Goal: Transaction & Acquisition: Purchase product/service

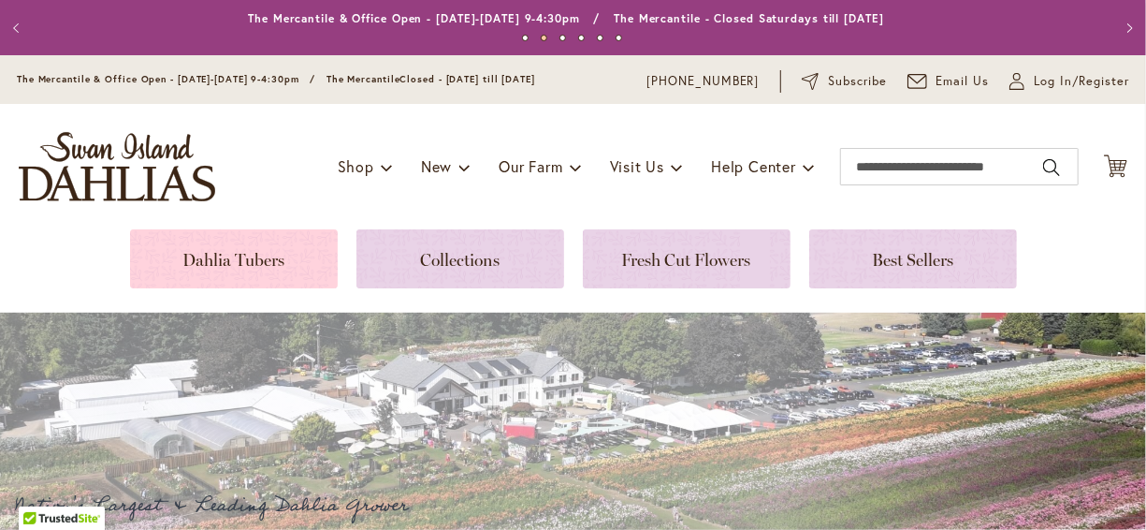
click at [227, 255] on link at bounding box center [234, 258] width 208 height 59
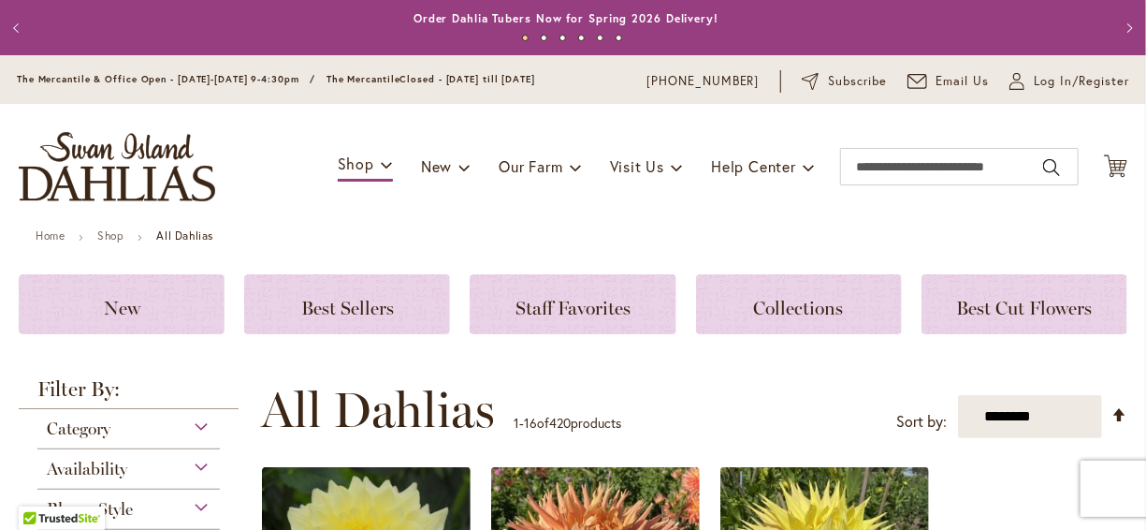
click at [317, 206] on div "Toggle Nav Shop Dahlia Tubers Collections Fresh Cut Dahlias Gardening Supplies …" at bounding box center [573, 166] width 1146 height 125
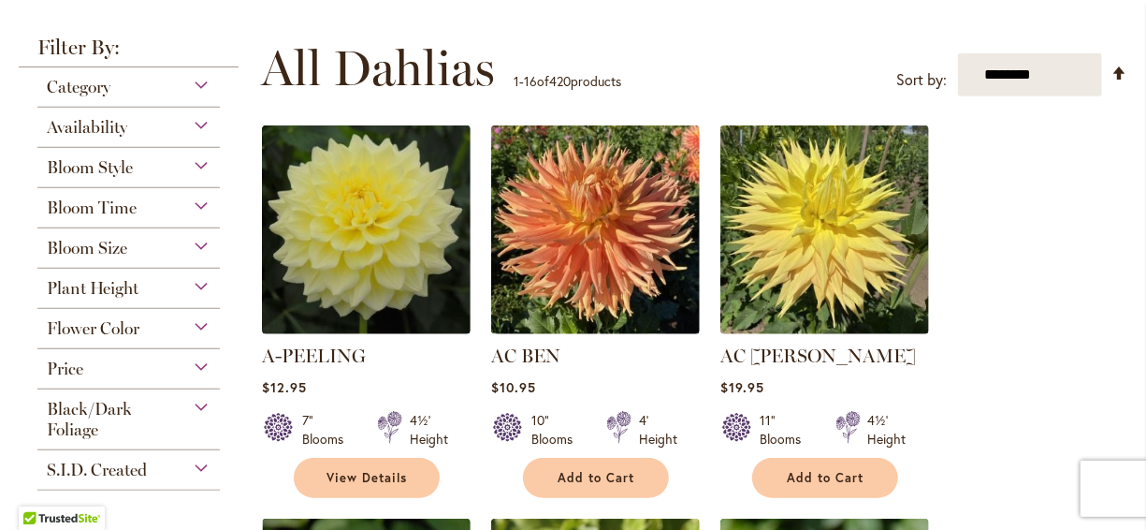
scroll to position [337, 0]
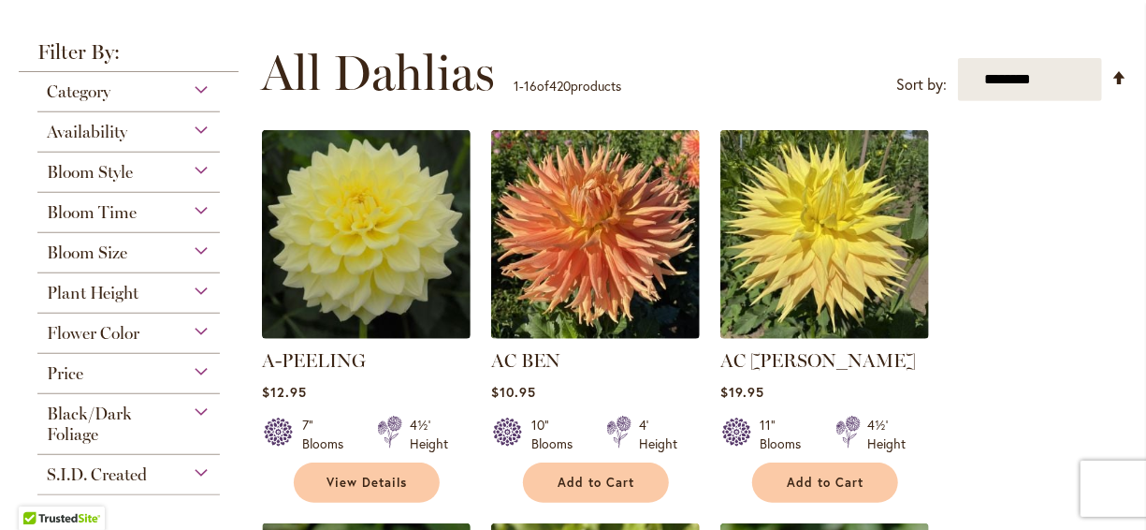
click at [188, 84] on div "Category" at bounding box center [128, 87] width 183 height 30
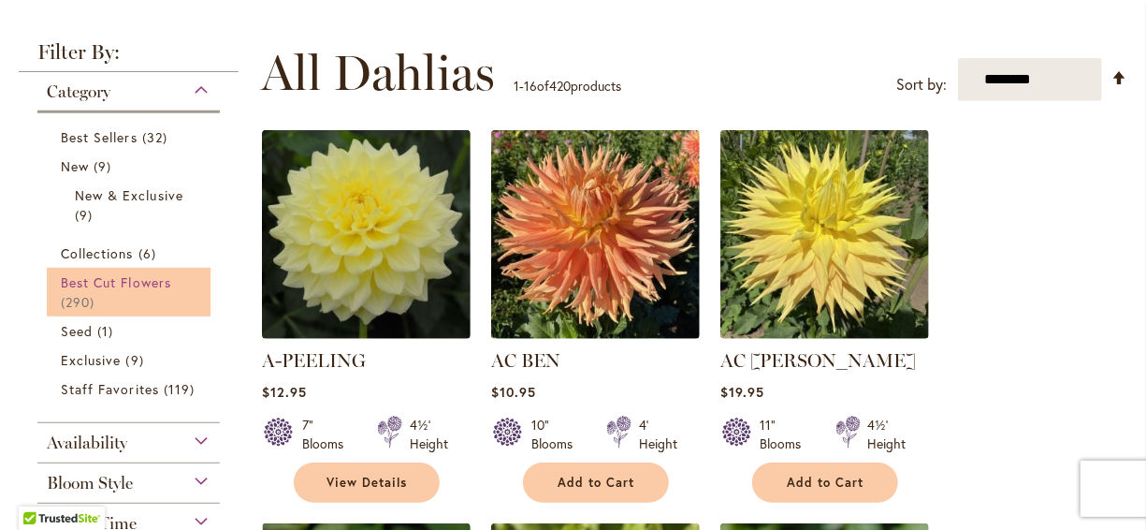
click at [107, 279] on span "Best Cut Flowers" at bounding box center [116, 282] width 110 height 18
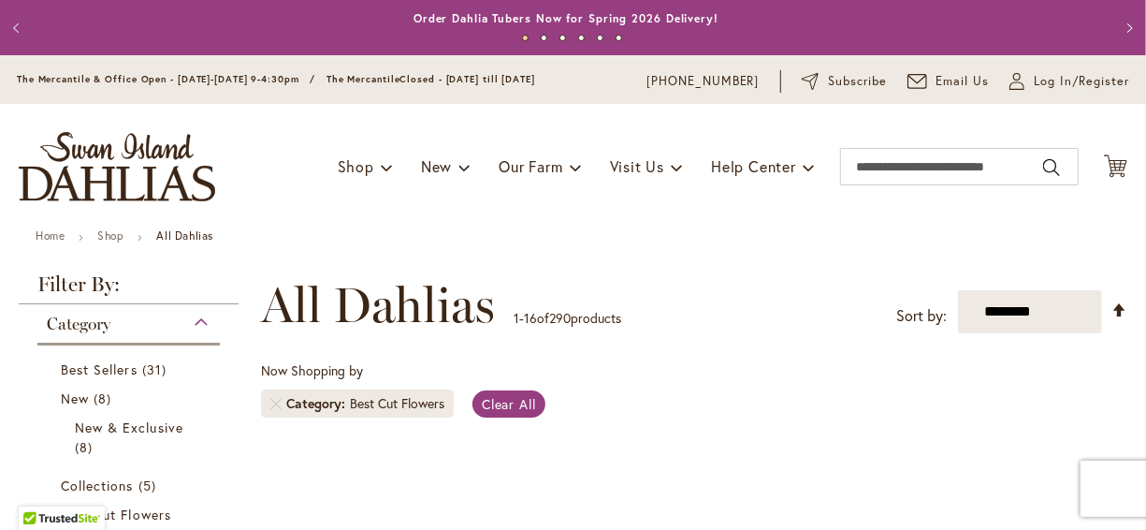
click at [231, 225] on div "Toggle Nav Shop Dahlia Tubers Collections Fresh Cut Dahlias Gardening Supplies …" at bounding box center [573, 166] width 1146 height 125
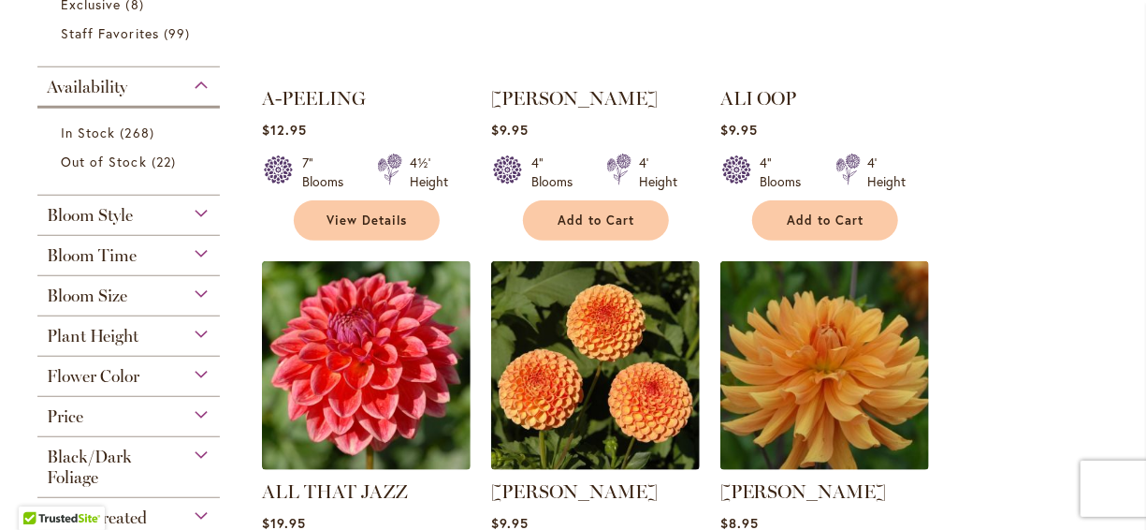
scroll to position [562, 0]
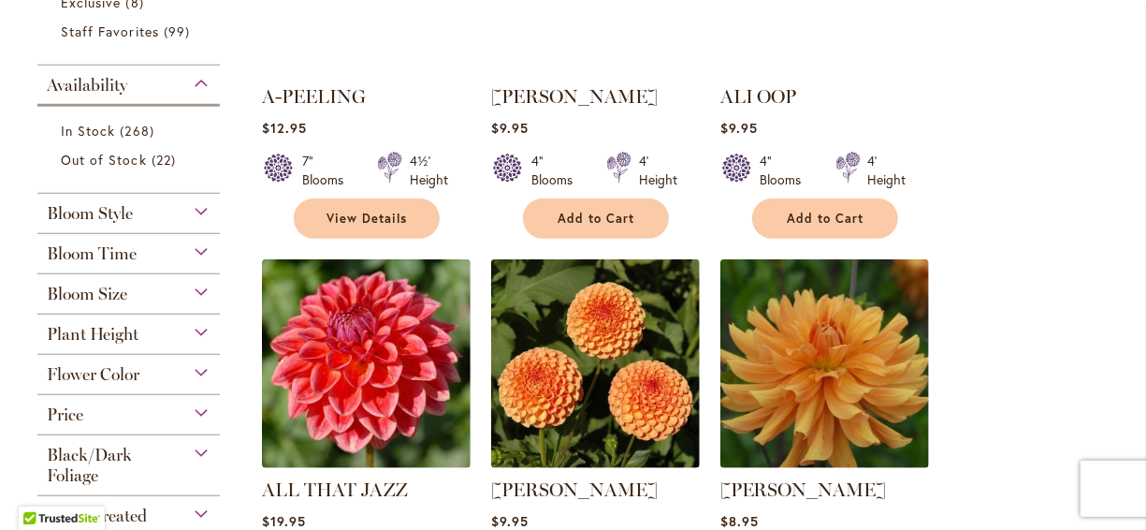
click at [188, 363] on div "Flower Color" at bounding box center [128, 370] width 183 height 30
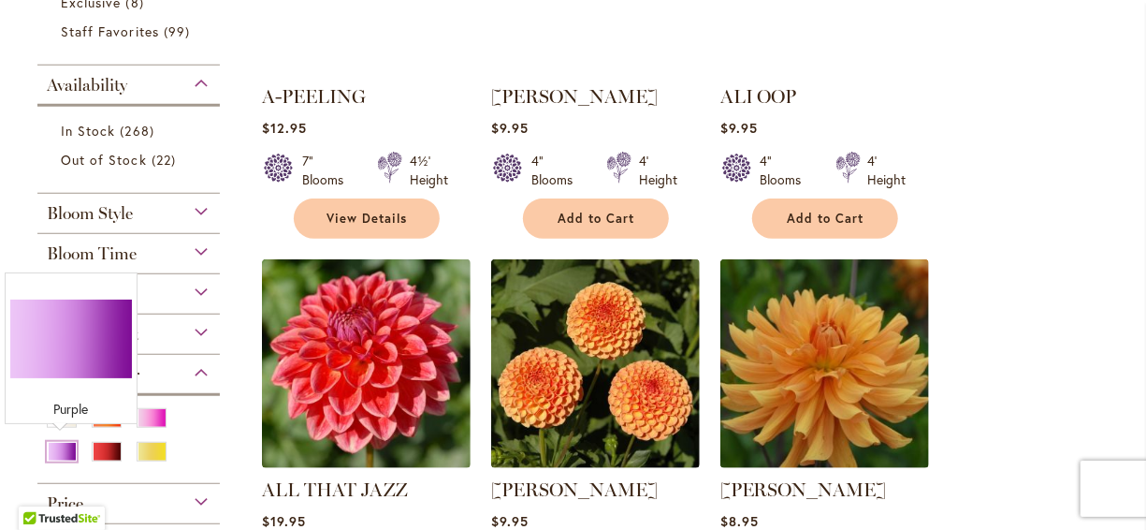
click at [59, 445] on div "Purple" at bounding box center [62, 452] width 30 height 20
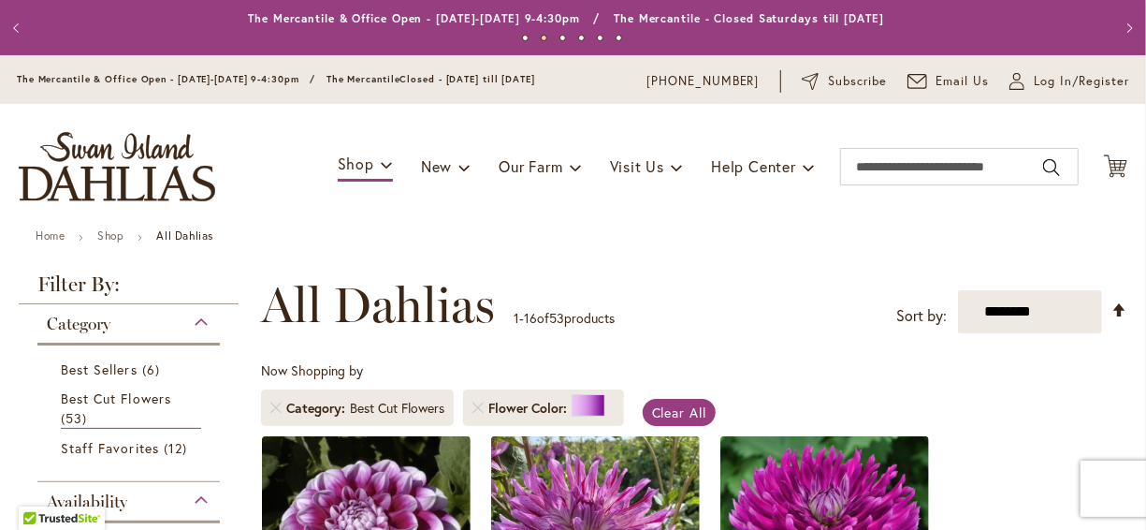
click at [283, 244] on ul "Home Shop All Dahlias" at bounding box center [573, 237] width 1075 height 17
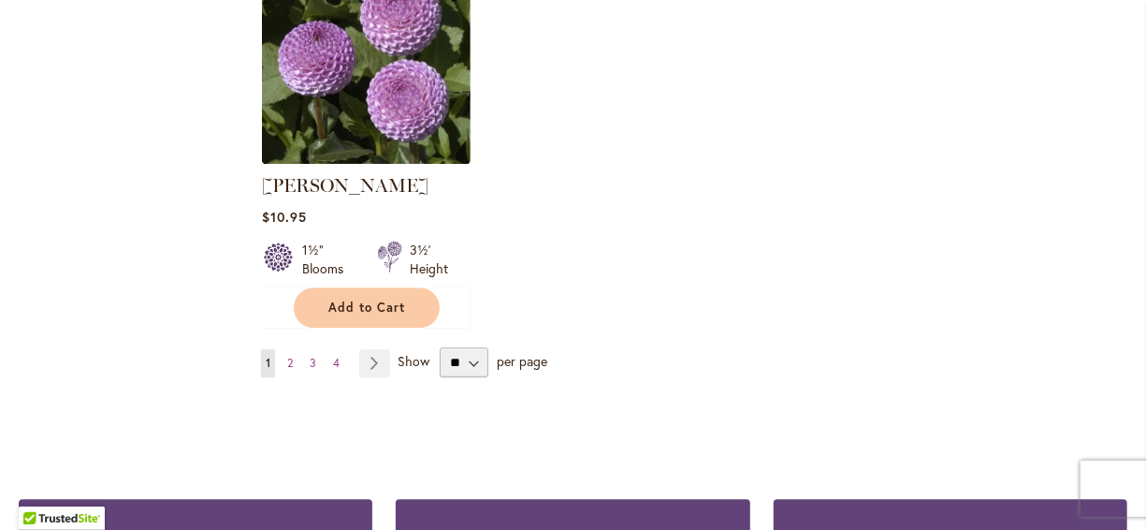
scroll to position [2508, 0]
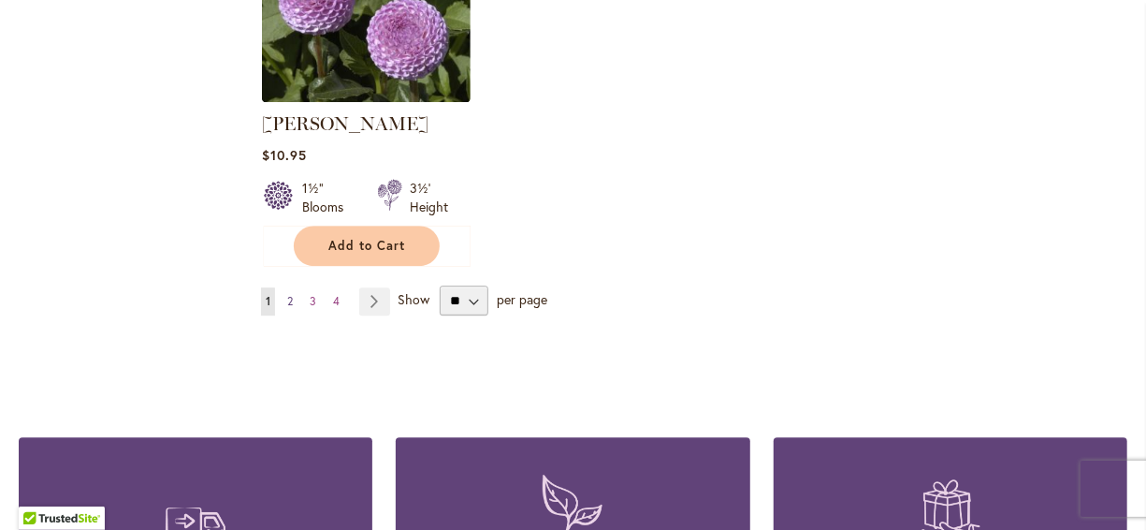
click at [288, 294] on span "2" at bounding box center [290, 301] width 6 height 14
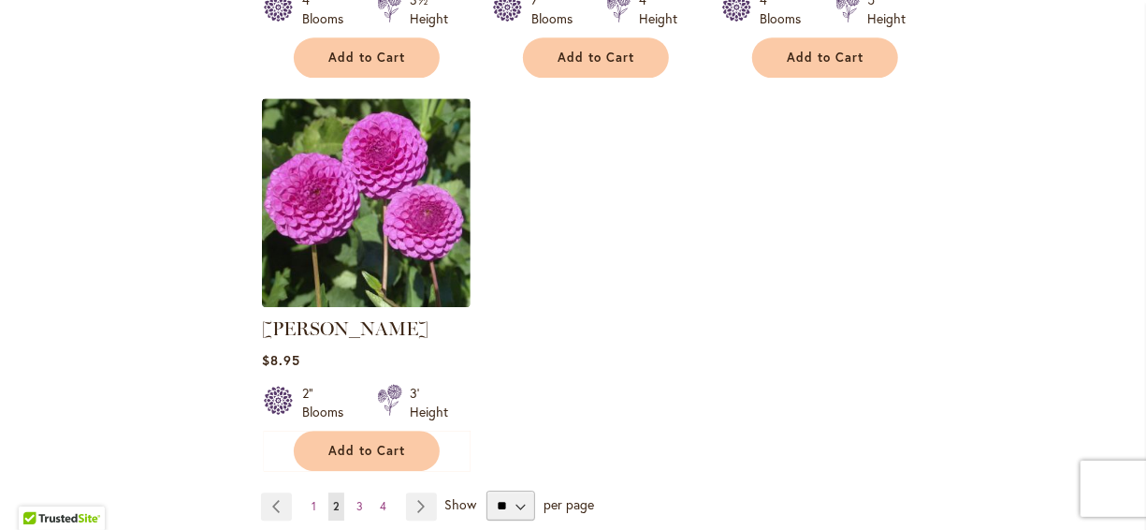
scroll to position [2508, 0]
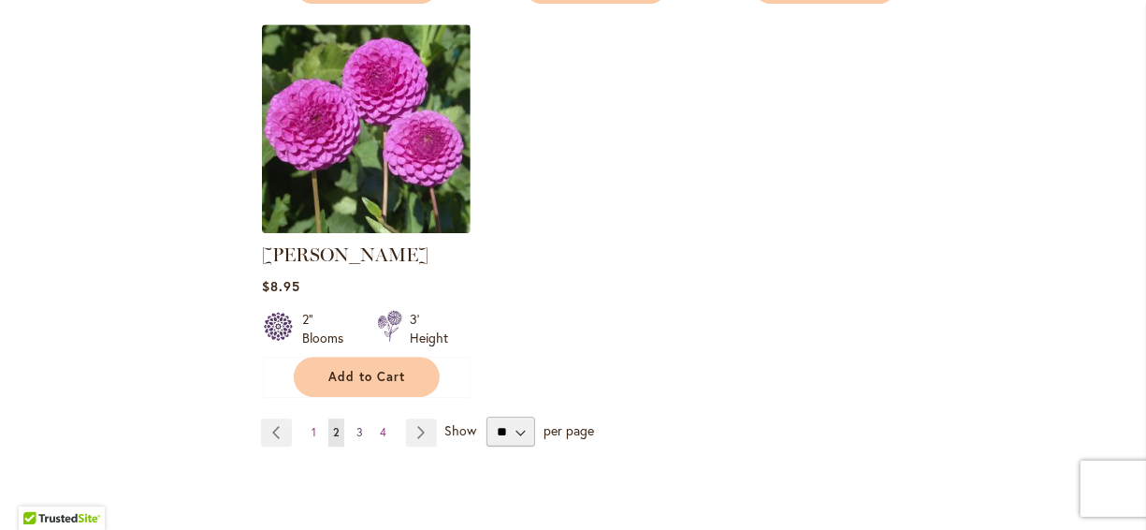
click at [358, 425] on span "3" at bounding box center [360, 432] width 7 height 14
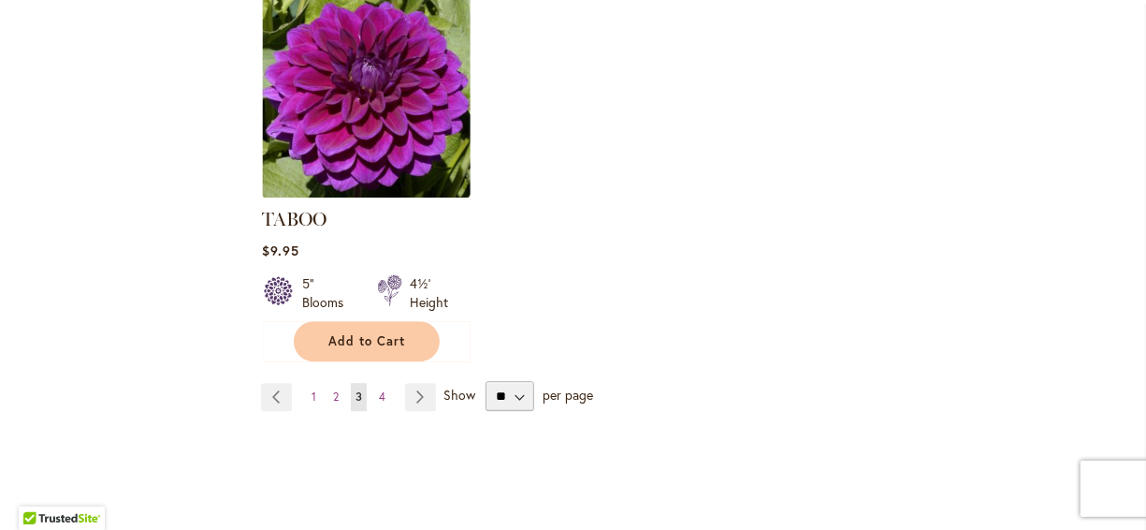
scroll to position [2471, 0]
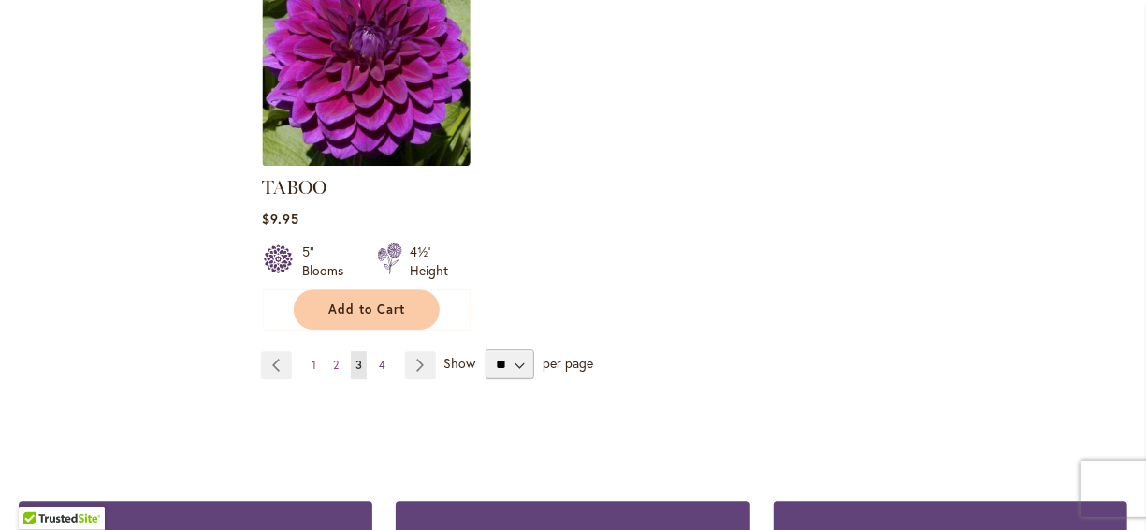
click at [382, 358] on span "4" at bounding box center [382, 365] width 7 height 14
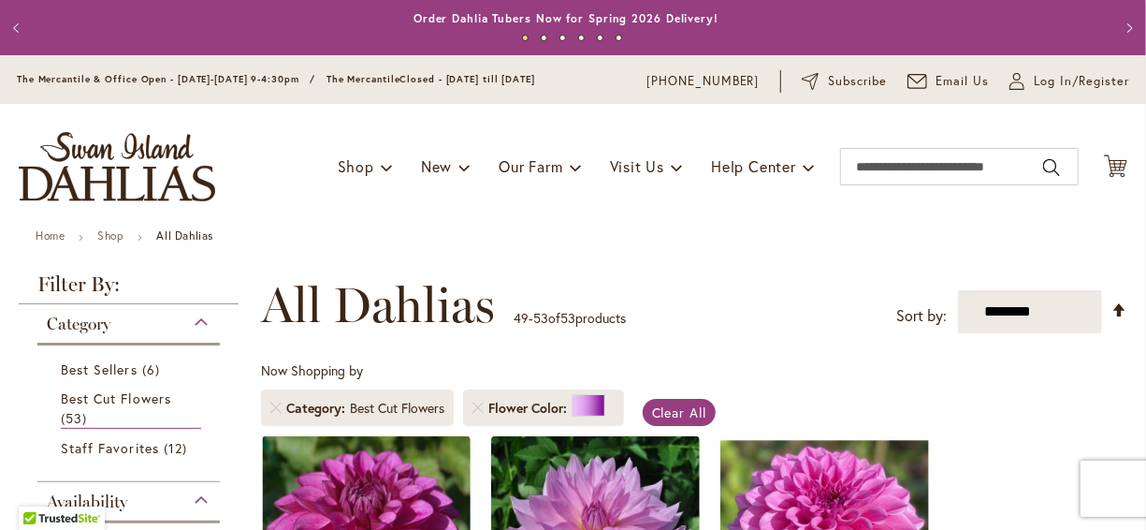
click at [471, 210] on div "Toggle Nav Shop Dahlia Tubers Collections Fresh Cut Dahlias Gardening Supplies …" at bounding box center [573, 166] width 1146 height 125
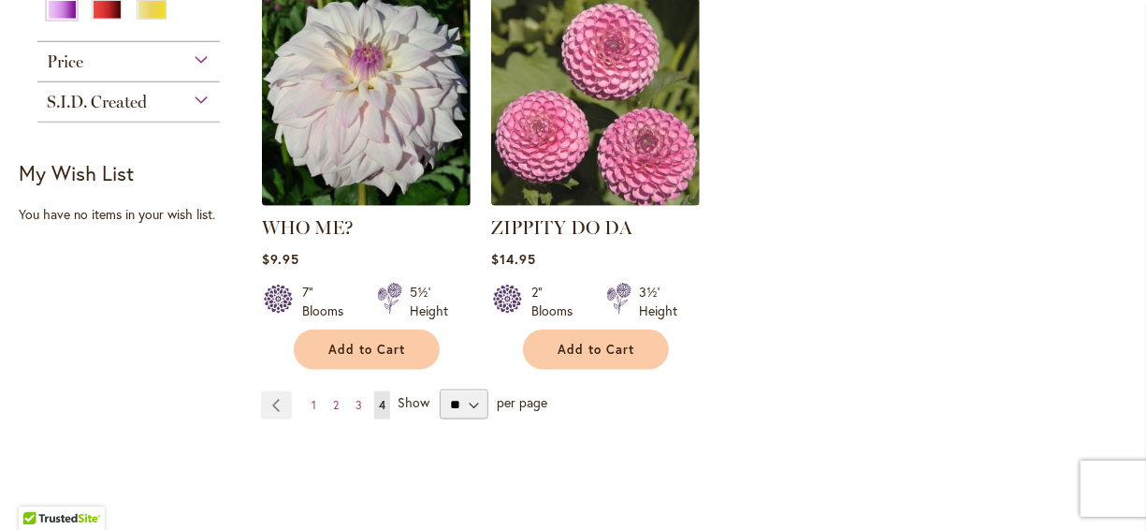
scroll to position [936, 0]
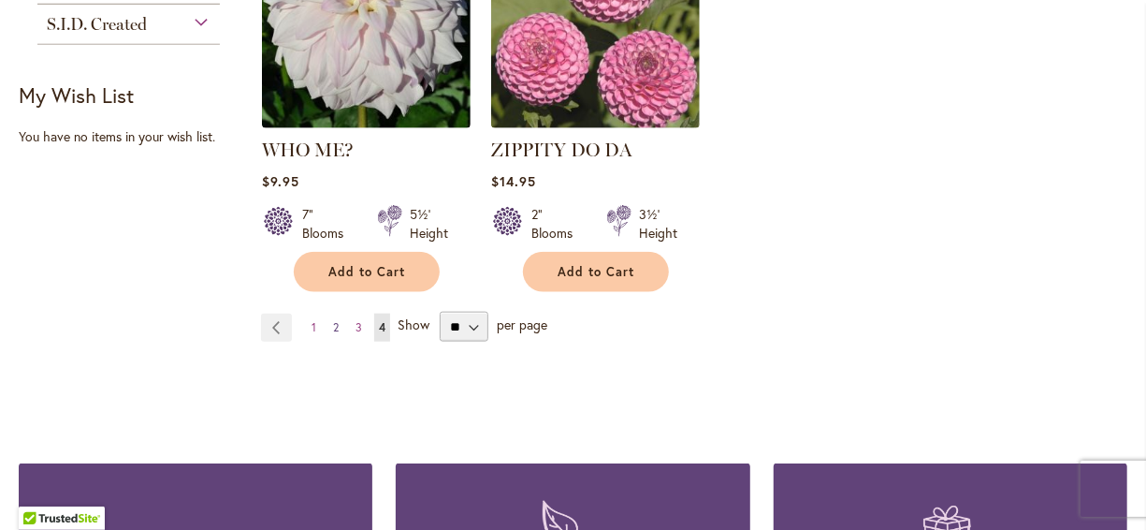
click at [337, 314] on link "Page 2" at bounding box center [336, 328] width 15 height 28
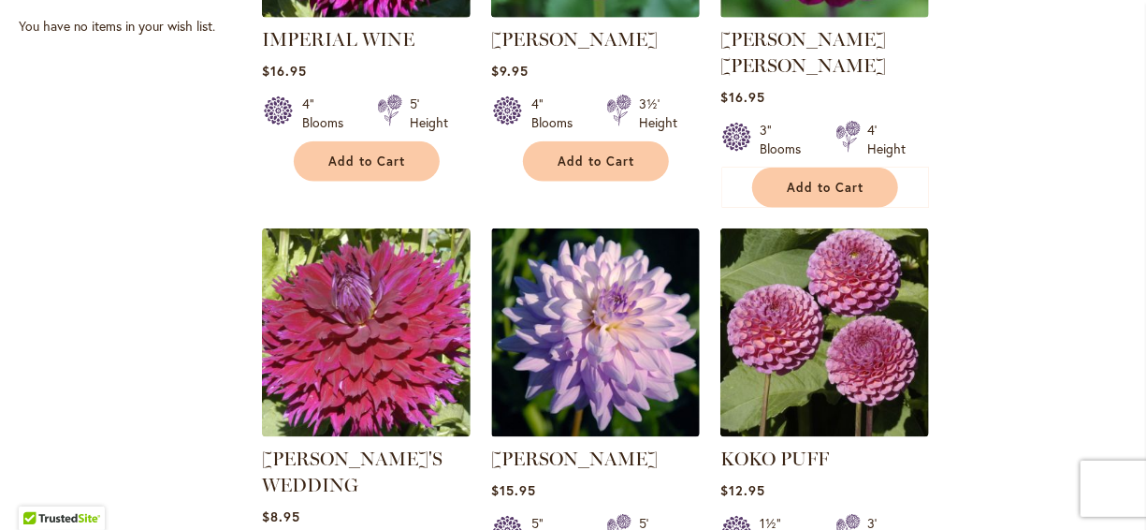
scroll to position [1048, 0]
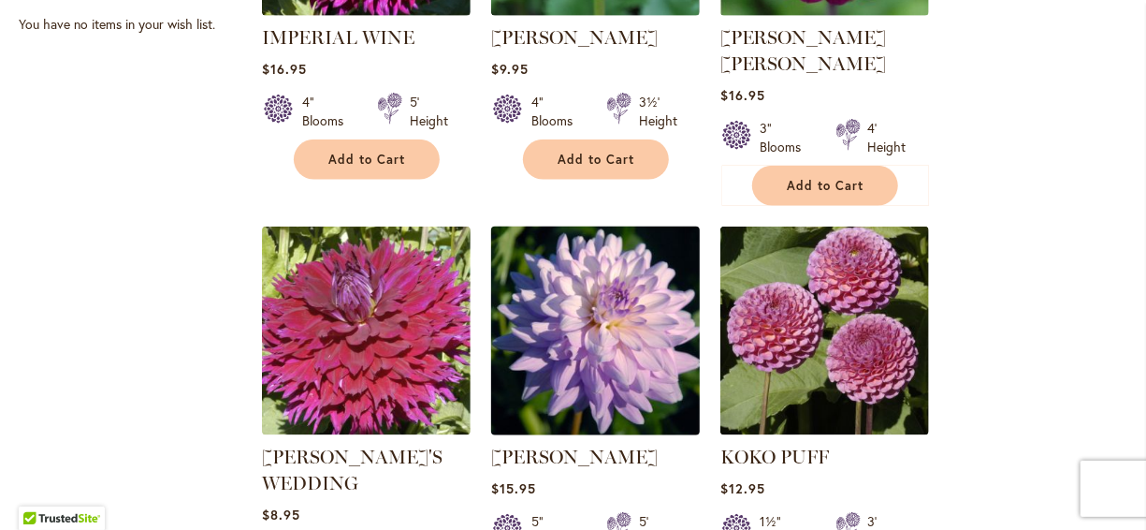
click at [548, 260] on img at bounding box center [595, 330] width 219 height 219
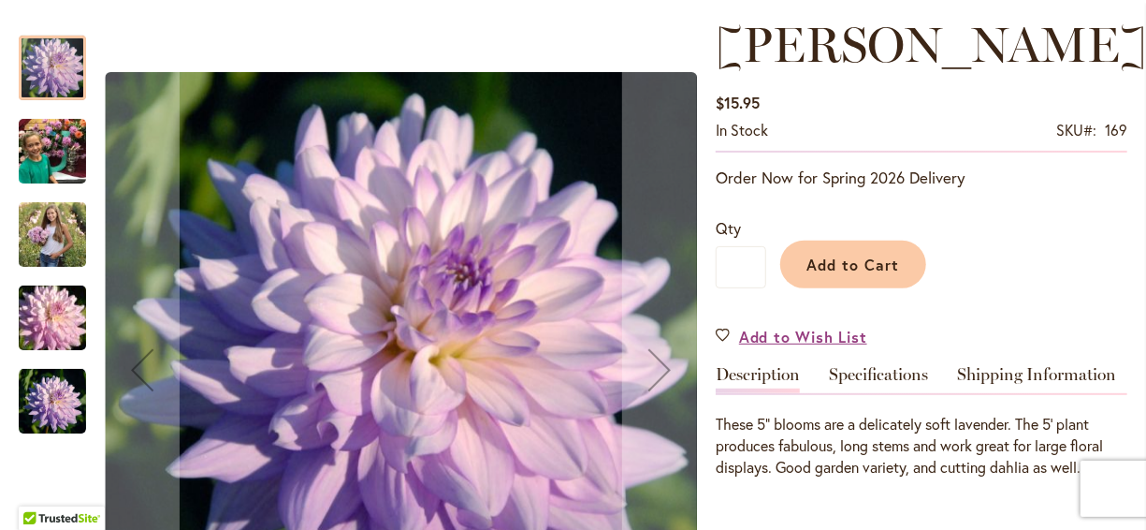
scroll to position [262, 0]
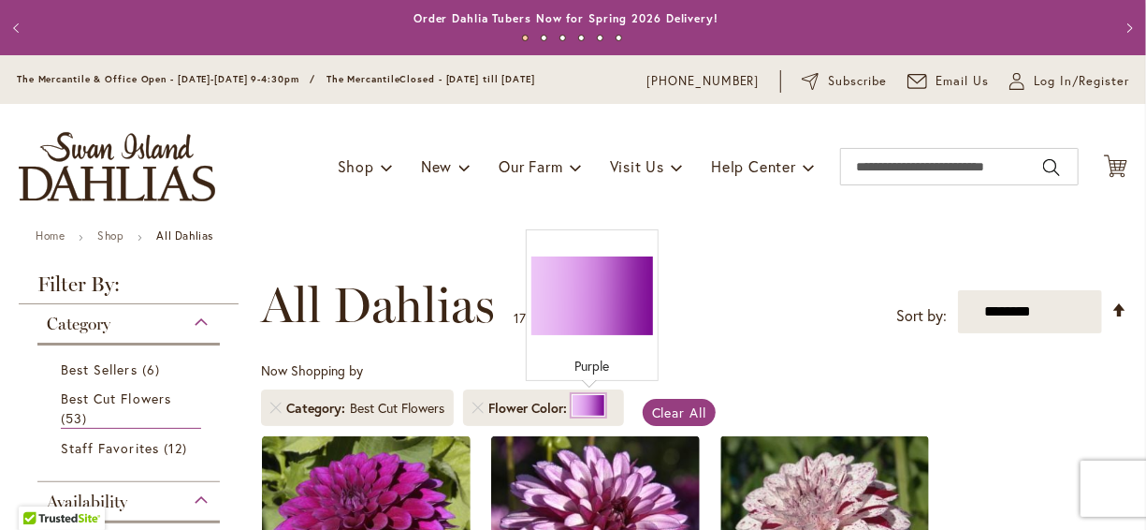
click at [585, 399] on div at bounding box center [589, 405] width 34 height 22
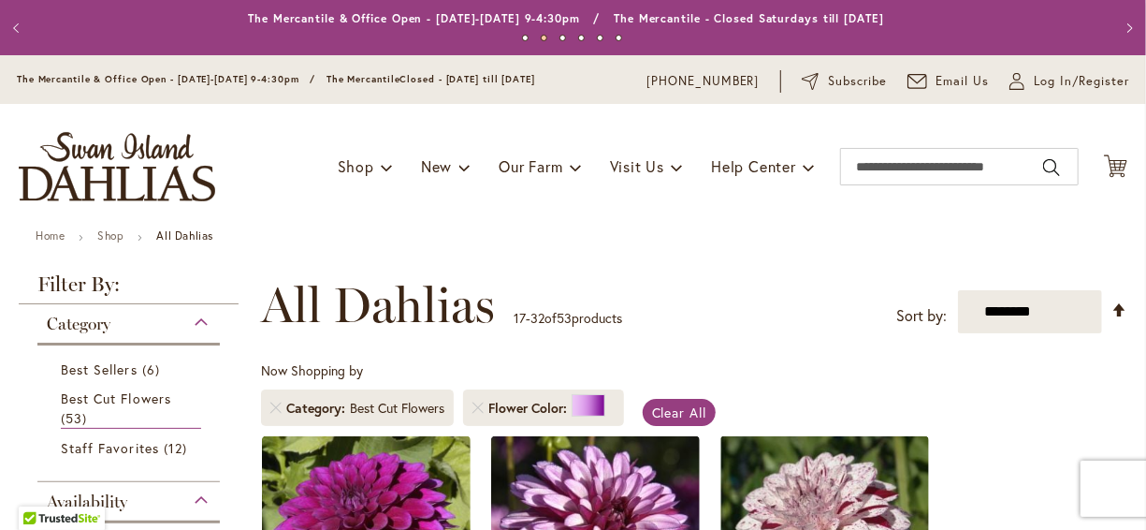
click at [664, 324] on div "**********" at bounding box center [694, 305] width 867 height 56
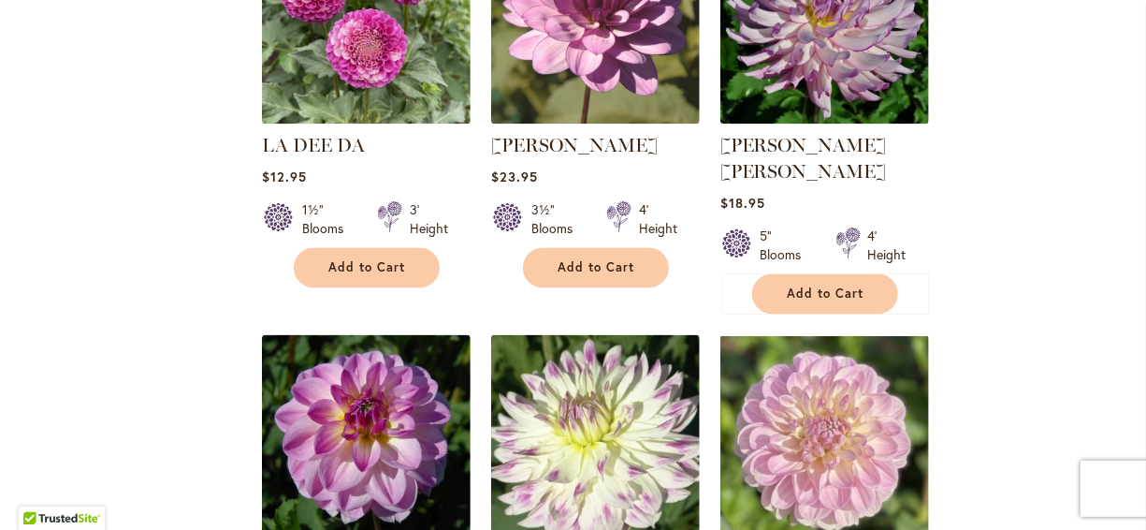
scroll to position [1834, 0]
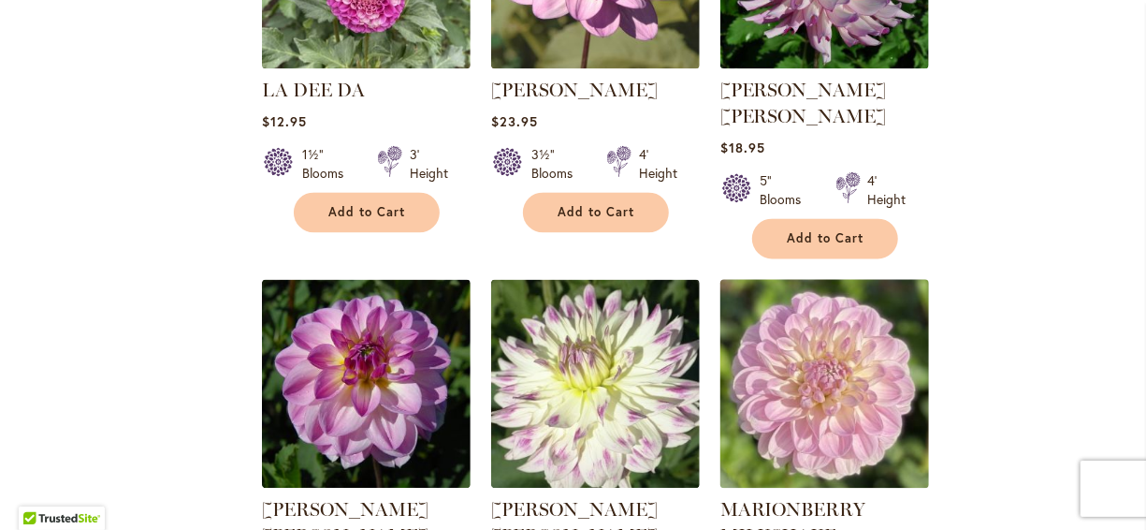
click at [801, 281] on img at bounding box center [824, 382] width 219 height 219
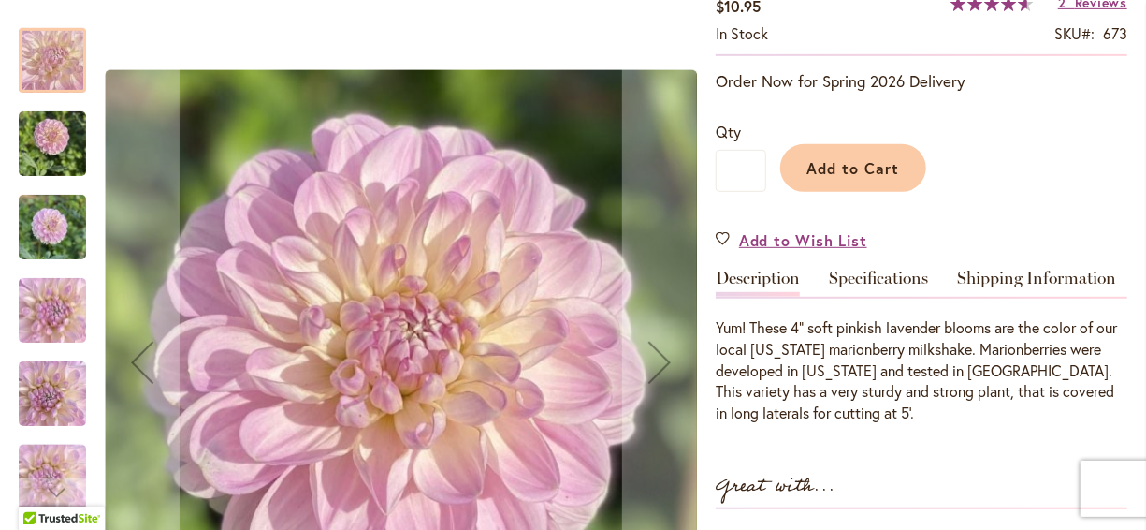
scroll to position [412, 0]
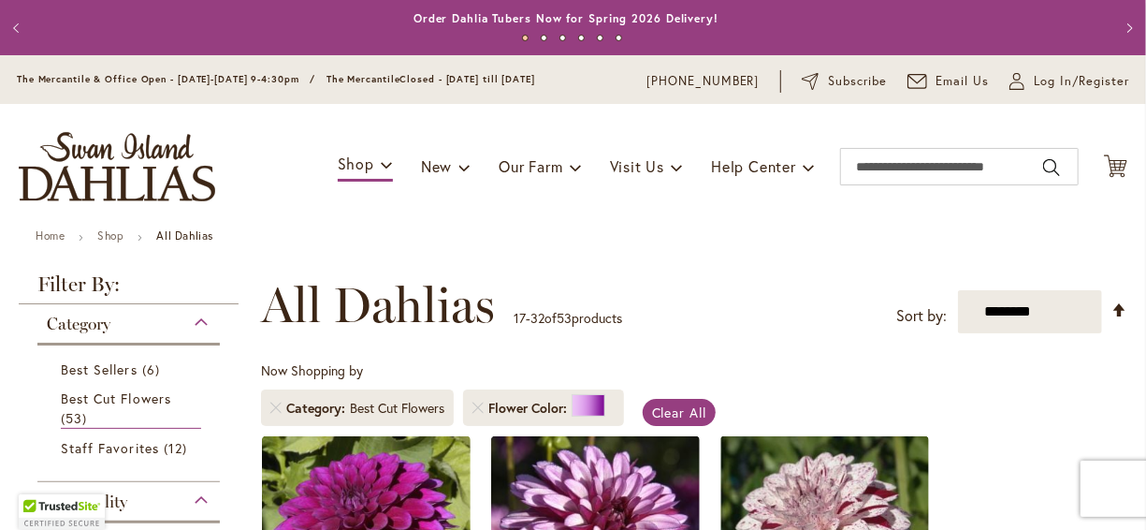
click at [557, 234] on ul "Home Shop All Dahlias" at bounding box center [573, 237] width 1075 height 17
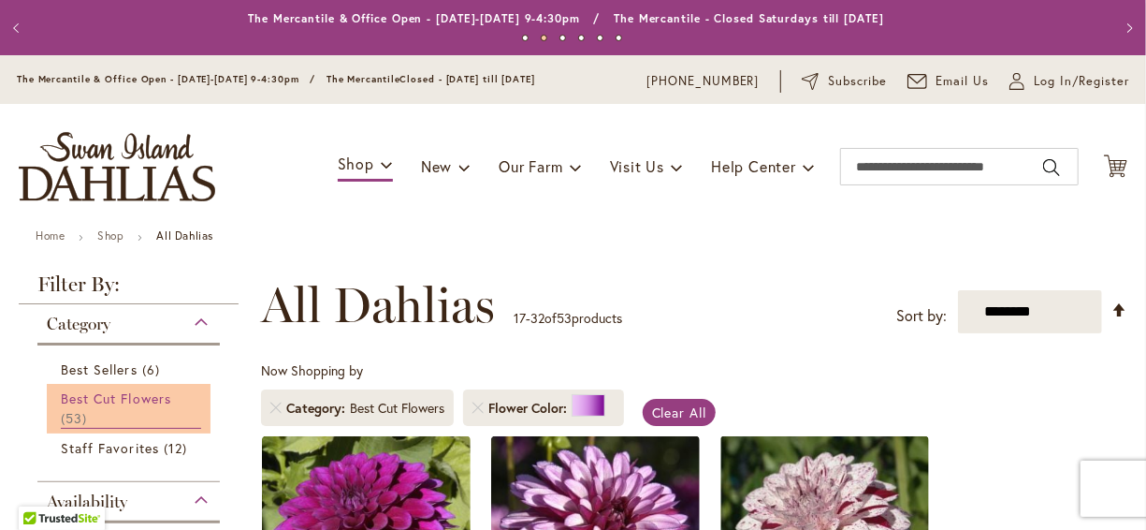
click at [159, 390] on span "Best Cut Flowers" at bounding box center [116, 398] width 110 height 18
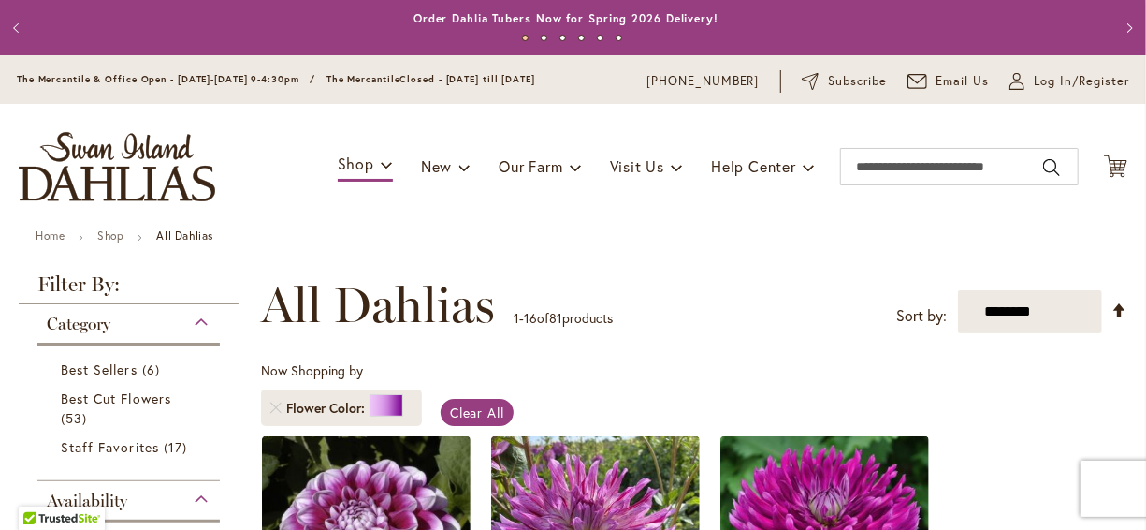
click at [695, 230] on ul "Home Shop All Dahlias" at bounding box center [573, 237] width 1075 height 17
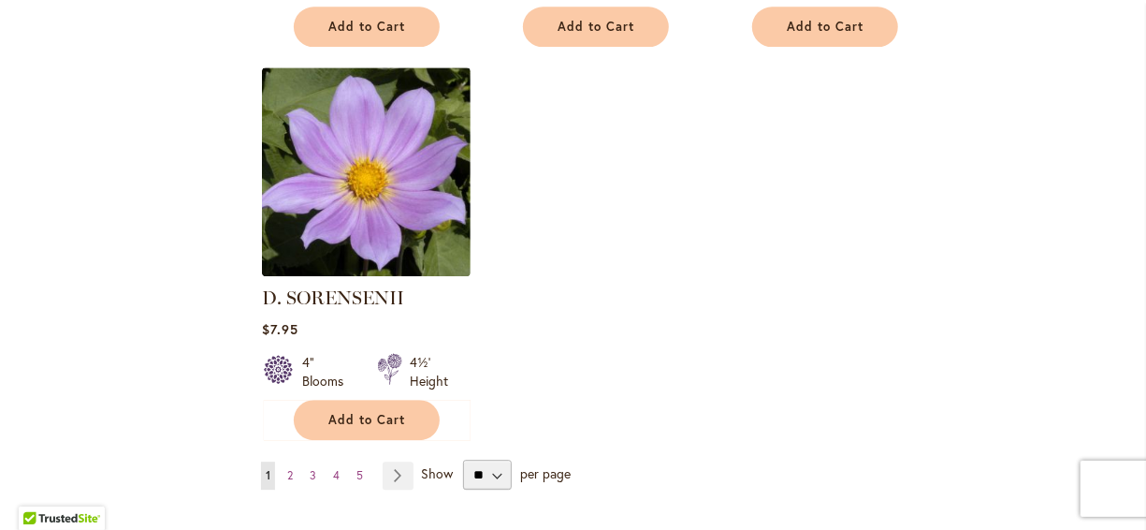
scroll to position [2471, 0]
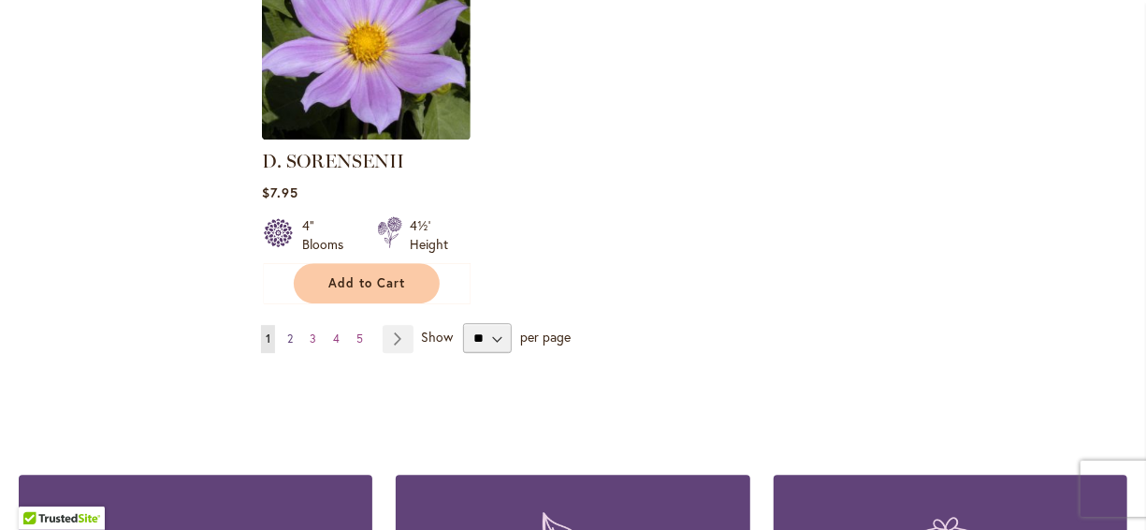
click at [291, 329] on link "Page 2" at bounding box center [290, 339] width 15 height 28
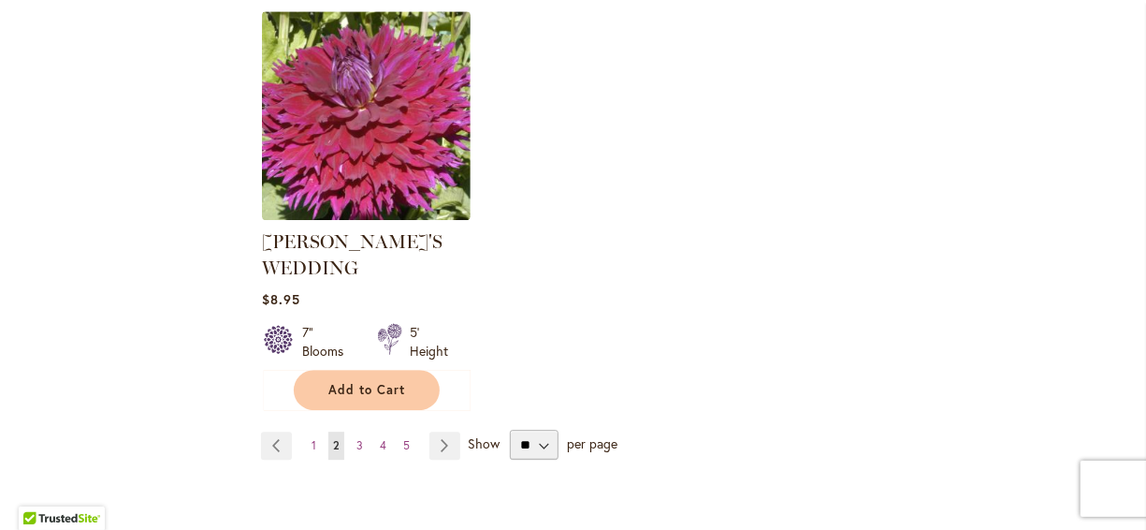
scroll to position [2471, 0]
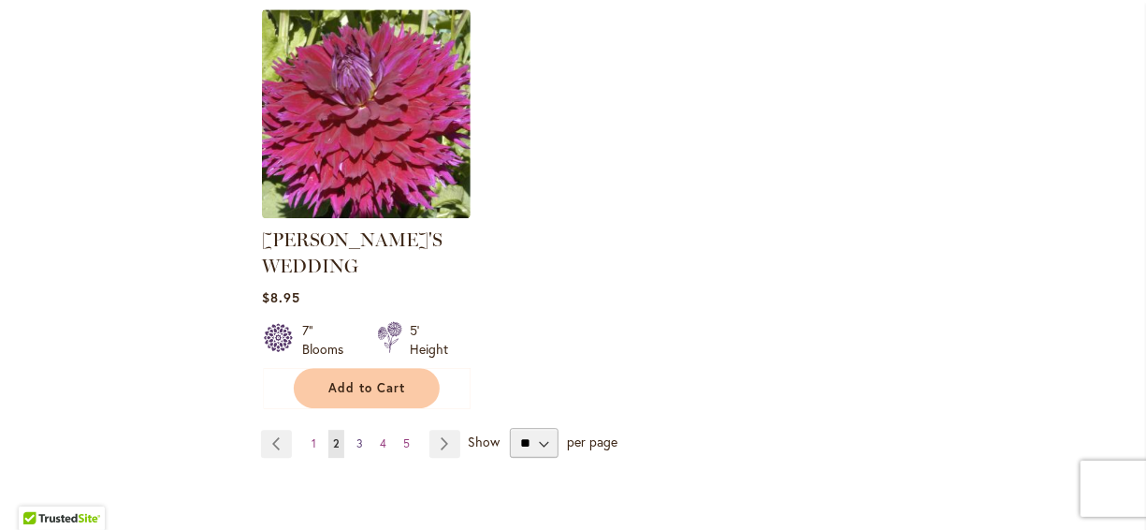
click at [360, 430] on link "Page 3" at bounding box center [360, 444] width 16 height 28
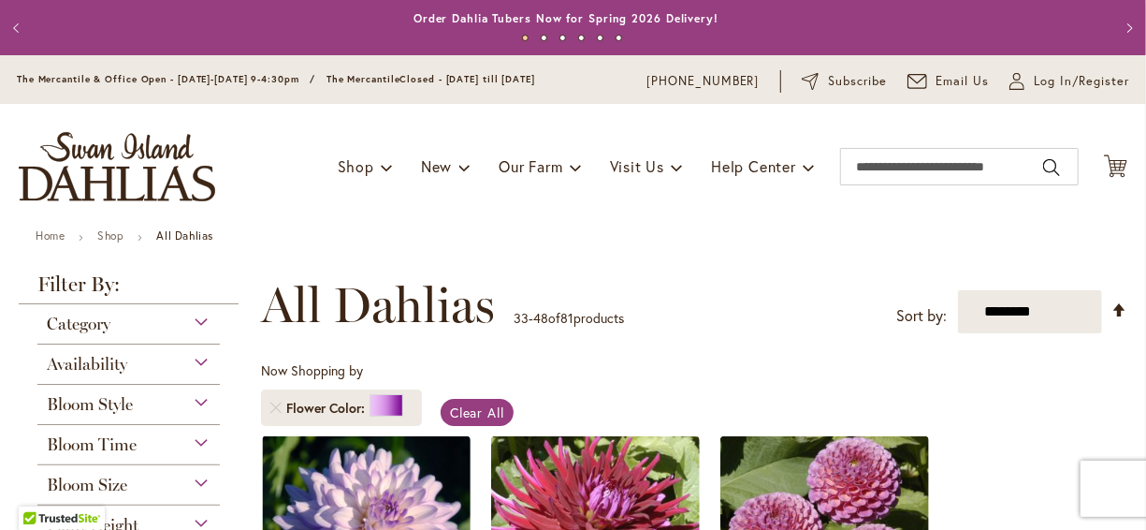
click at [535, 230] on ul "Home Shop All Dahlias" at bounding box center [573, 237] width 1075 height 17
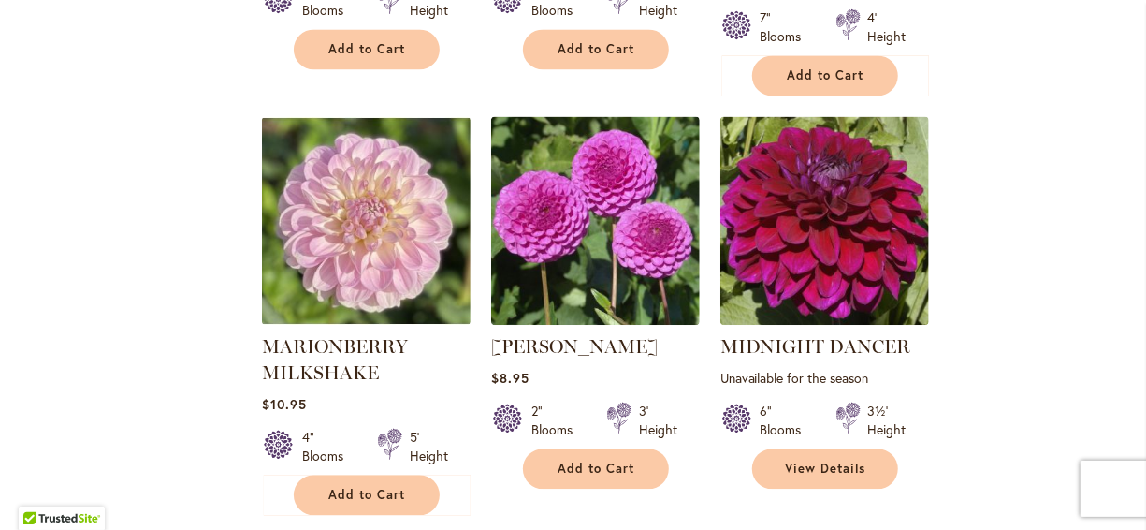
scroll to position [1947, 0]
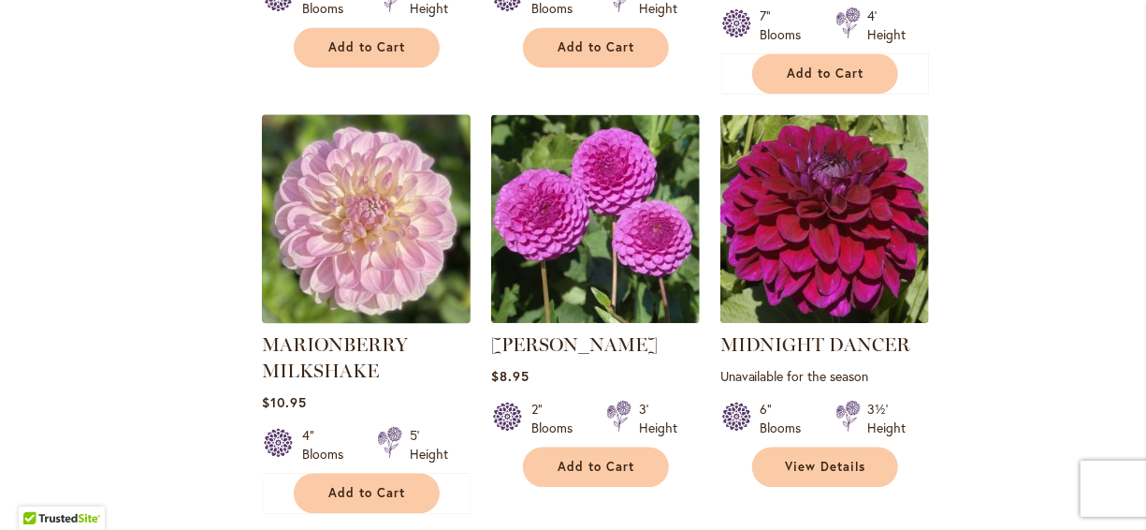
click at [385, 183] on img at bounding box center [365, 218] width 219 height 219
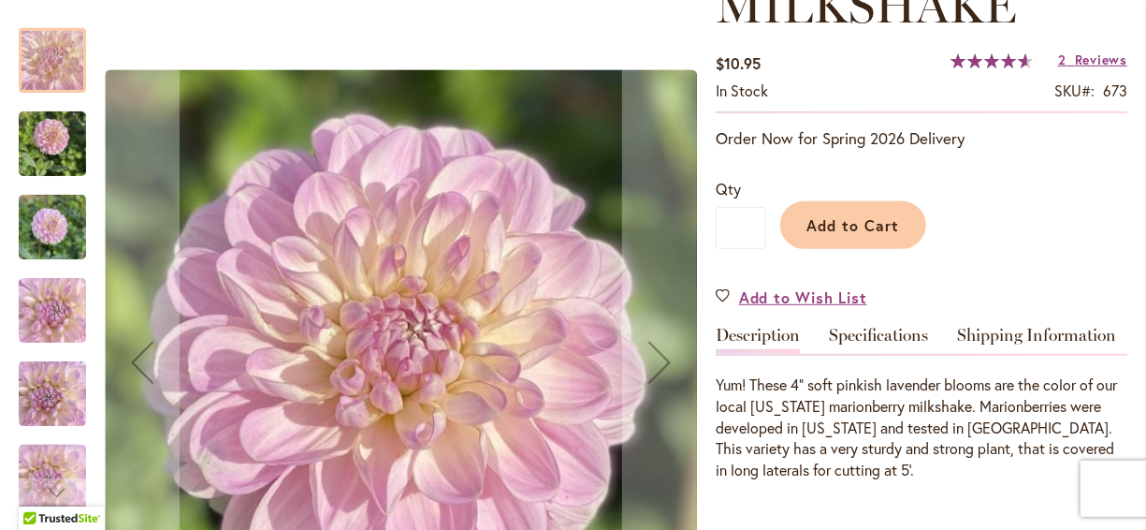
scroll to position [374, 0]
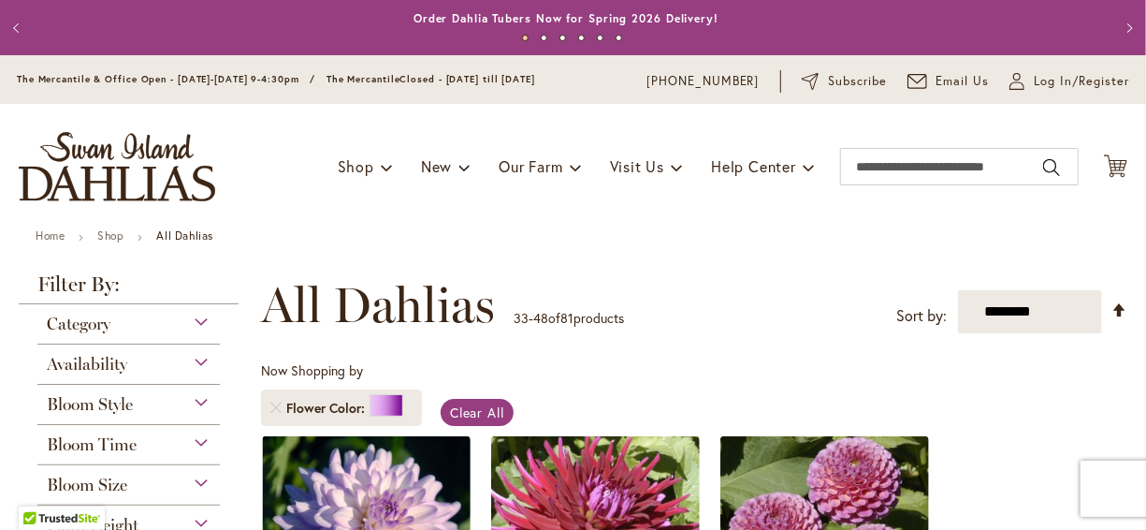
click at [336, 205] on div "Toggle Nav Shop Dahlia Tubers Collections Fresh Cut Dahlias Gardening Supplies …" at bounding box center [573, 166] width 1146 height 125
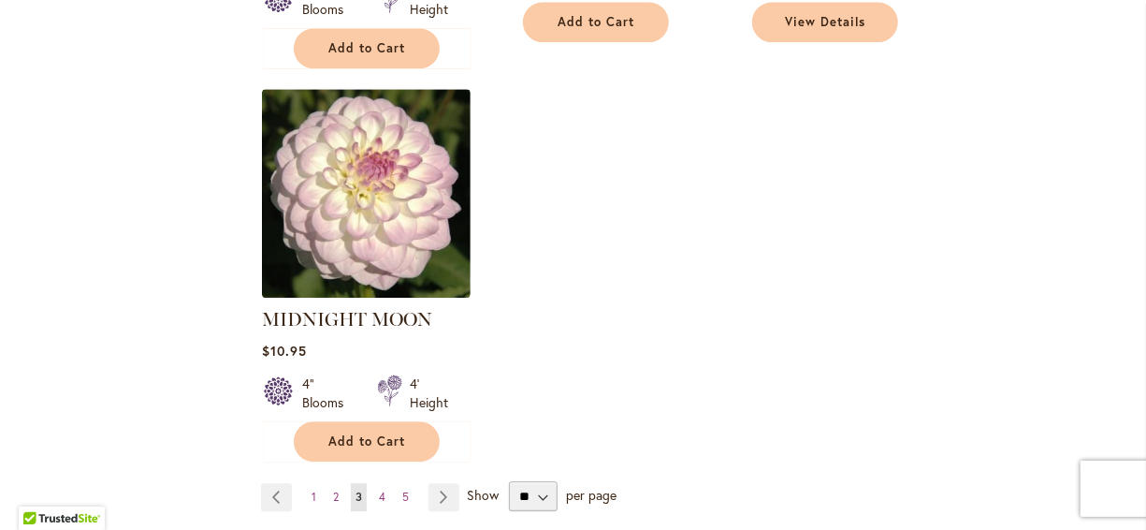
scroll to position [2396, 0]
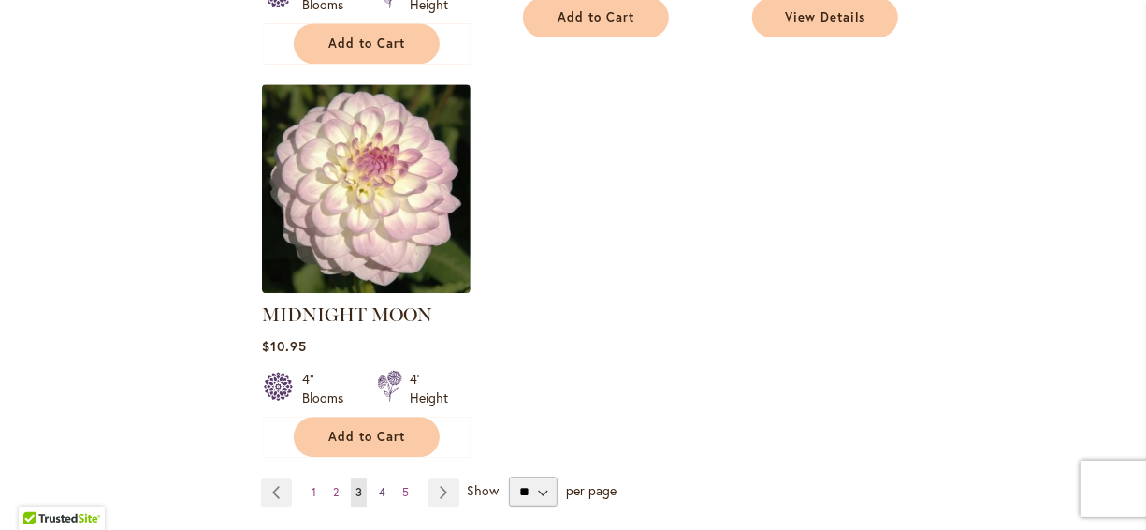
click at [379, 485] on span "4" at bounding box center [382, 492] width 7 height 14
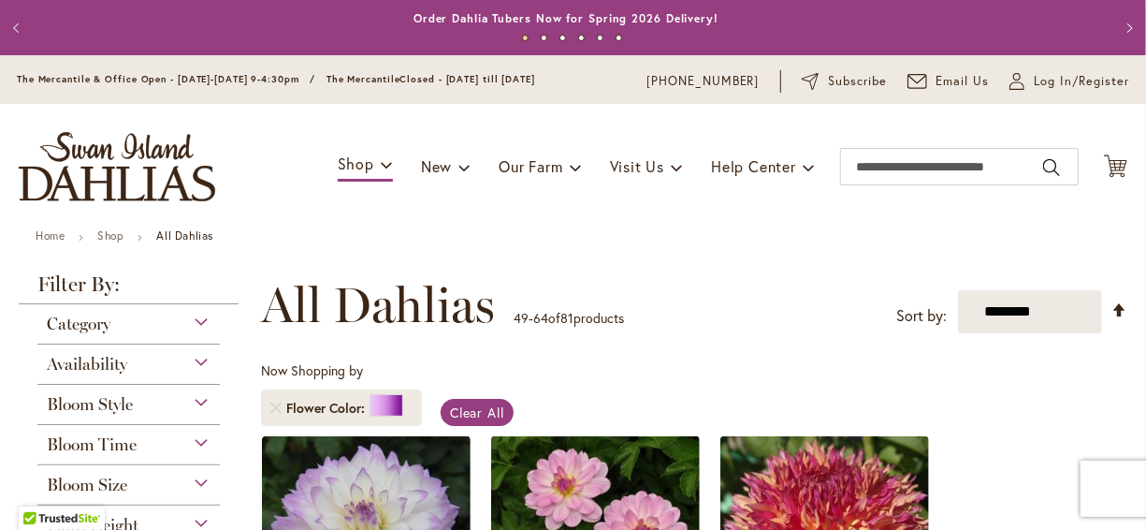
click at [572, 278] on div "**********" at bounding box center [694, 305] width 867 height 56
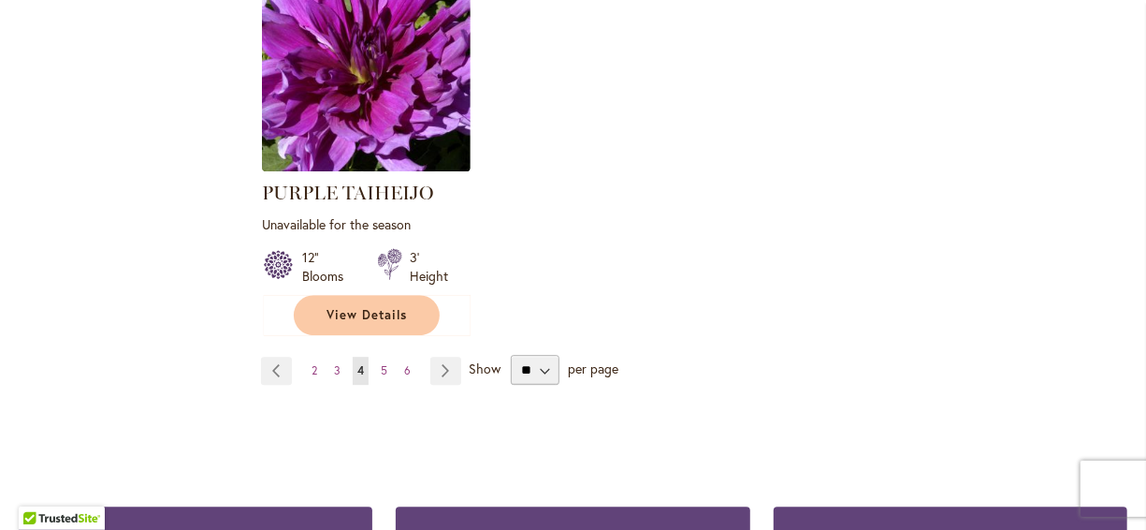
scroll to position [2508, 0]
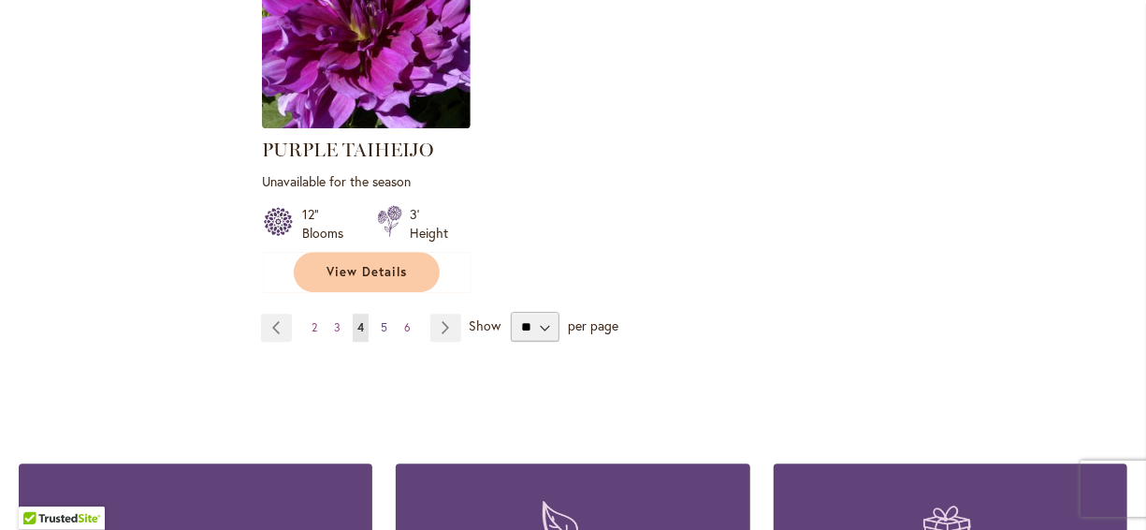
click at [386, 314] on link "Page 5" at bounding box center [384, 328] width 16 height 28
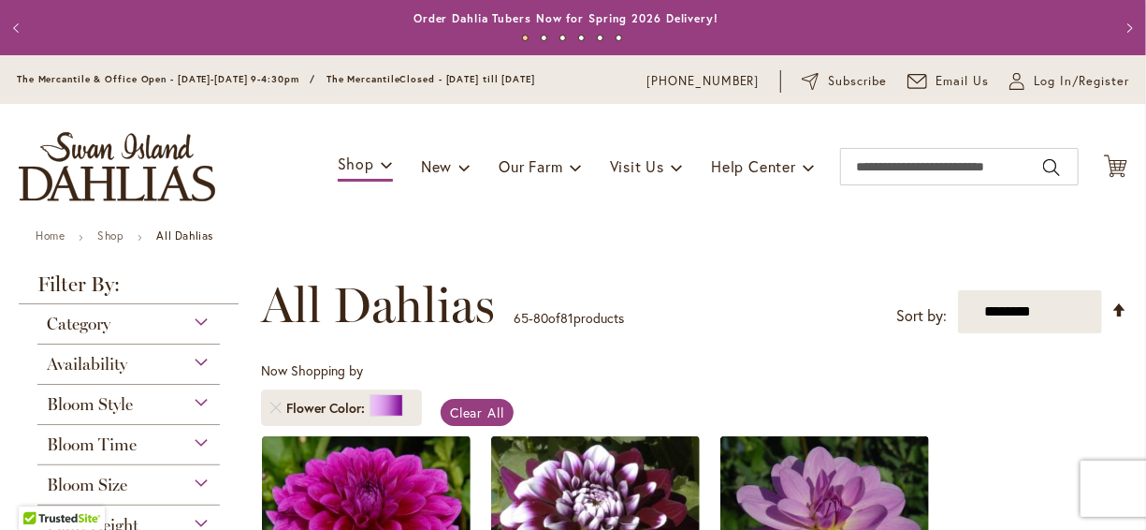
click at [468, 238] on ul "Home Shop All Dahlias" at bounding box center [573, 237] width 1075 height 17
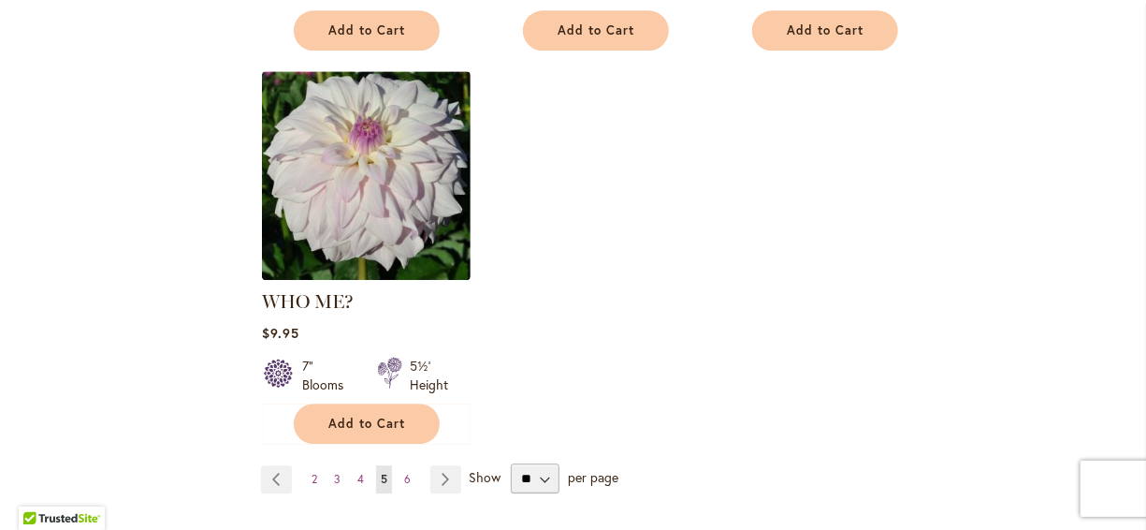
scroll to position [2359, 0]
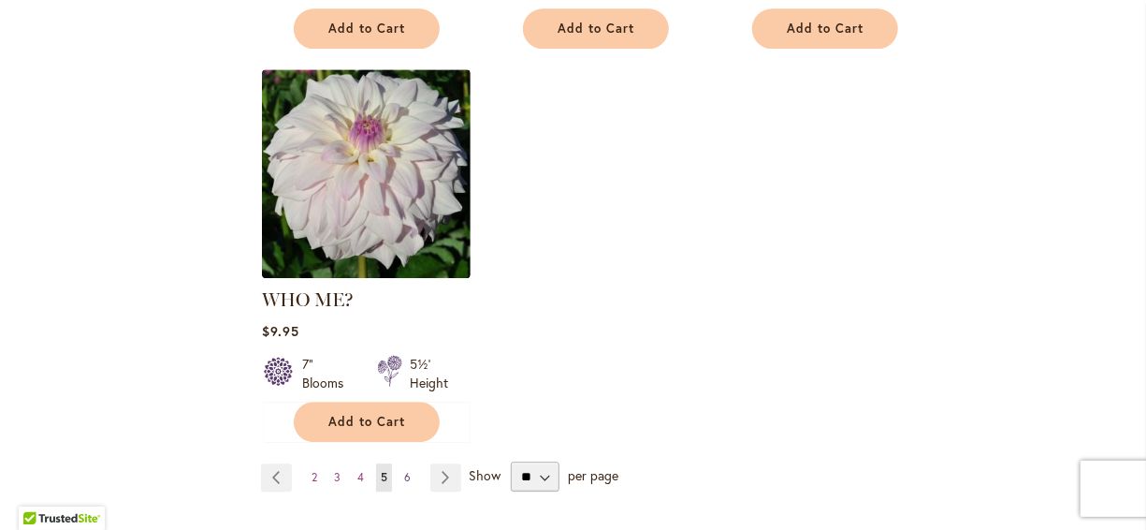
click at [406, 470] on span "6" at bounding box center [407, 477] width 7 height 14
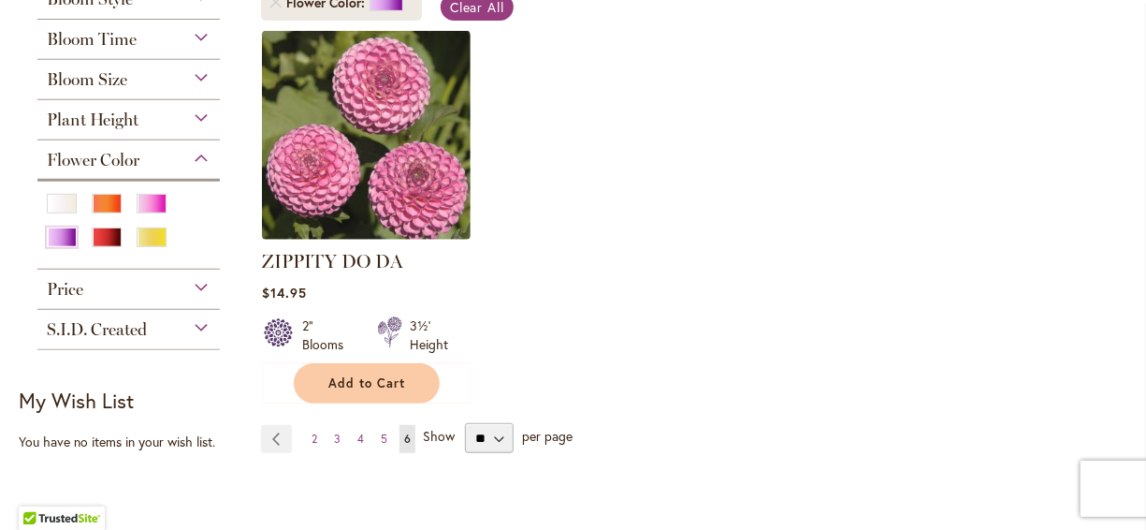
scroll to position [449, 0]
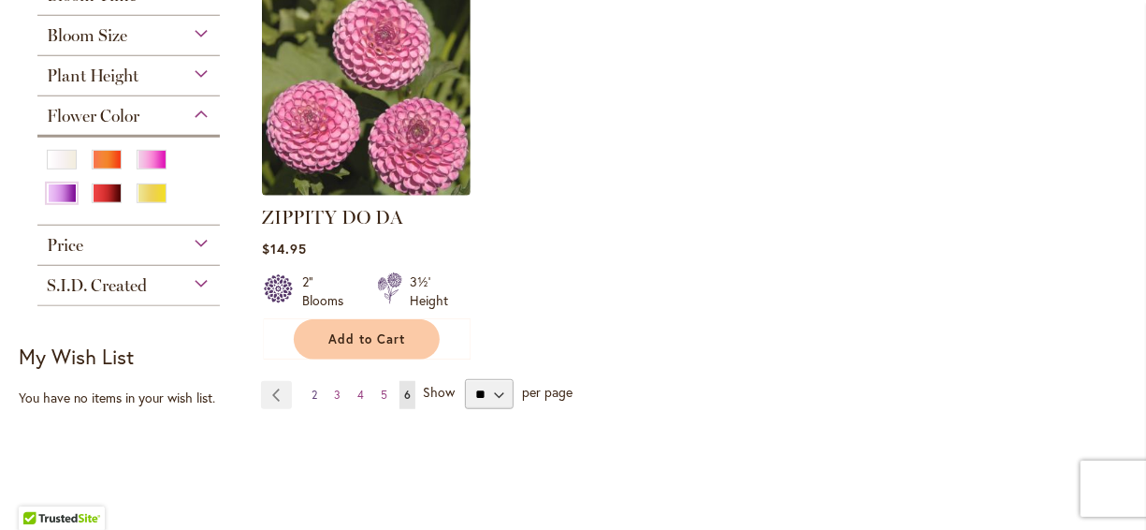
click at [313, 391] on span "2" at bounding box center [315, 394] width 6 height 14
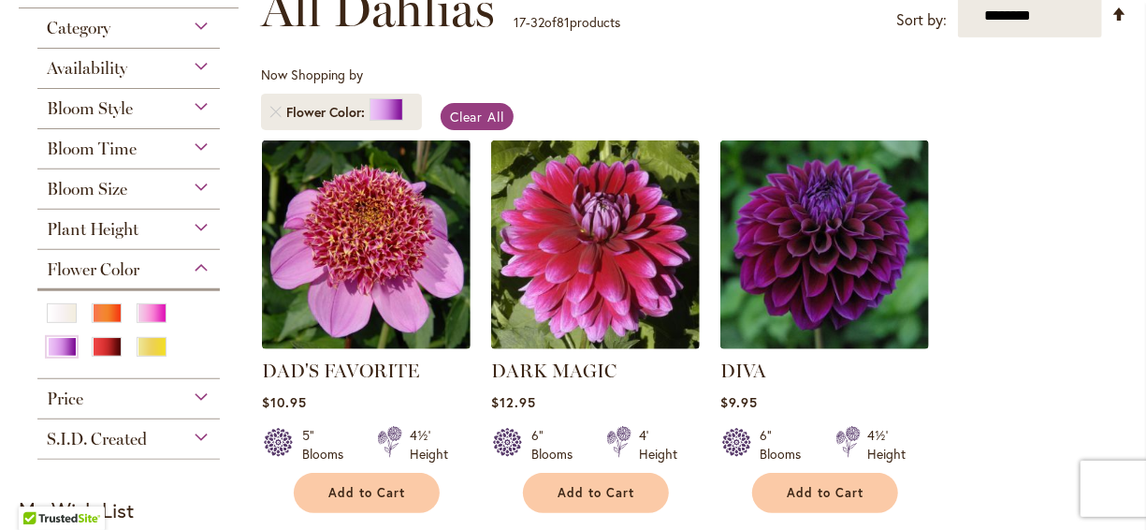
scroll to position [299, 0]
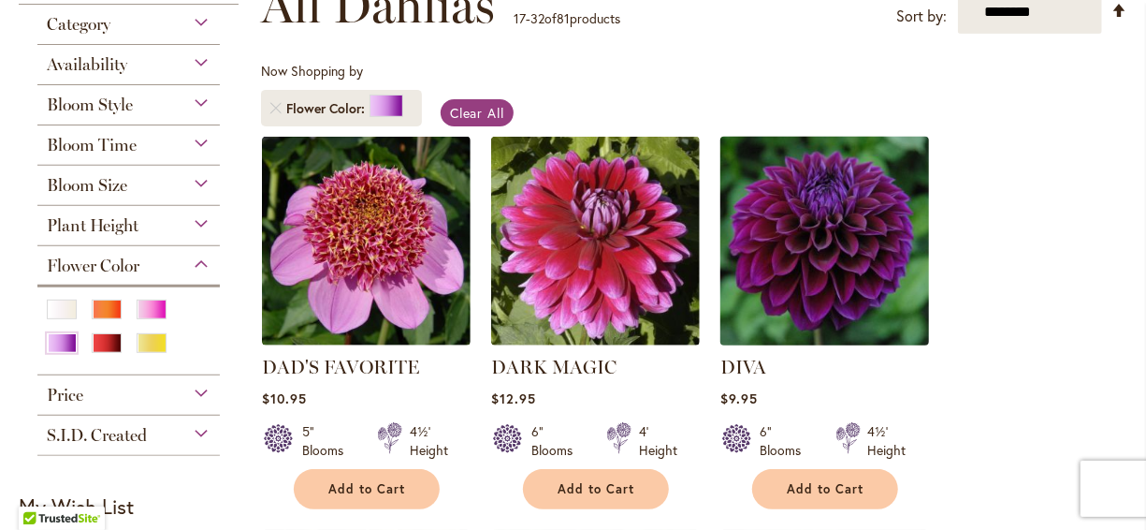
click at [760, 225] on img at bounding box center [824, 240] width 219 height 219
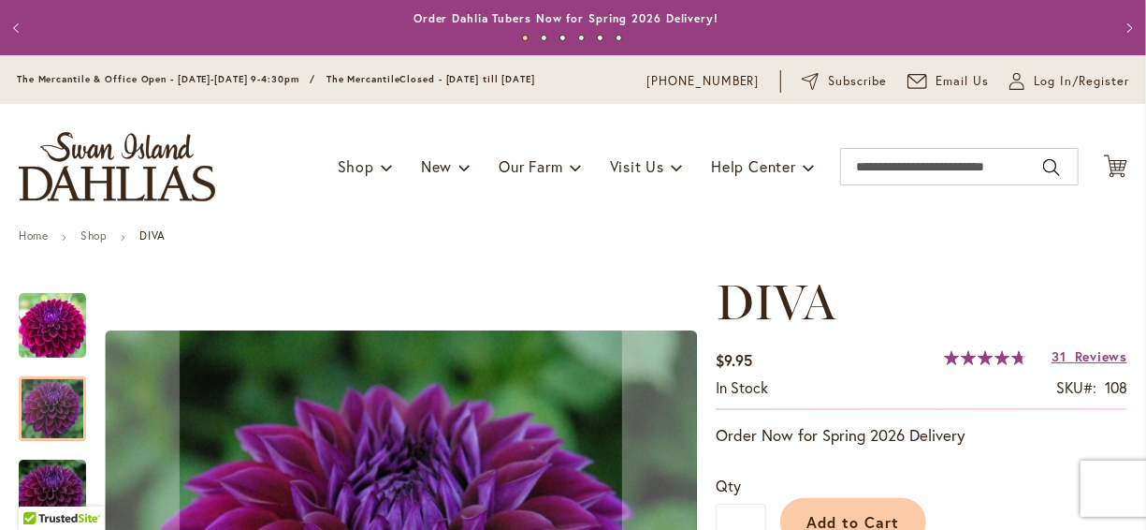
click at [626, 243] on ul "Home Shop DIVA" at bounding box center [573, 237] width 1109 height 17
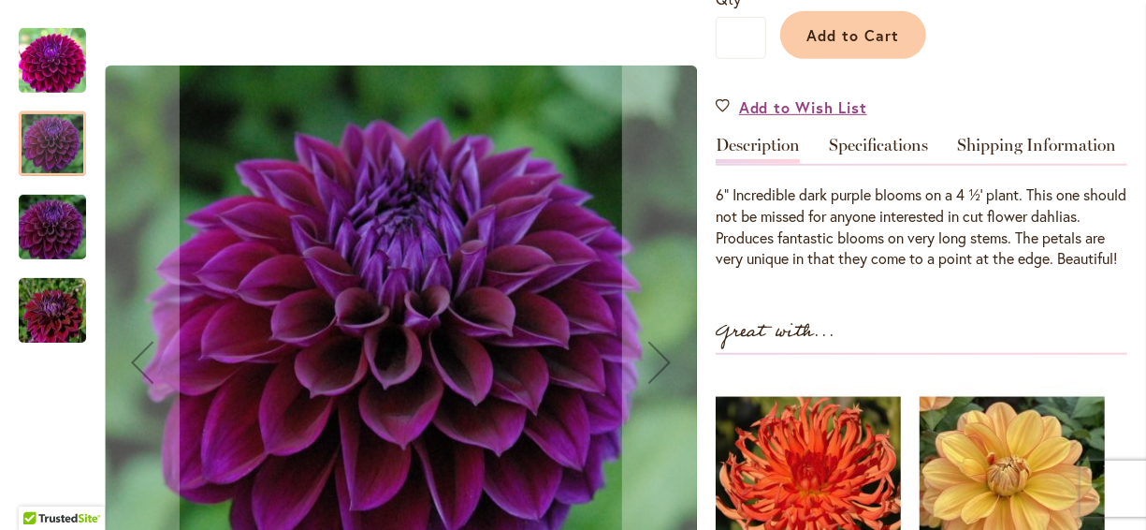
scroll to position [524, 0]
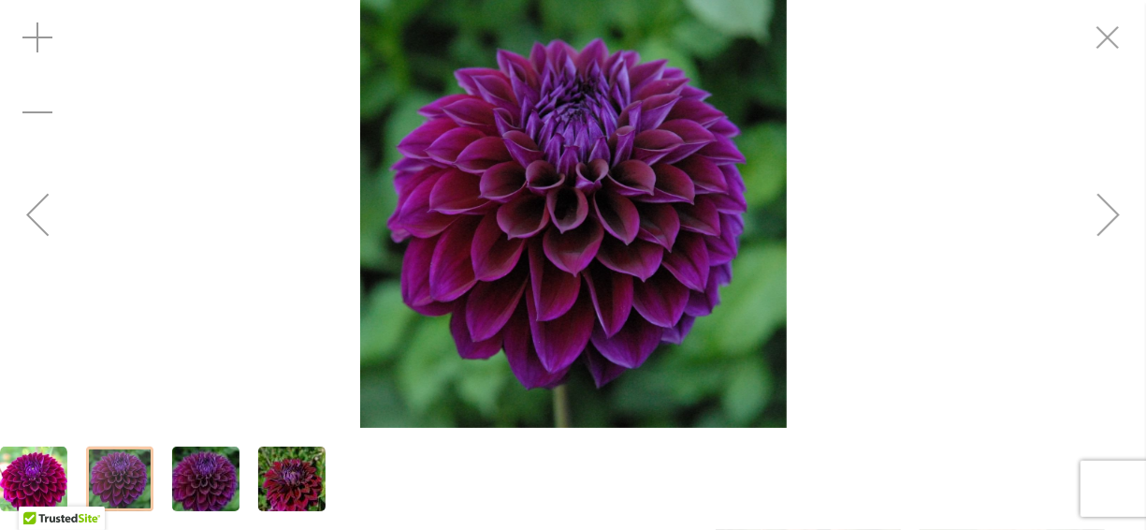
click at [203, 475] on img "Diva" at bounding box center [206, 479] width 135 height 90
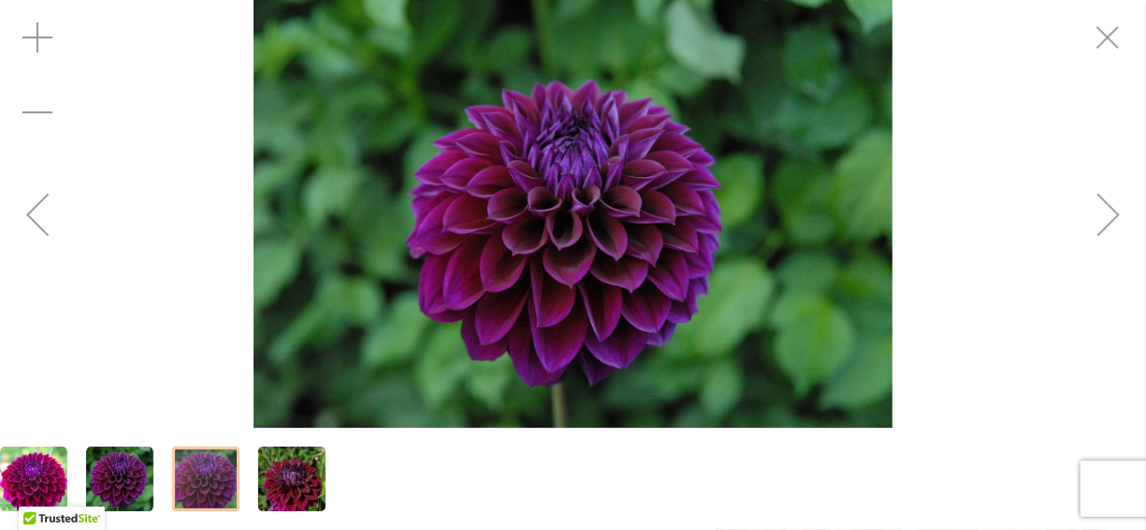
click at [132, 468] on img "Diva" at bounding box center [119, 478] width 67 height 67
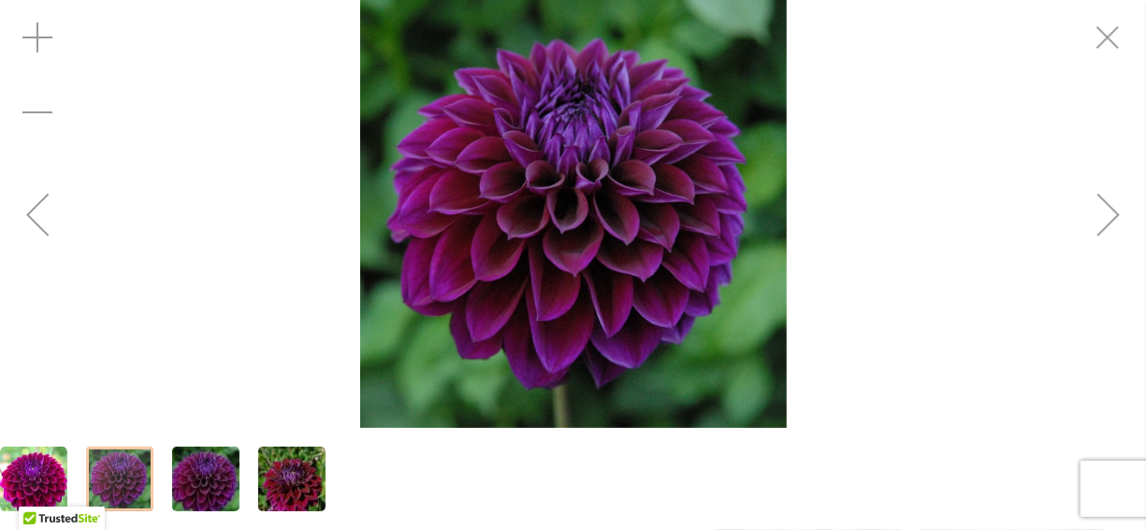
click at [39, 203] on div "Previous" at bounding box center [37, 214] width 75 height 75
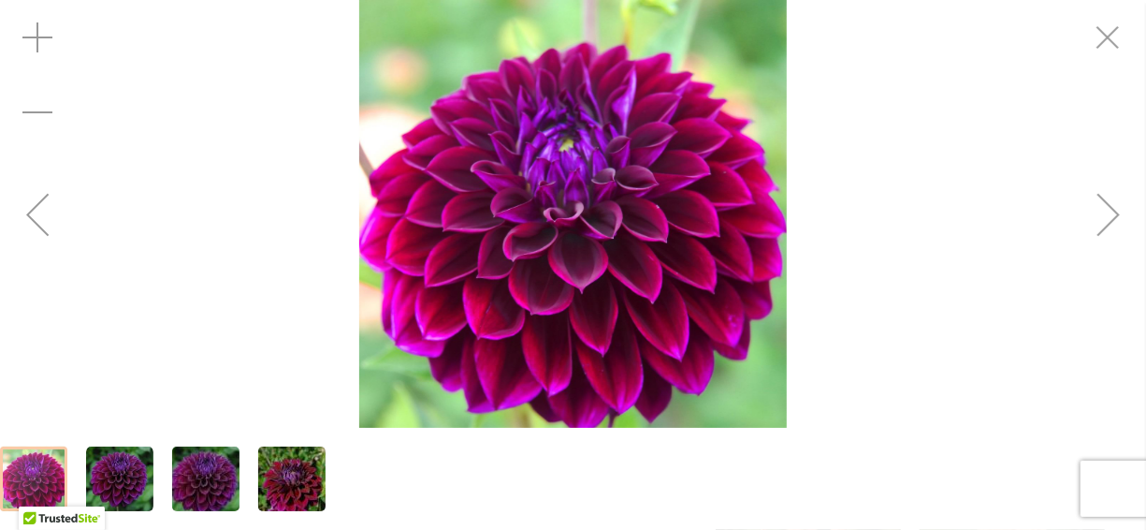
click at [39, 203] on div "Previous" at bounding box center [37, 214] width 75 height 75
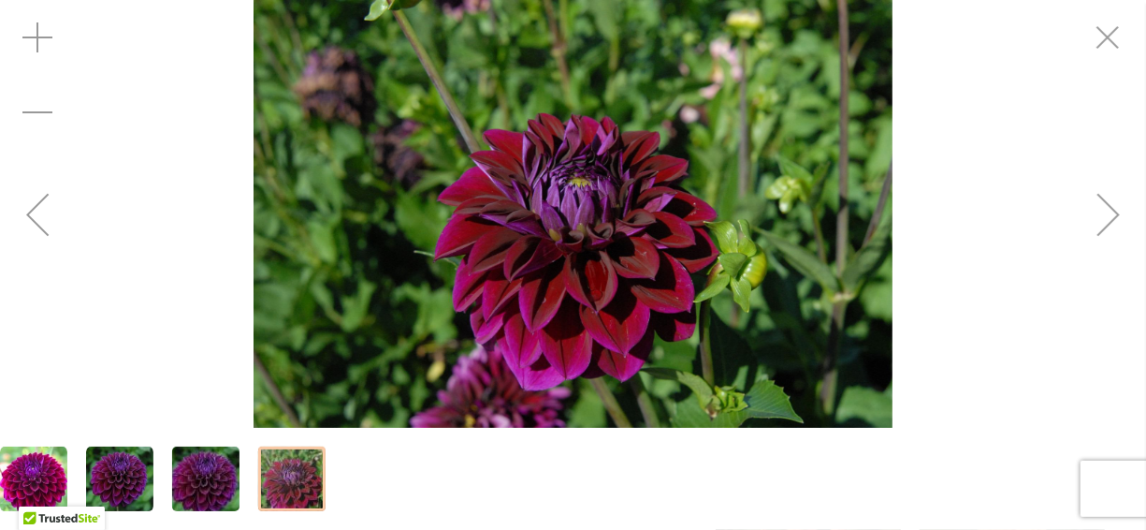
click at [39, 203] on div "Previous" at bounding box center [37, 214] width 75 height 75
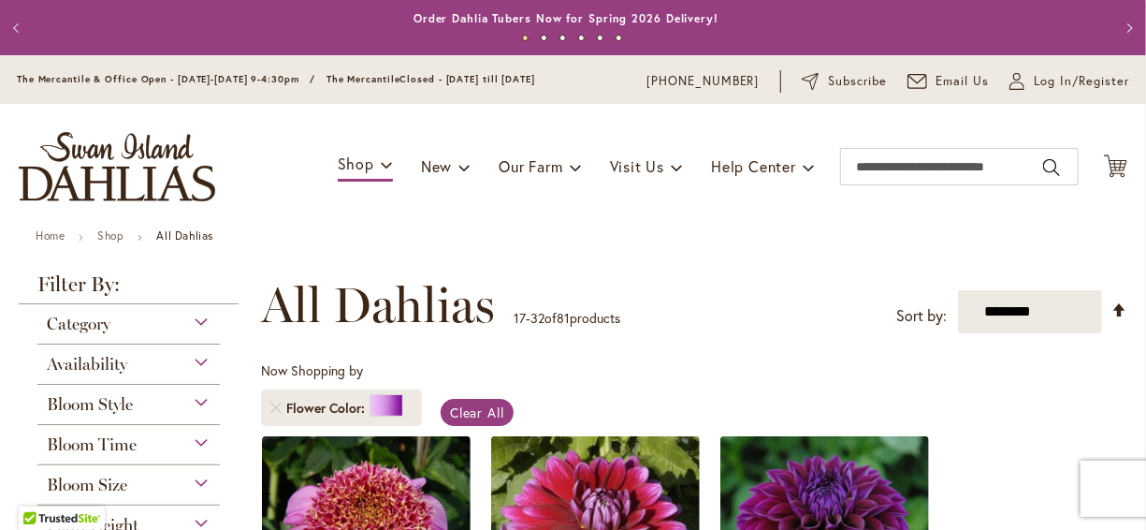
click at [739, 242] on ul "Home Shop All Dahlias" at bounding box center [573, 237] width 1075 height 17
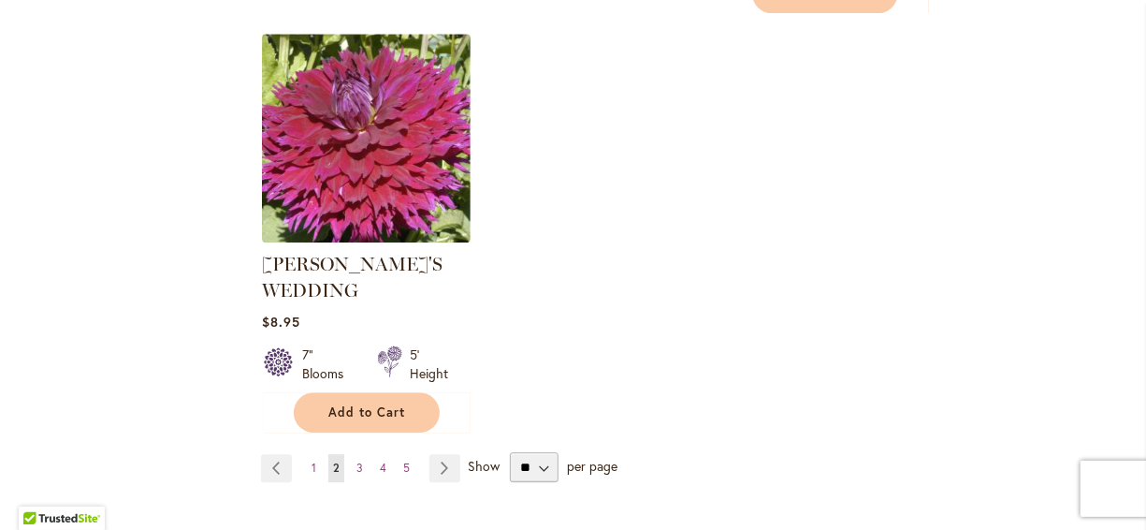
scroll to position [2508, 0]
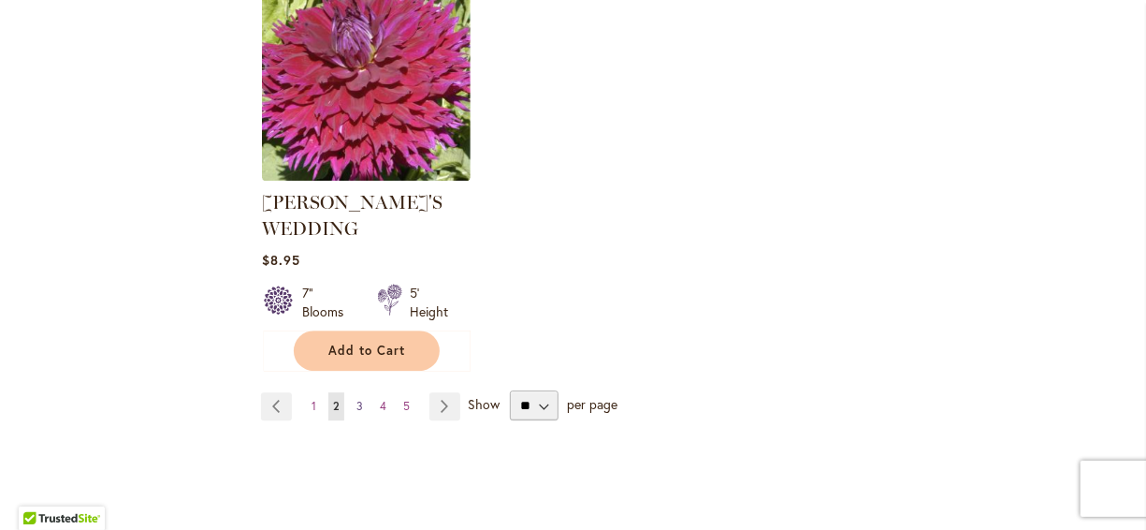
click at [352, 392] on link "Page 3" at bounding box center [360, 406] width 16 height 28
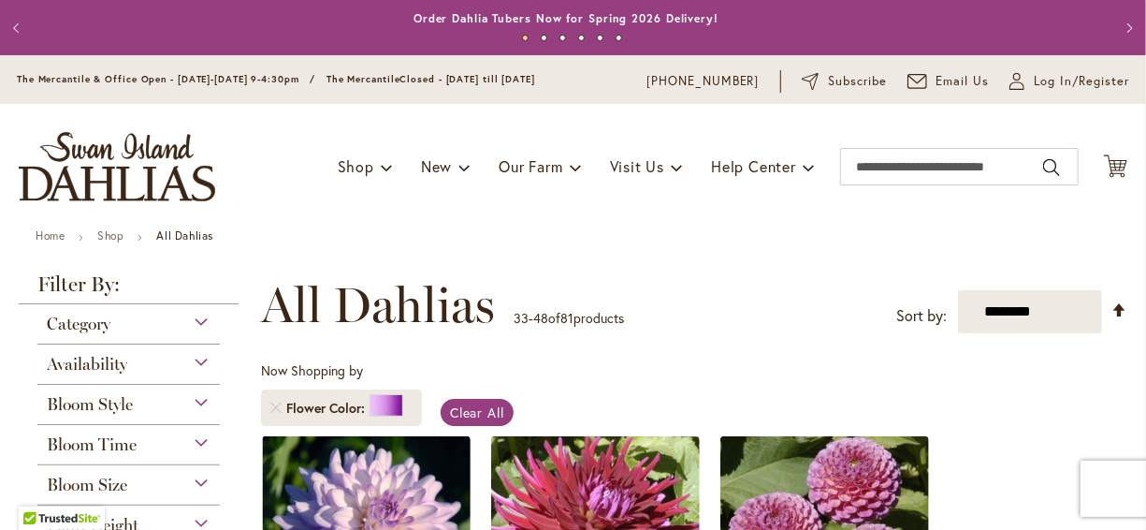
click at [596, 229] on ul "Home Shop All Dahlias" at bounding box center [573, 237] width 1075 height 17
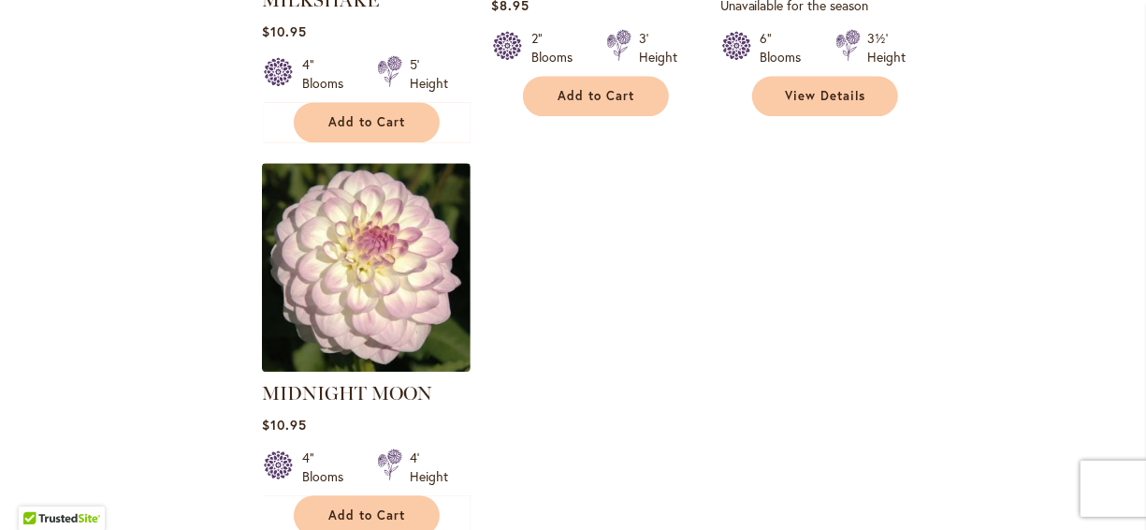
scroll to position [2396, 0]
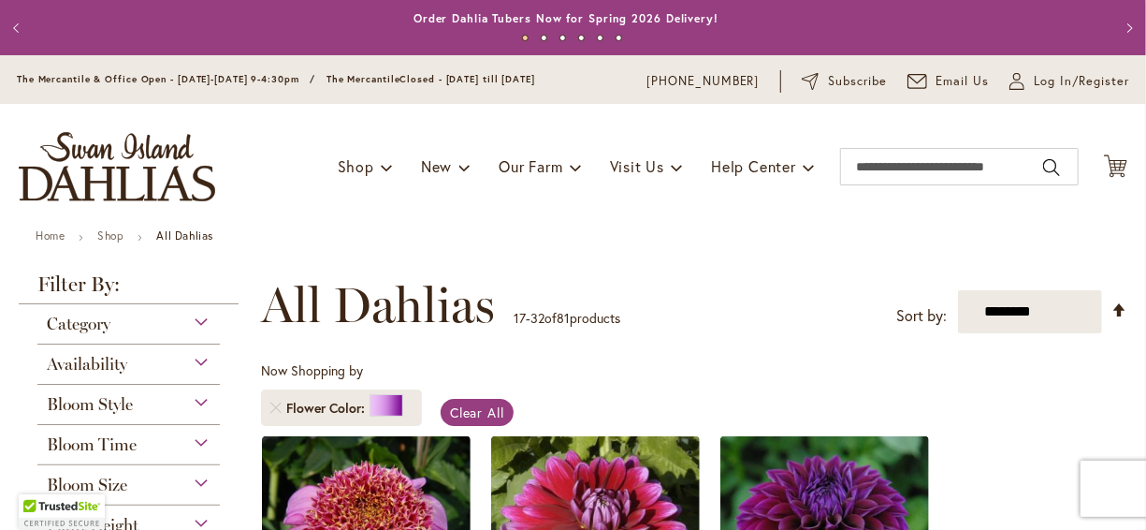
click at [262, 219] on div "Toggle Nav Shop Dahlia Tubers Collections Fresh Cut Dahlias Gardening Supplies …" at bounding box center [573, 166] width 1146 height 125
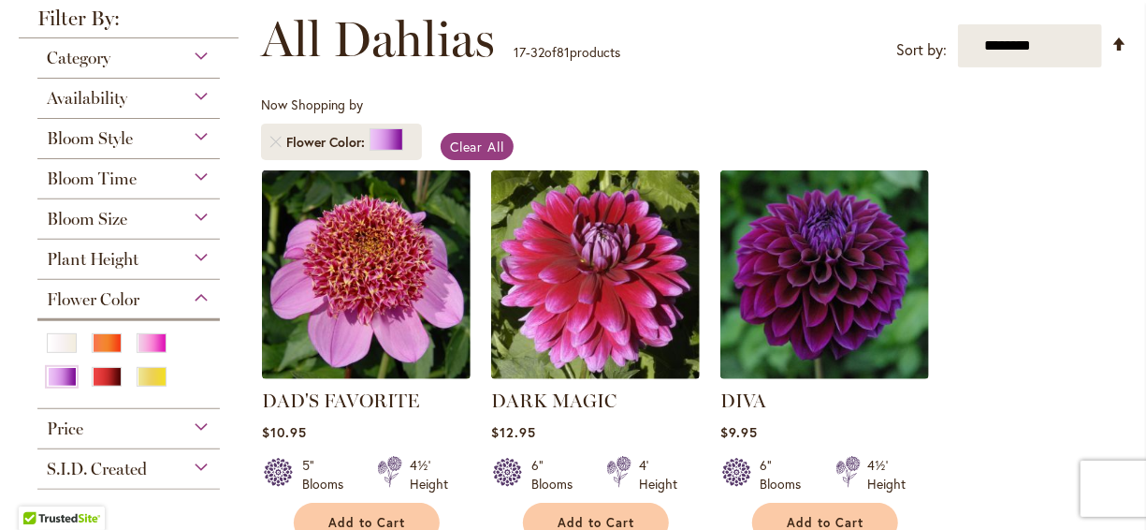
scroll to position [262, 0]
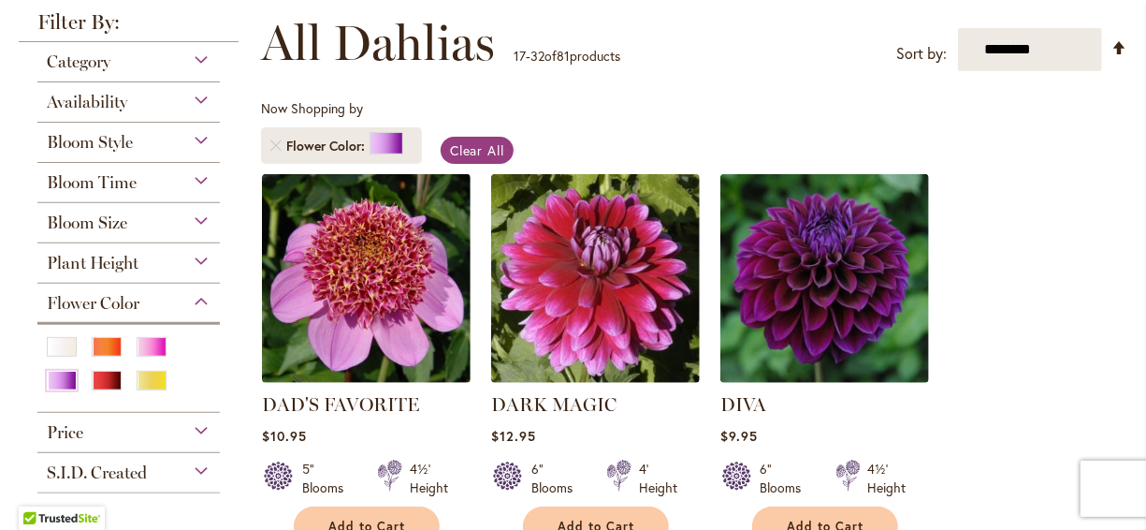
click at [174, 95] on div "Availability" at bounding box center [128, 97] width 183 height 30
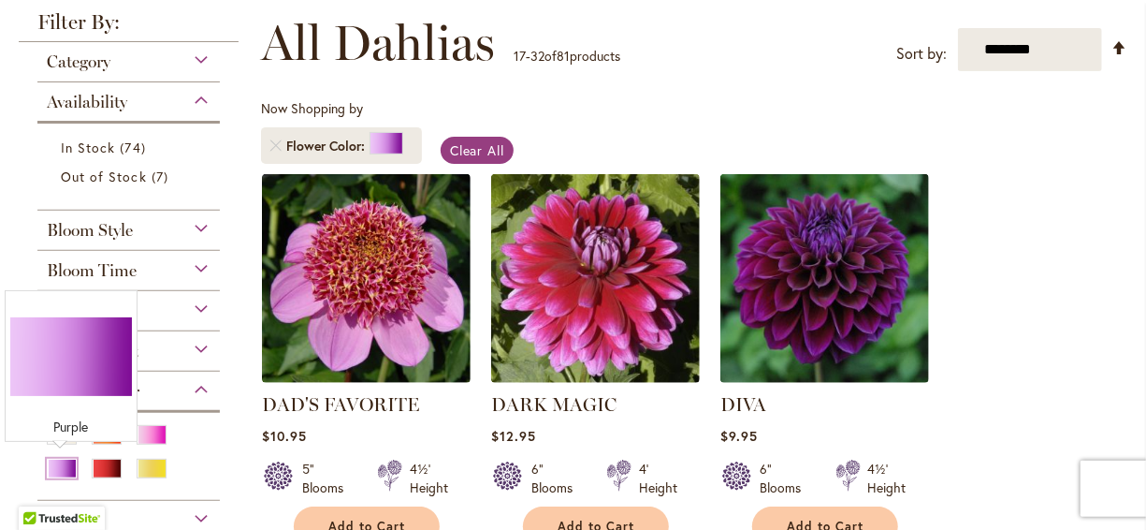
click at [61, 459] on div "Purple" at bounding box center [62, 469] width 30 height 20
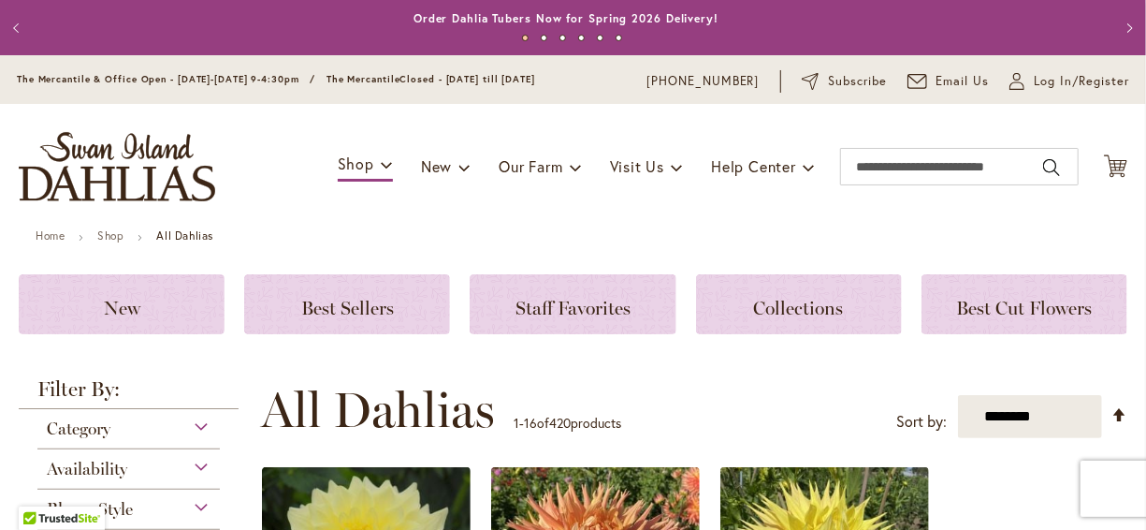
click at [358, 227] on div "Toggle Nav Shop Dahlia Tubers Collections Fresh Cut Dahlias Gardening Supplies …" at bounding box center [573, 166] width 1146 height 125
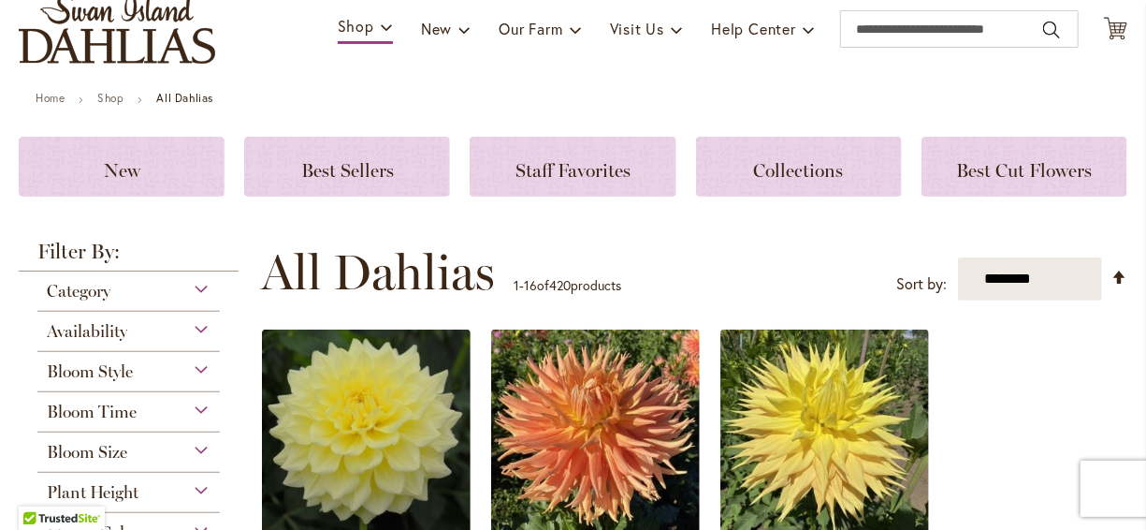
scroll to position [112, 0]
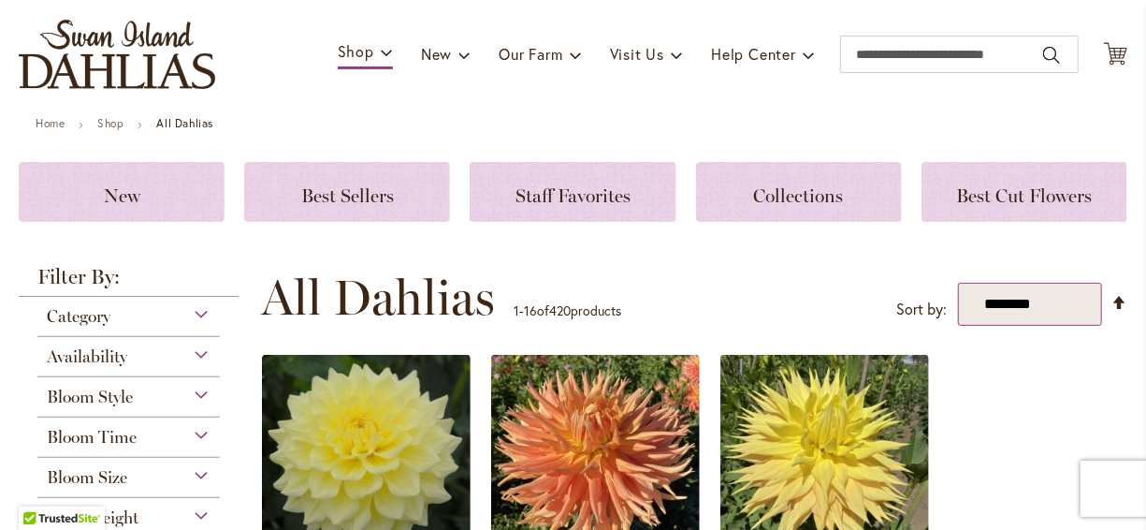
click at [1048, 296] on select "**********" at bounding box center [1030, 304] width 144 height 43
select select "*****"
click at [958, 283] on select "**********" at bounding box center [1030, 304] width 144 height 43
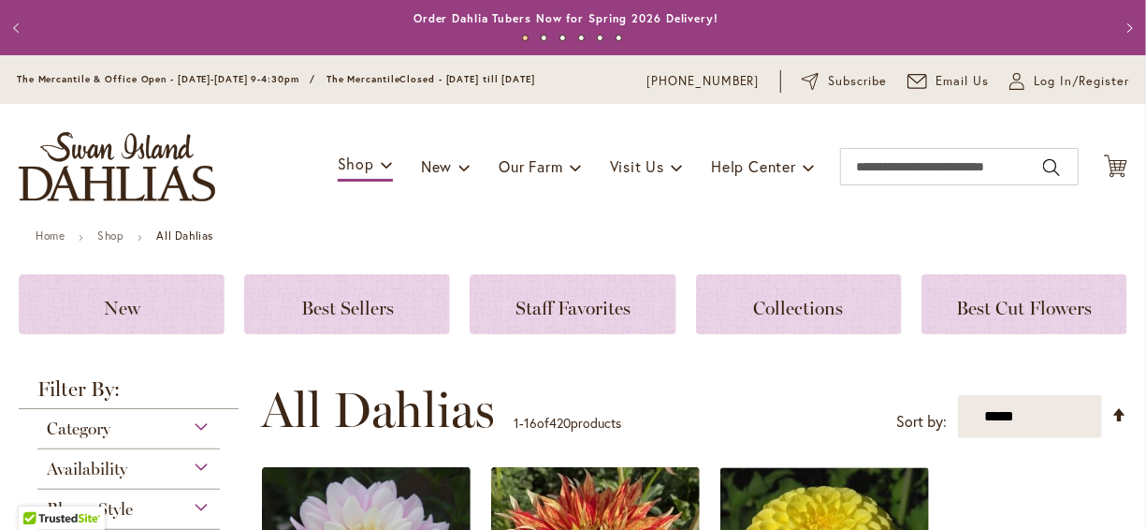
scroll to position [395, 0]
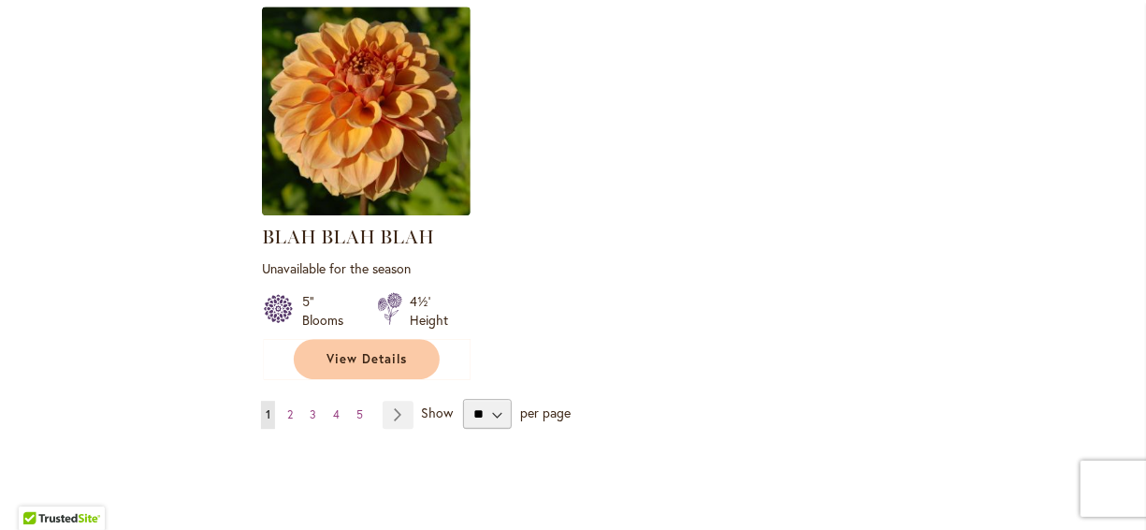
scroll to position [2491, 0]
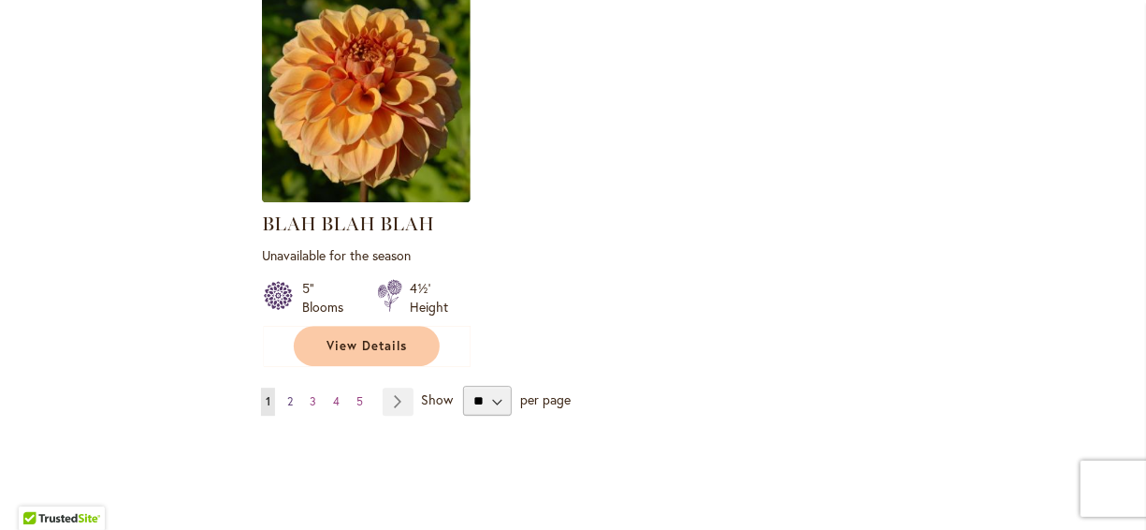
click at [289, 394] on span "2" at bounding box center [290, 401] width 6 height 14
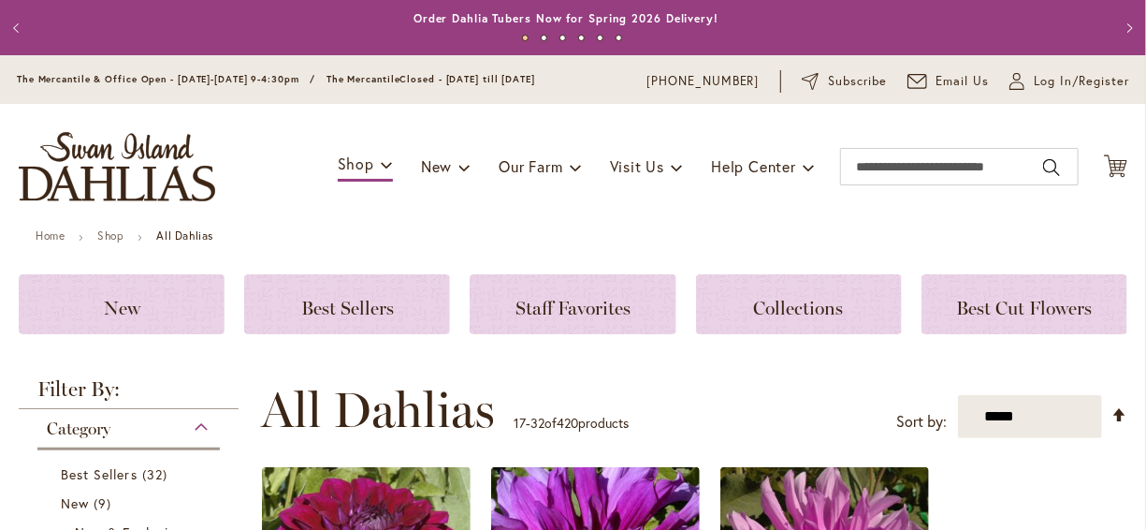
scroll to position [395, 0]
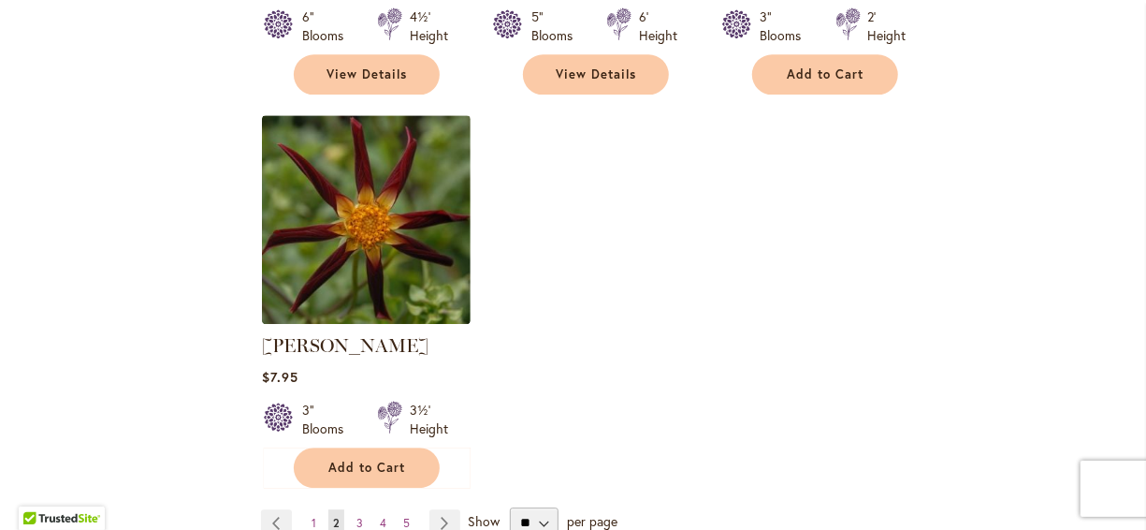
scroll to position [2379, 0]
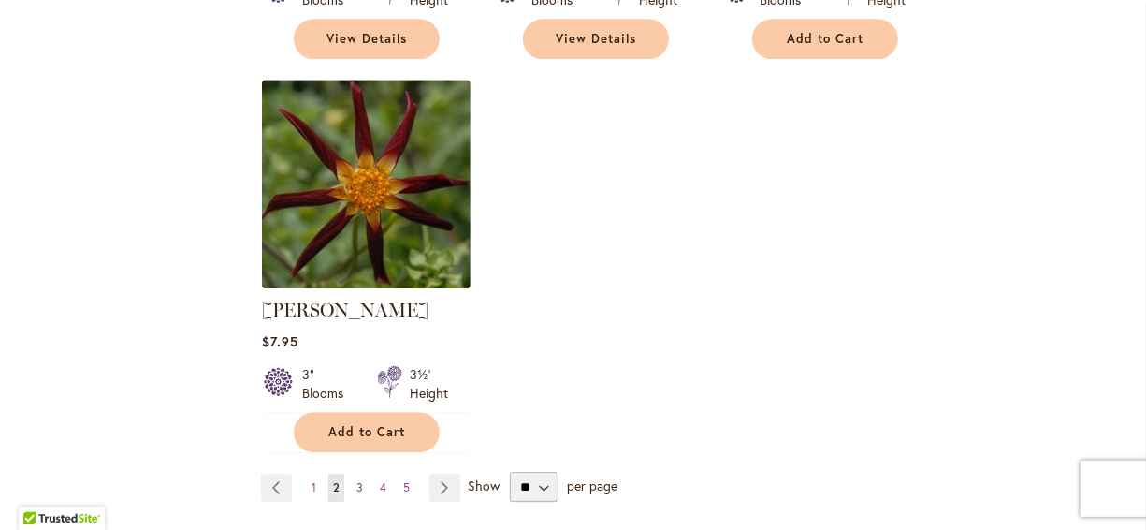
click at [360, 474] on link "Page 3" at bounding box center [360, 488] width 16 height 28
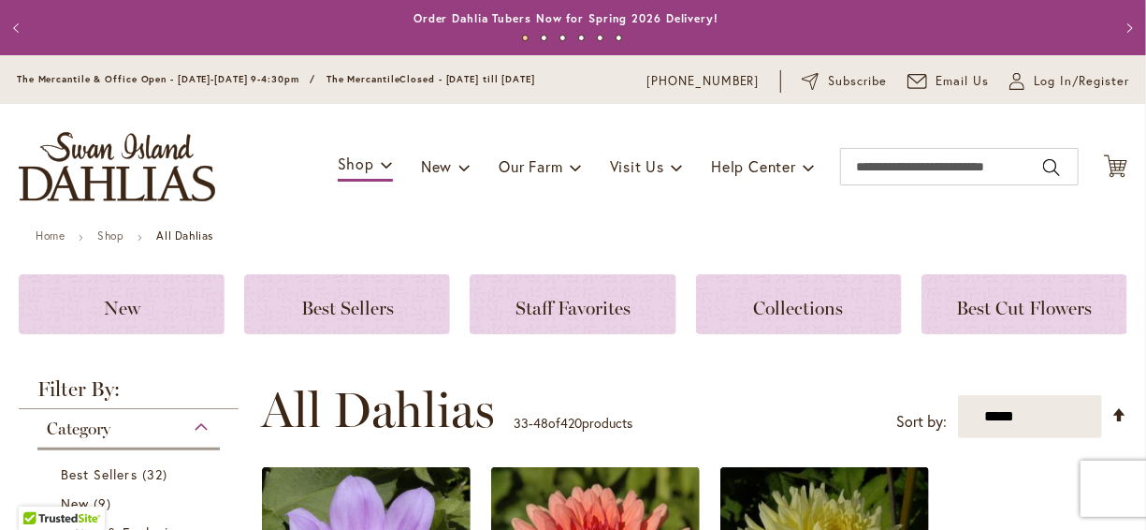
scroll to position [395, 0]
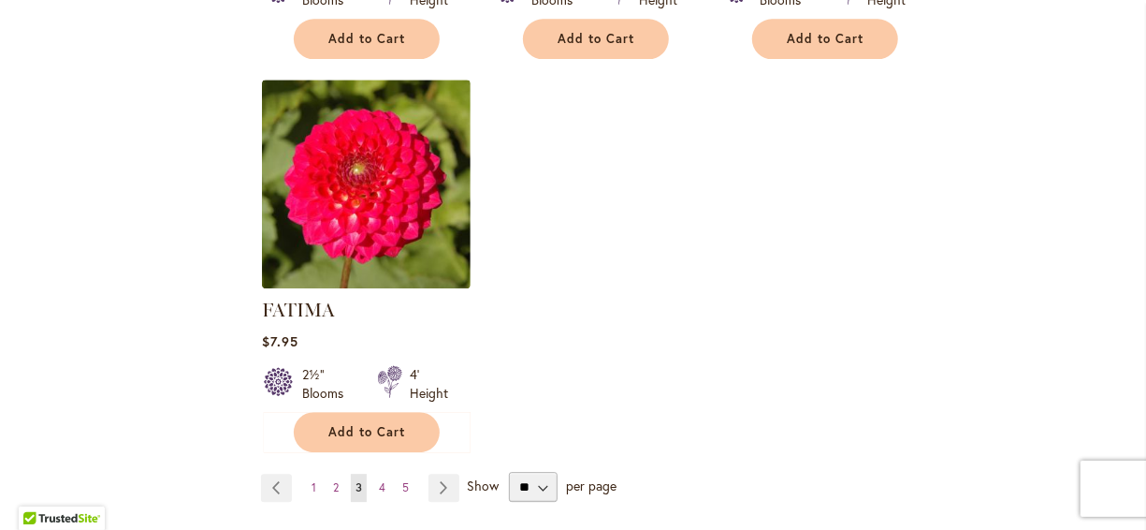
scroll to position [2417, 0]
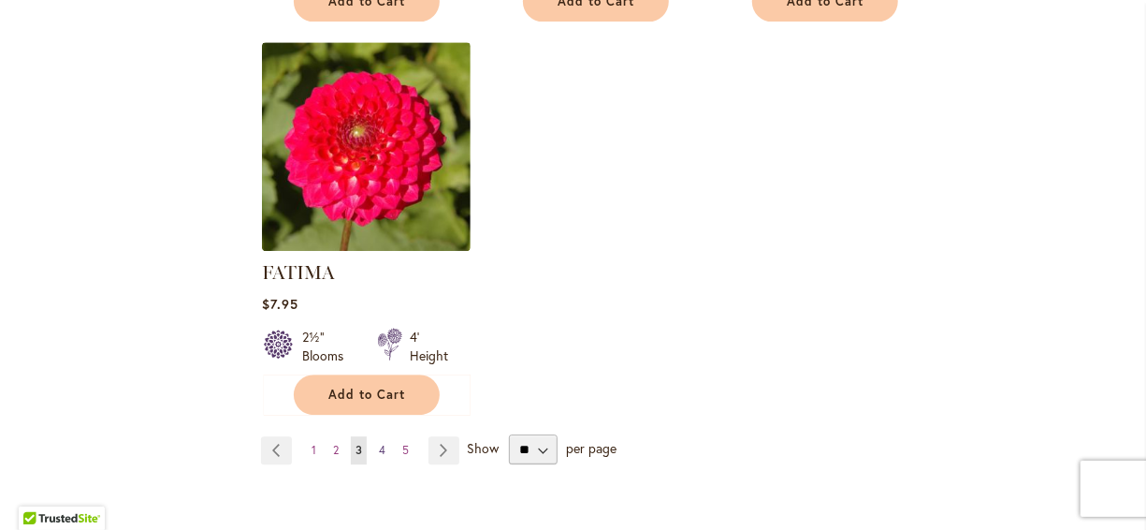
click at [385, 436] on link "Page 4" at bounding box center [382, 450] width 16 height 28
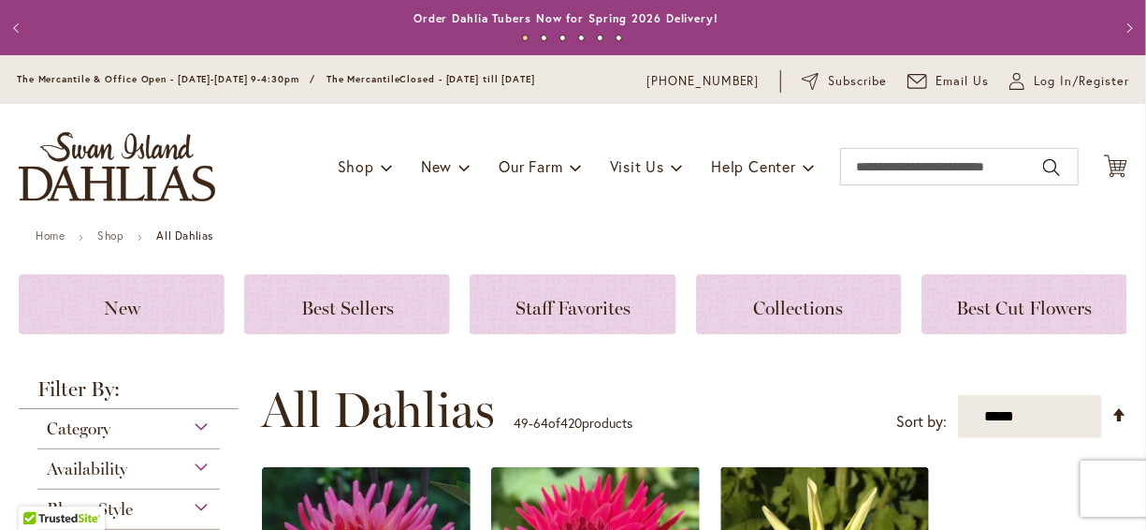
click at [562, 383] on div "**********" at bounding box center [694, 410] width 867 height 56
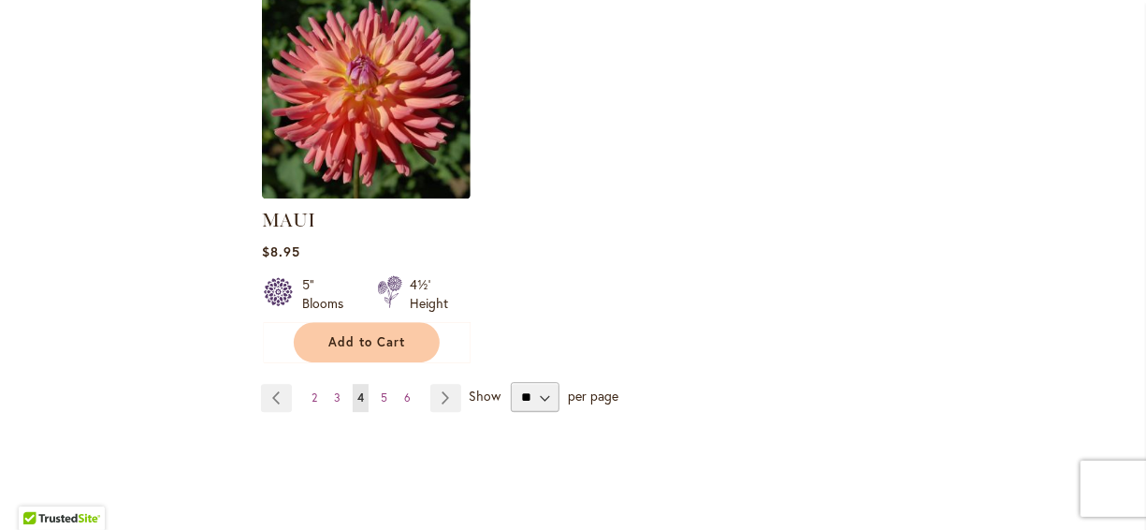
scroll to position [2508, 0]
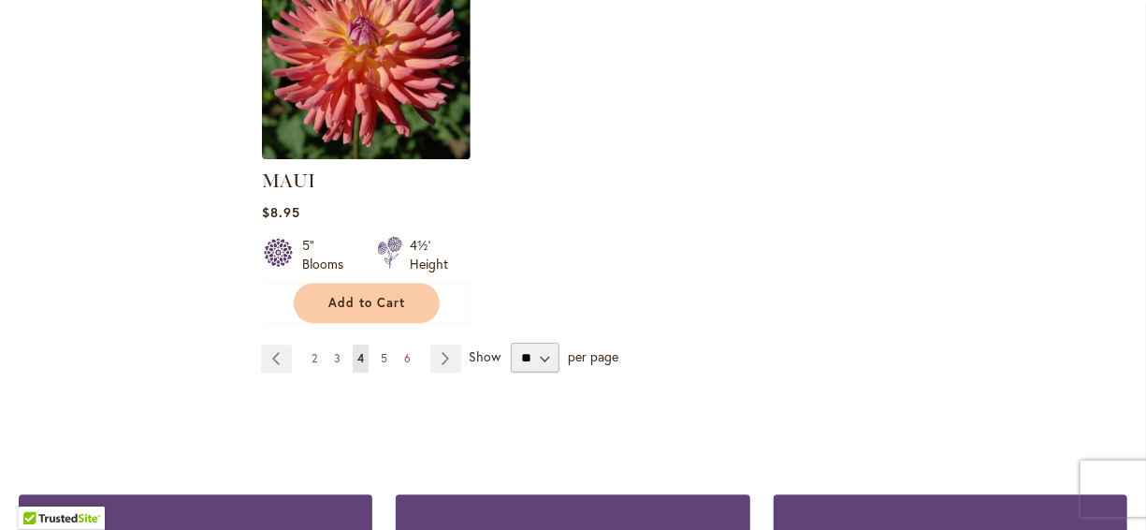
click at [382, 351] on span "5" at bounding box center [384, 358] width 7 height 14
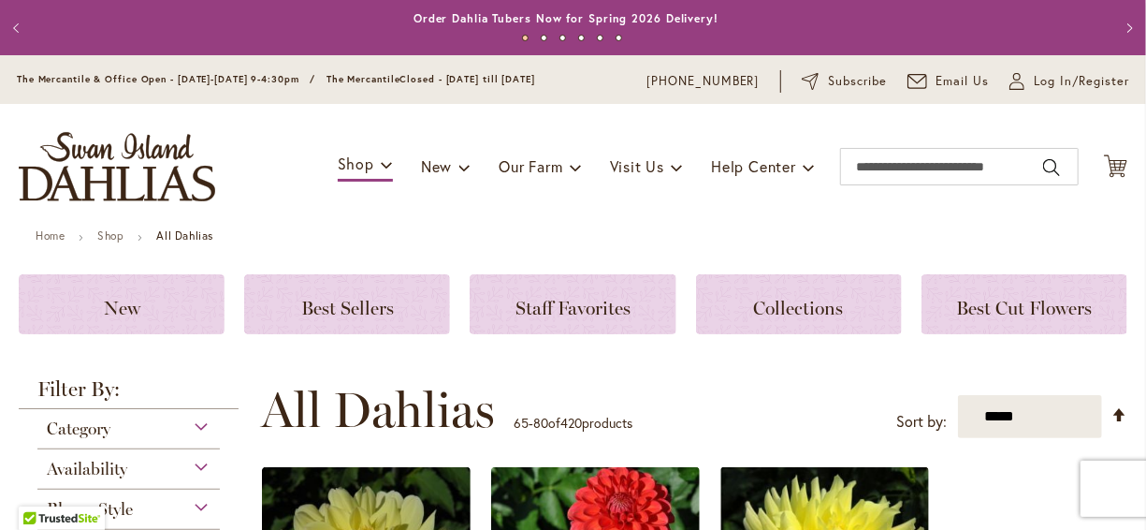
scroll to position [395, 0]
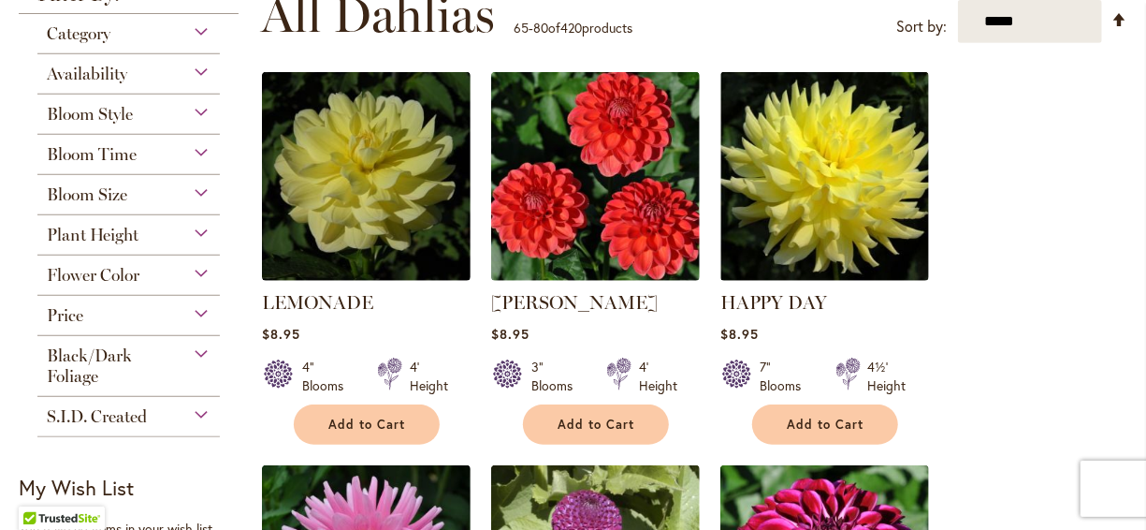
click at [831, 328] on div "$8.95" at bounding box center [825, 334] width 209 height 18
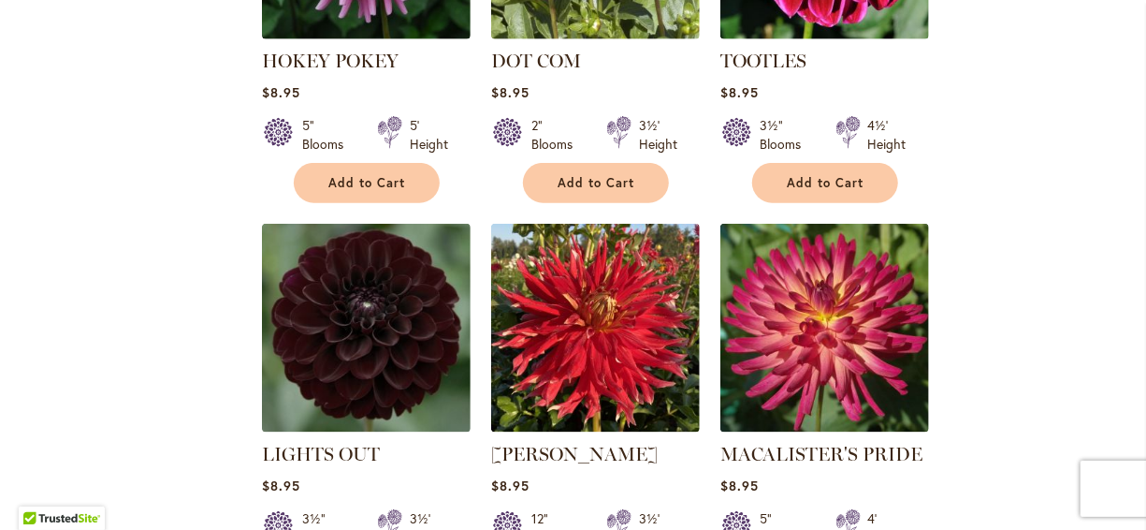
scroll to position [1031, 0]
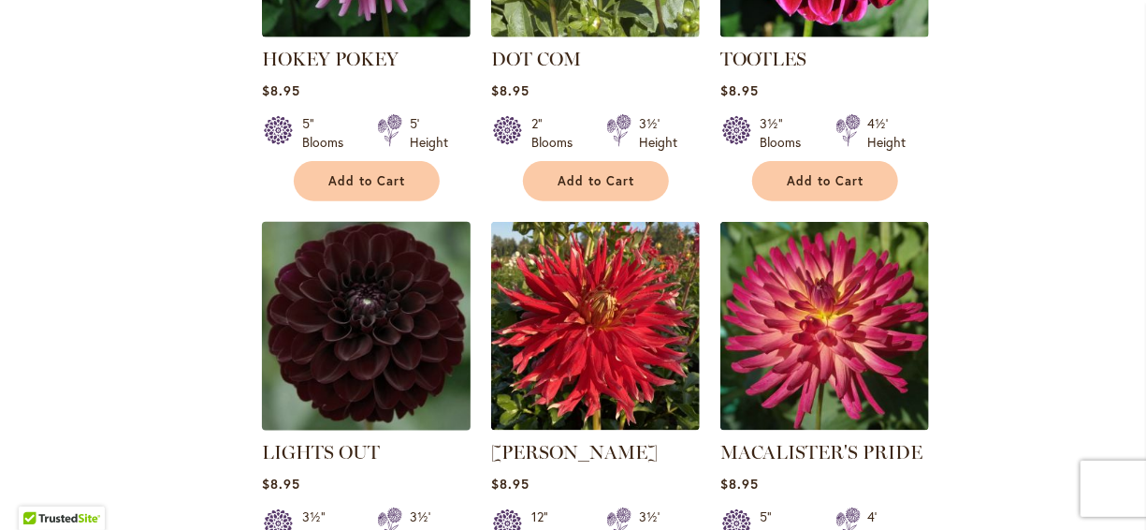
click at [418, 328] on img at bounding box center [365, 326] width 219 height 219
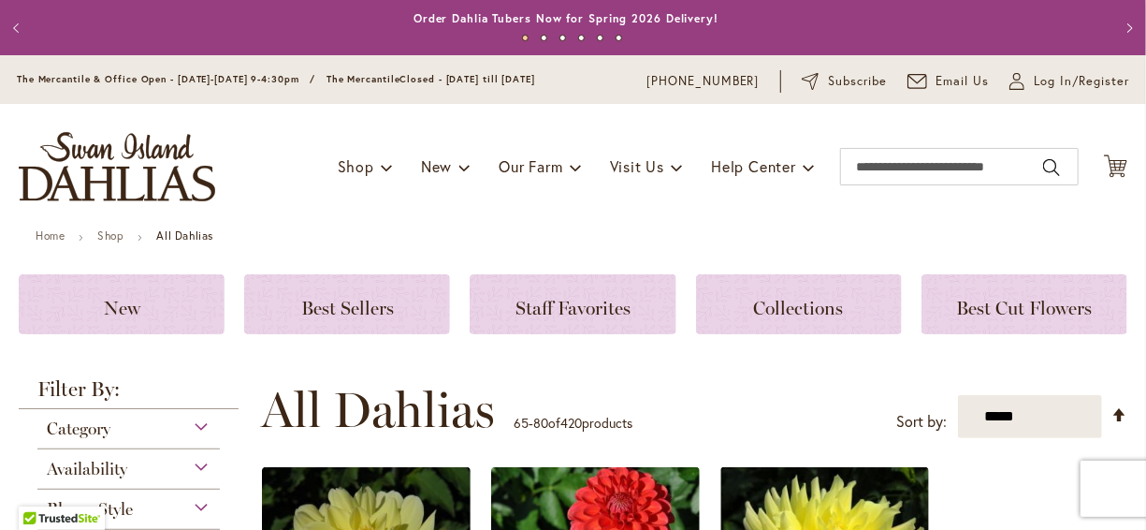
click at [578, 240] on ul "Home Shop All Dahlias" at bounding box center [573, 237] width 1075 height 17
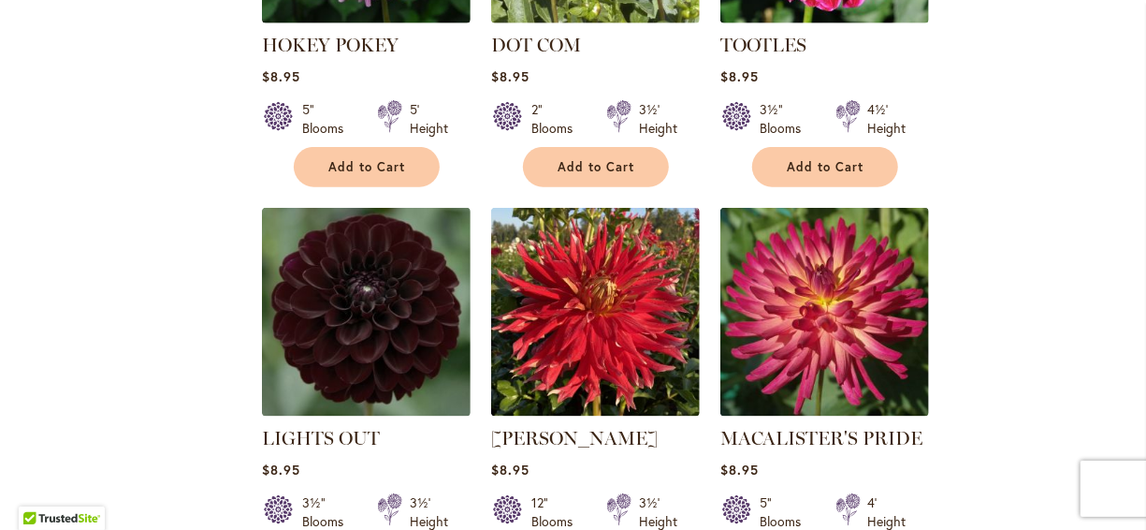
scroll to position [1048, 0]
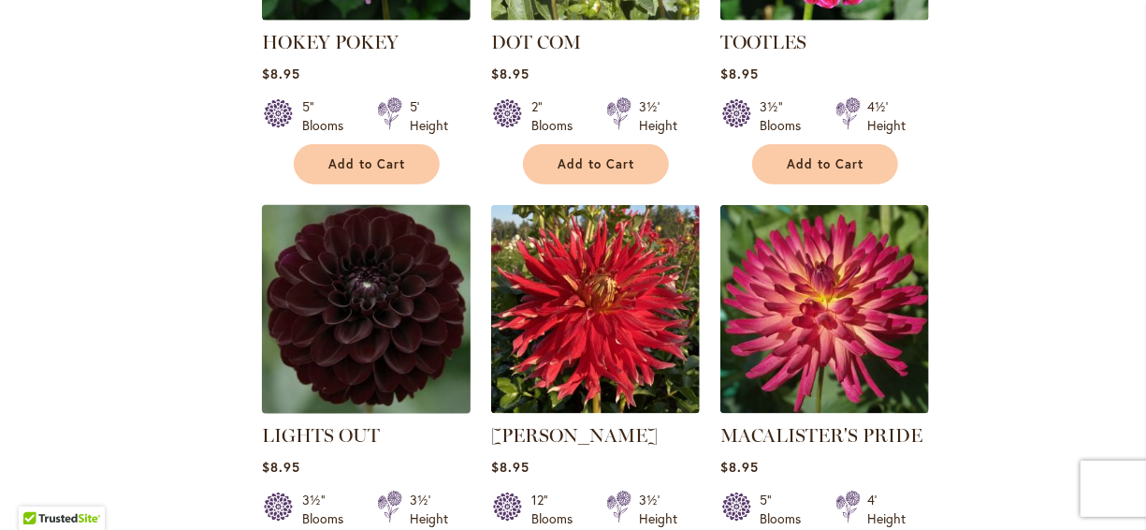
click at [403, 292] on img at bounding box center [365, 309] width 219 height 219
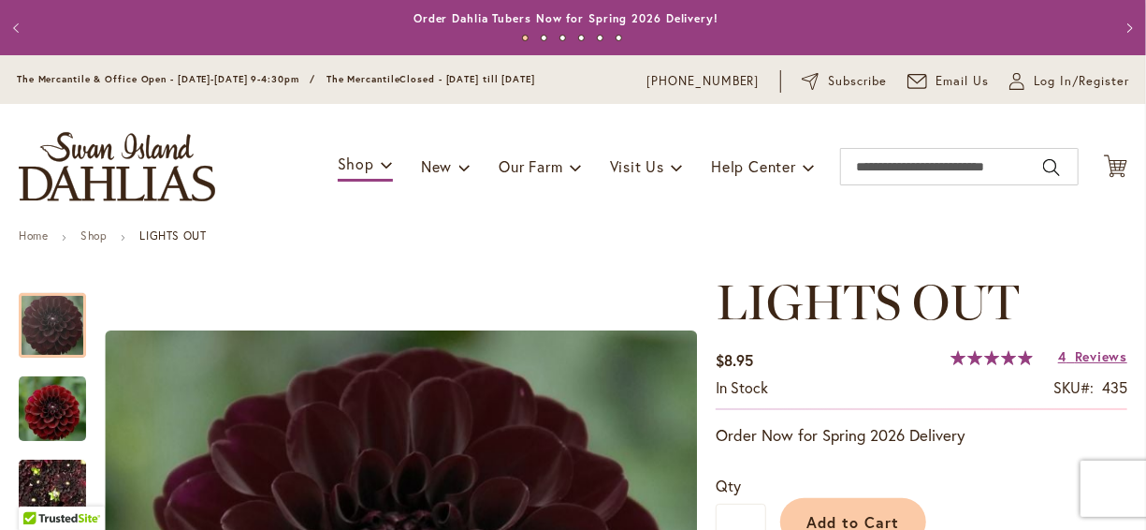
click at [677, 230] on ul "Home Shop LIGHTS OUT" at bounding box center [573, 237] width 1109 height 17
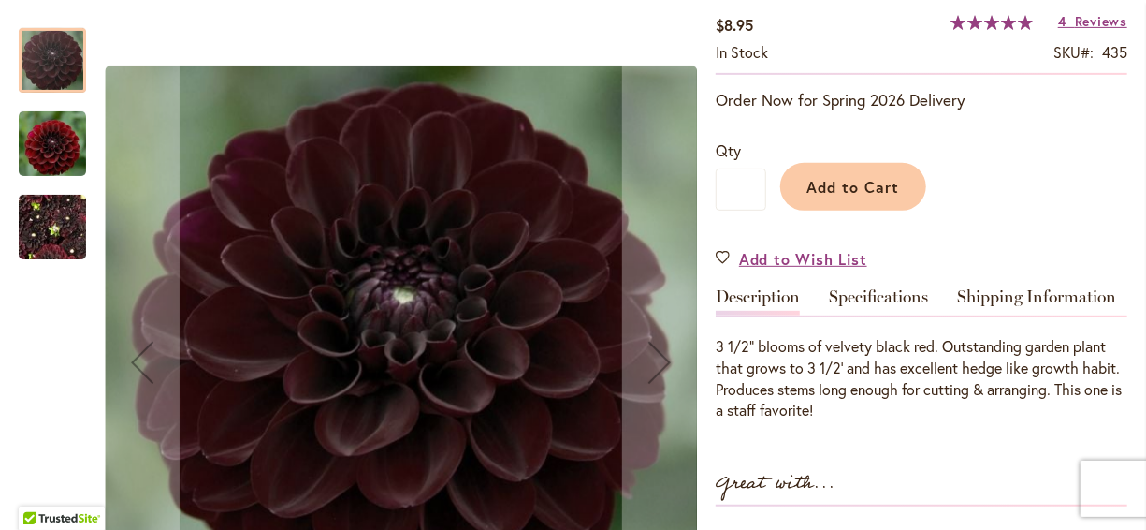
scroll to position [337, 0]
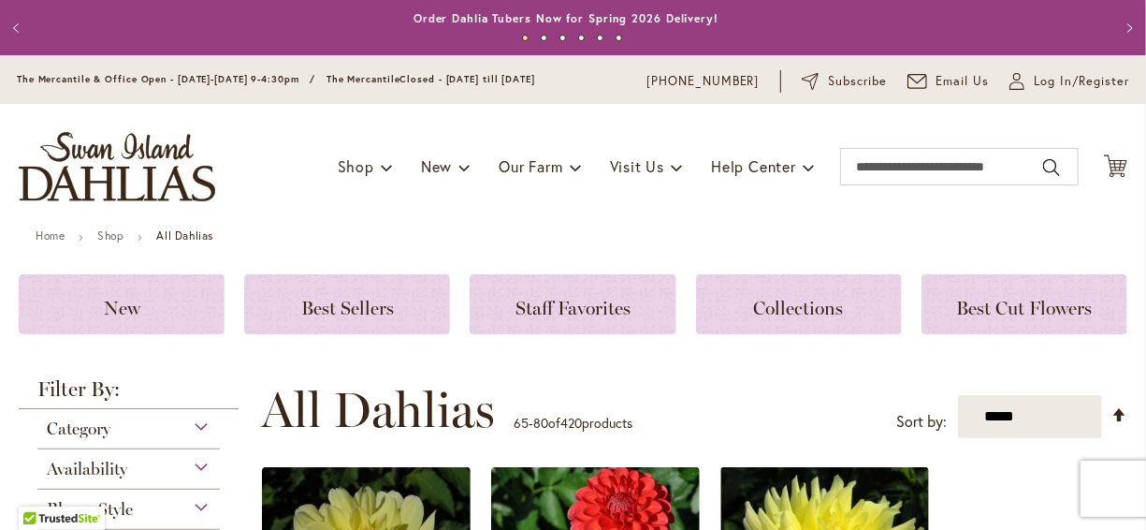
click at [377, 201] on div "Toggle Nav Shop Dahlia Tubers Collections Fresh Cut Dahlias Gardening Supplies …" at bounding box center [573, 166] width 1146 height 125
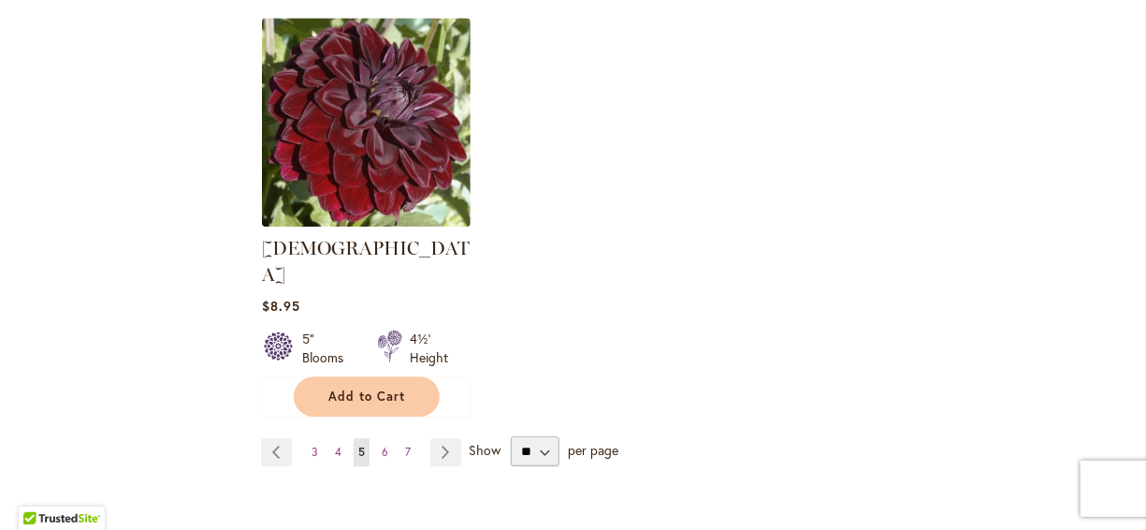
scroll to position [2583, 0]
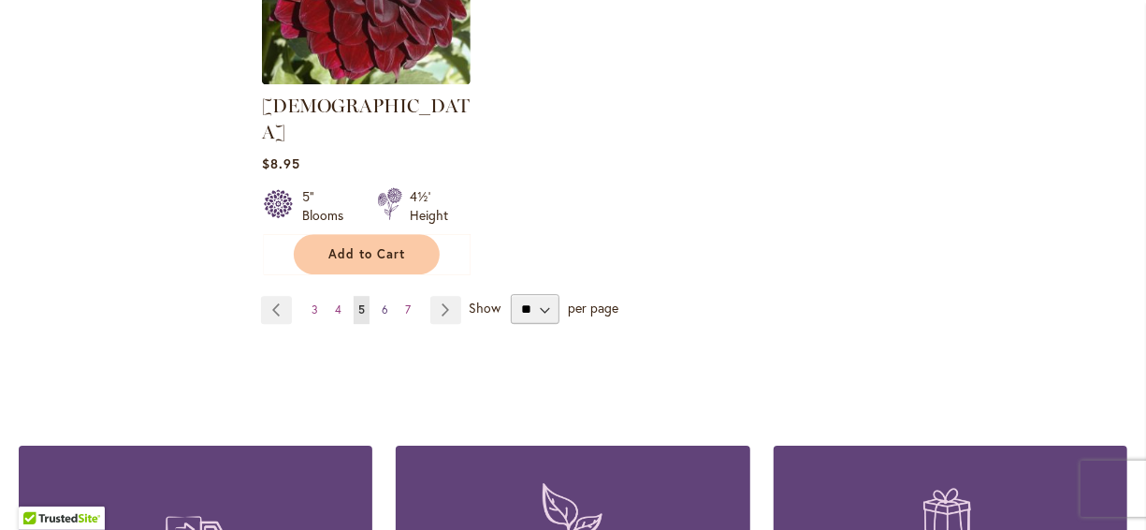
click at [383, 296] on link "Page 6" at bounding box center [385, 310] width 16 height 28
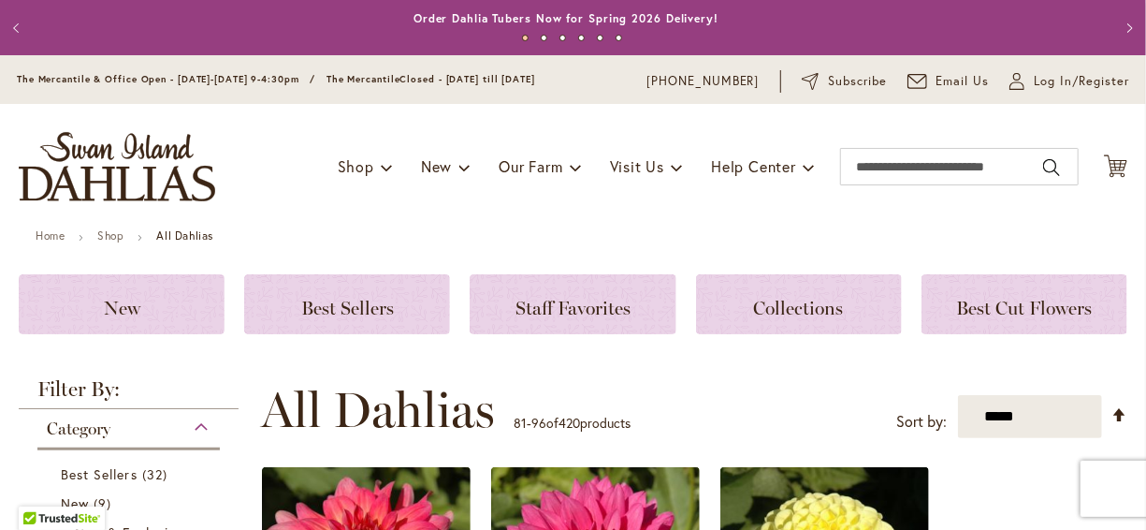
click at [581, 221] on div "Toggle Nav Shop Dahlia Tubers Collections Fresh Cut Dahlias Gardening Supplies …" at bounding box center [573, 166] width 1146 height 125
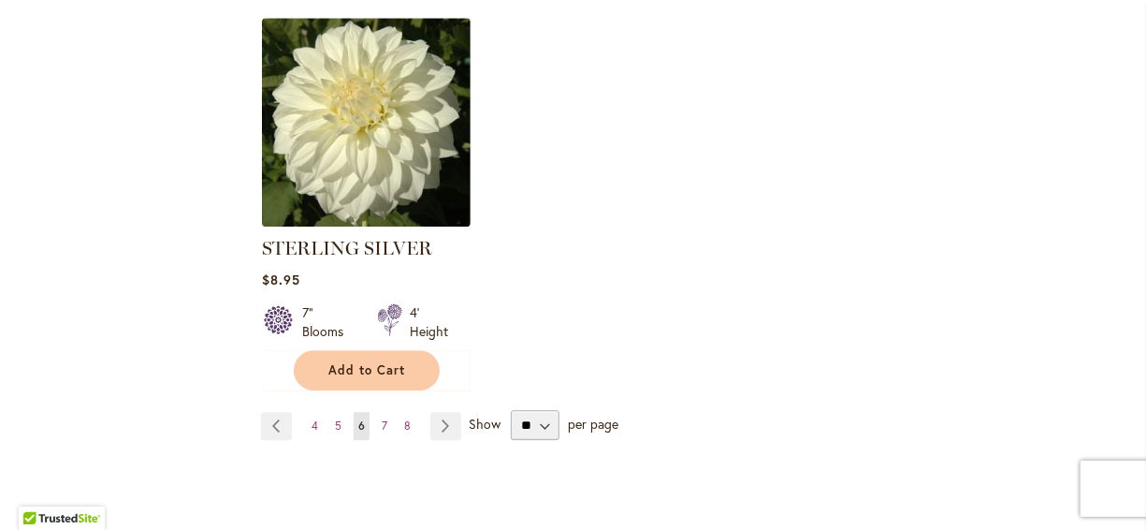
scroll to position [2546, 0]
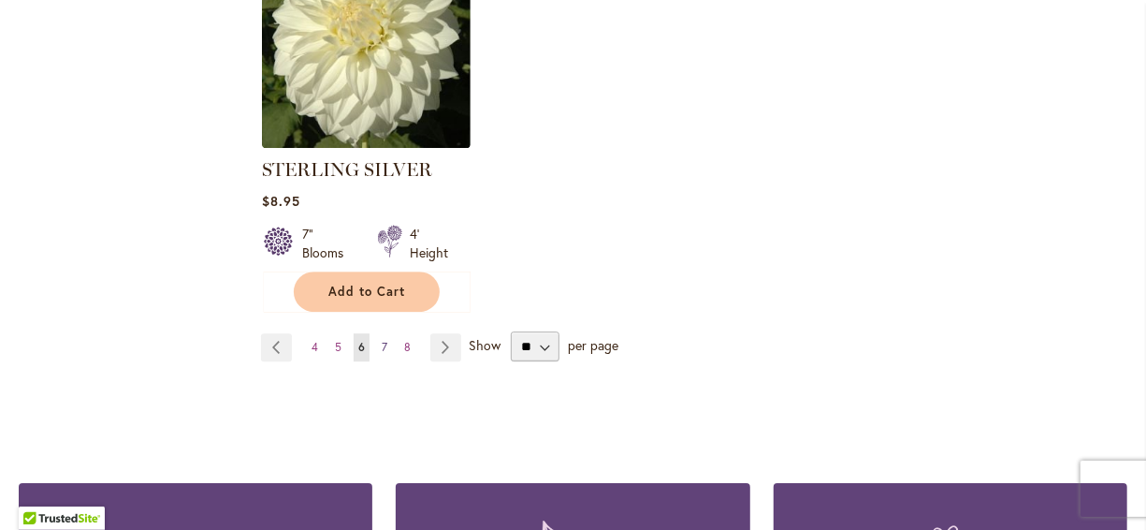
click at [387, 333] on link "Page 7" at bounding box center [384, 347] width 15 height 28
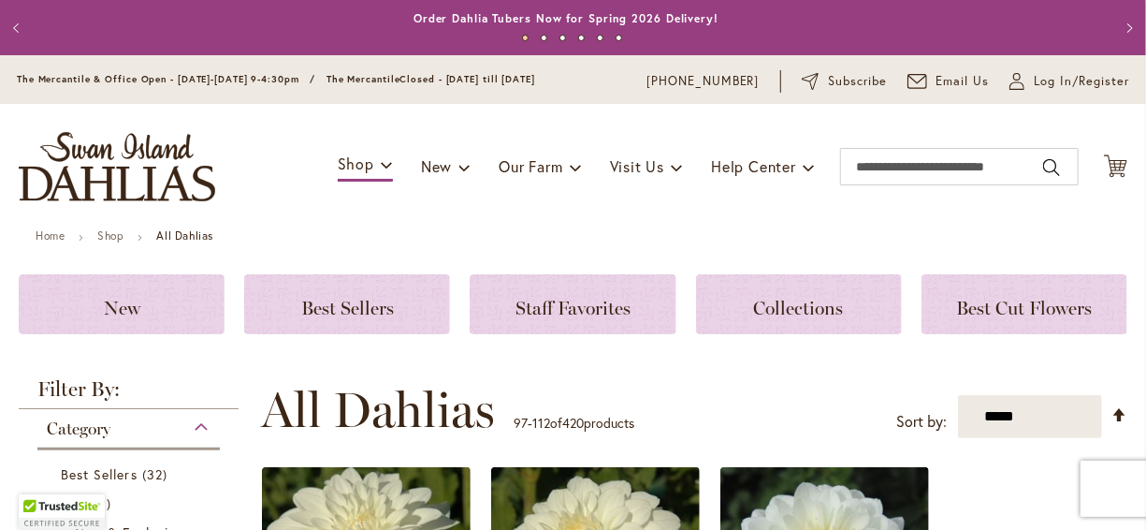
scroll to position [395, 0]
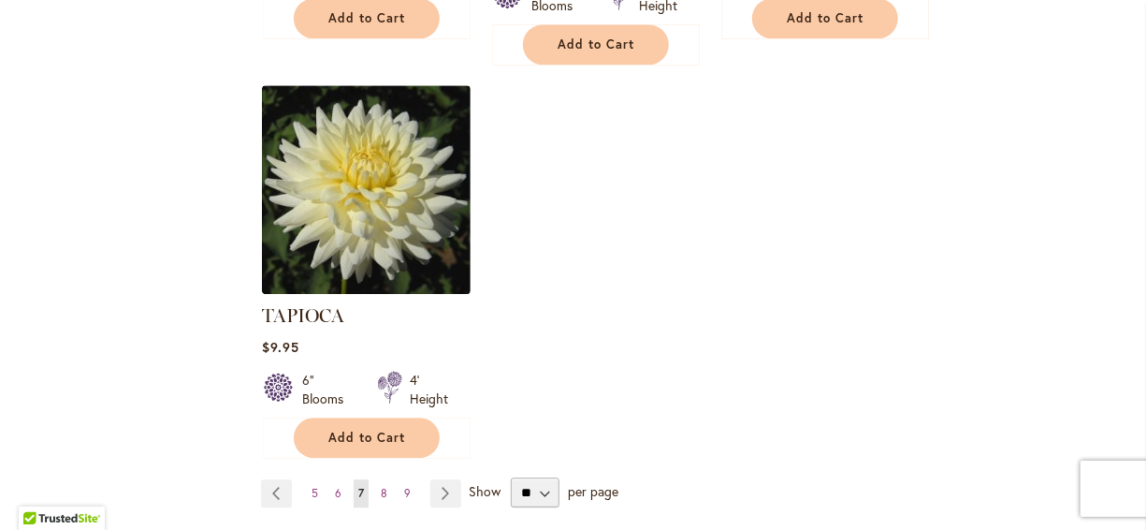
scroll to position [2491, 0]
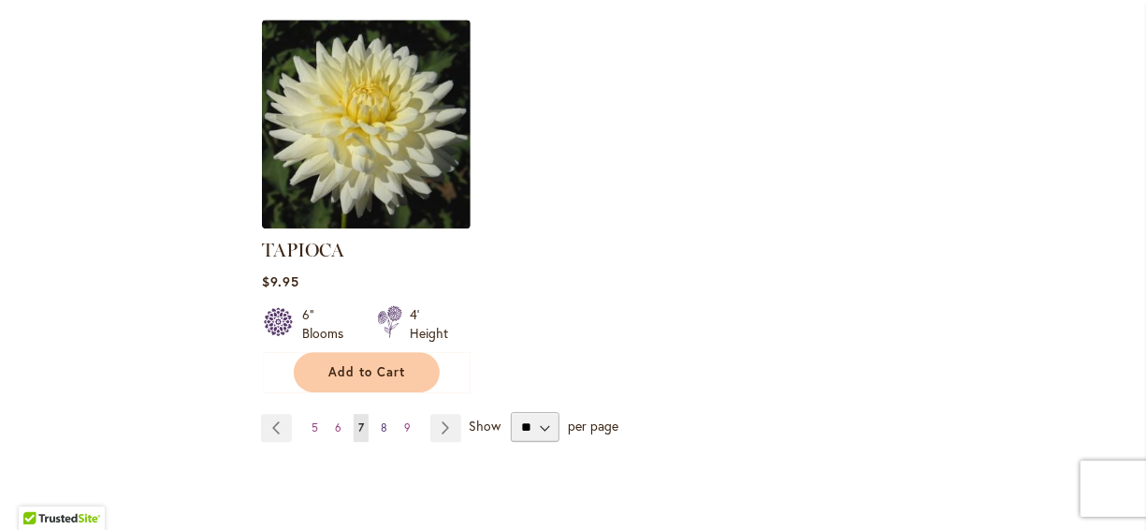
click at [383, 420] on span "8" at bounding box center [384, 427] width 7 height 14
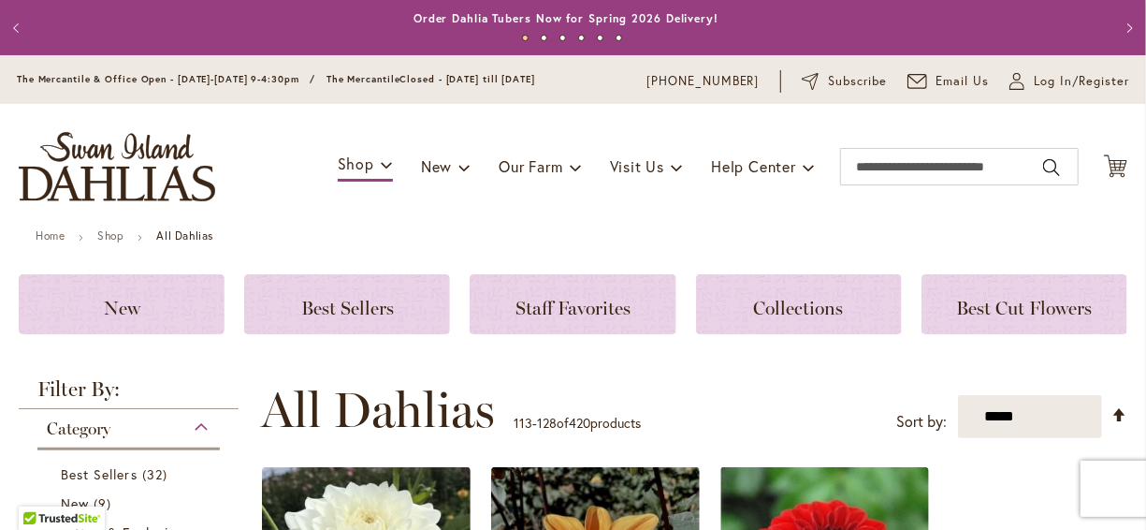
scroll to position [395, 0]
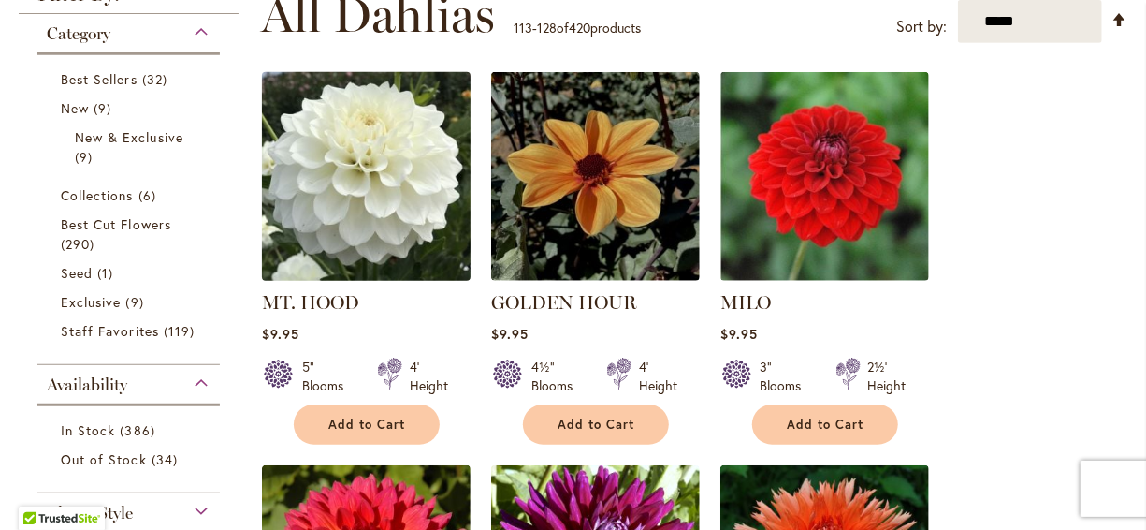
click at [373, 206] on img at bounding box center [365, 176] width 219 height 219
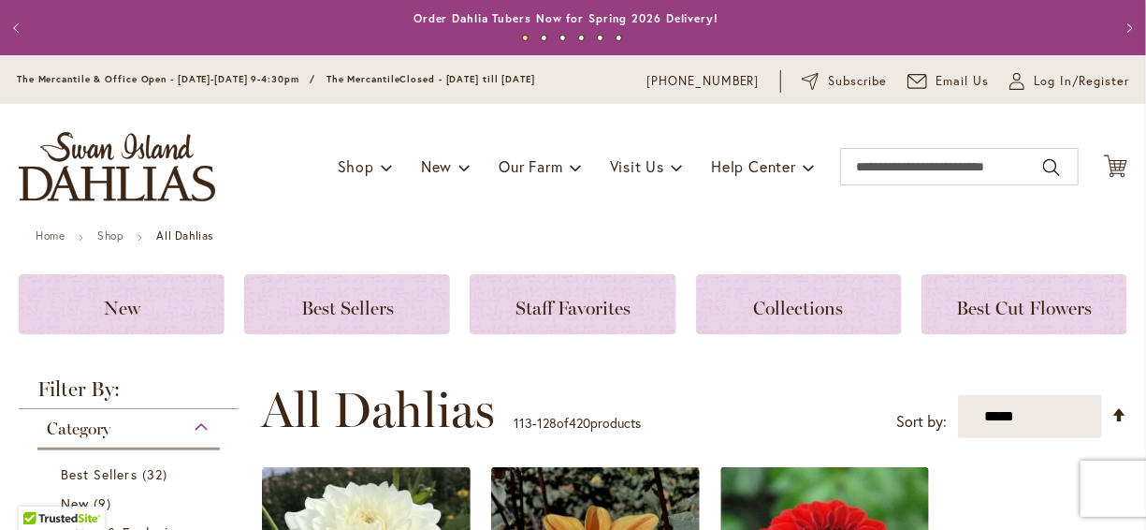
click at [732, 392] on div "**********" at bounding box center [694, 410] width 867 height 56
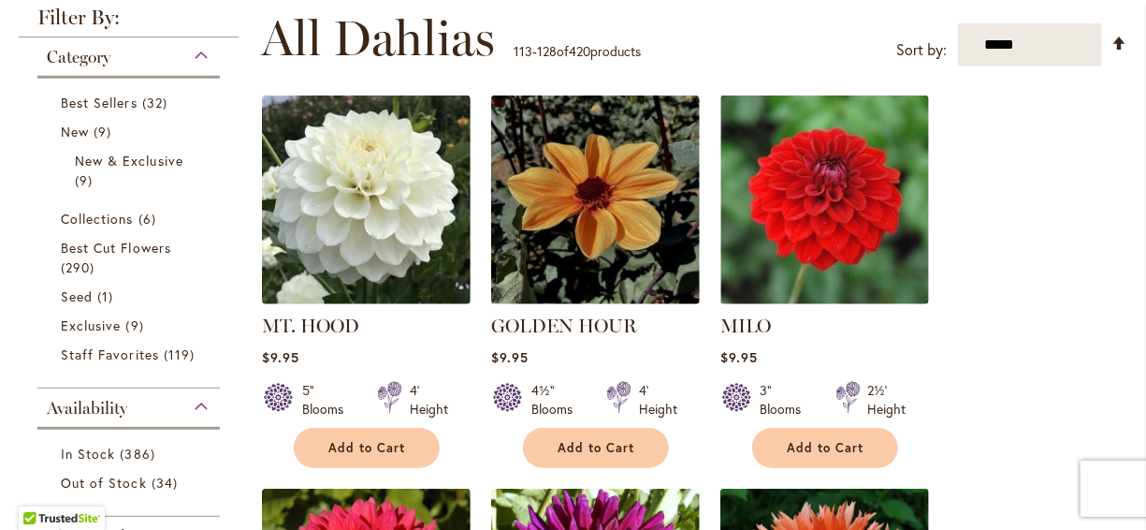
scroll to position [374, 0]
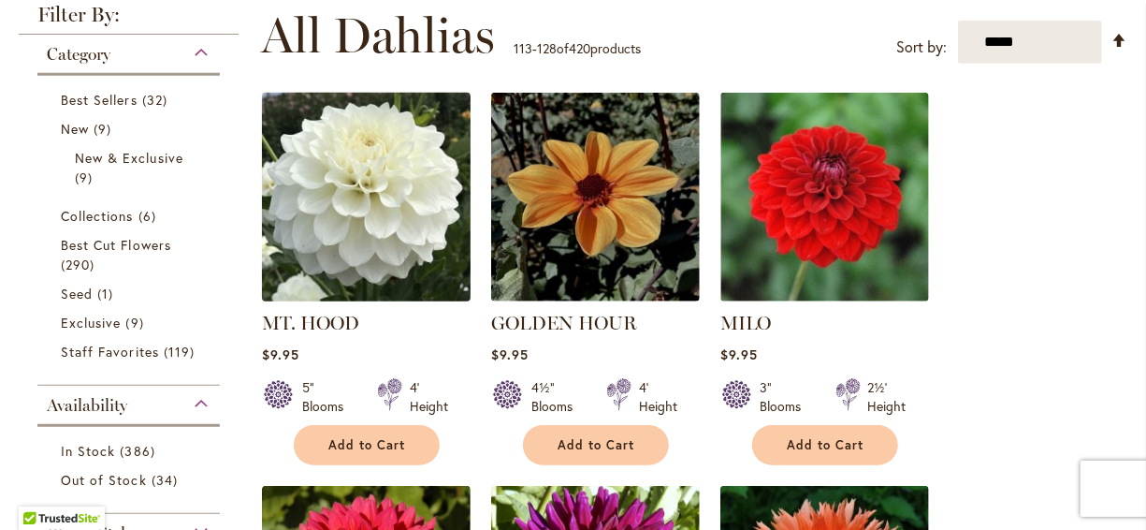
click at [418, 212] on img at bounding box center [365, 197] width 219 height 219
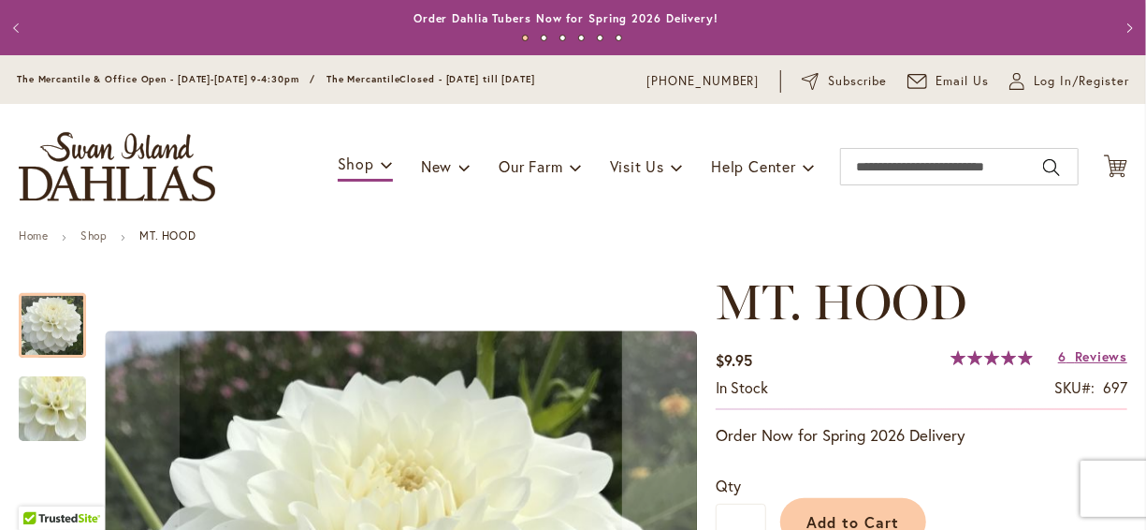
click at [699, 232] on ul "Home Shop MT. HOOD" at bounding box center [573, 237] width 1109 height 17
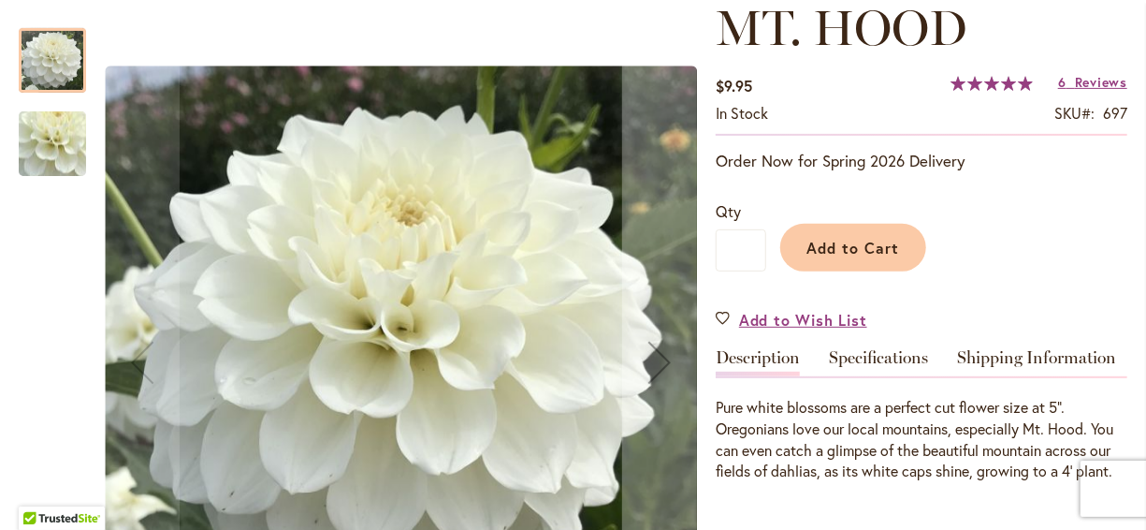
scroll to position [299, 0]
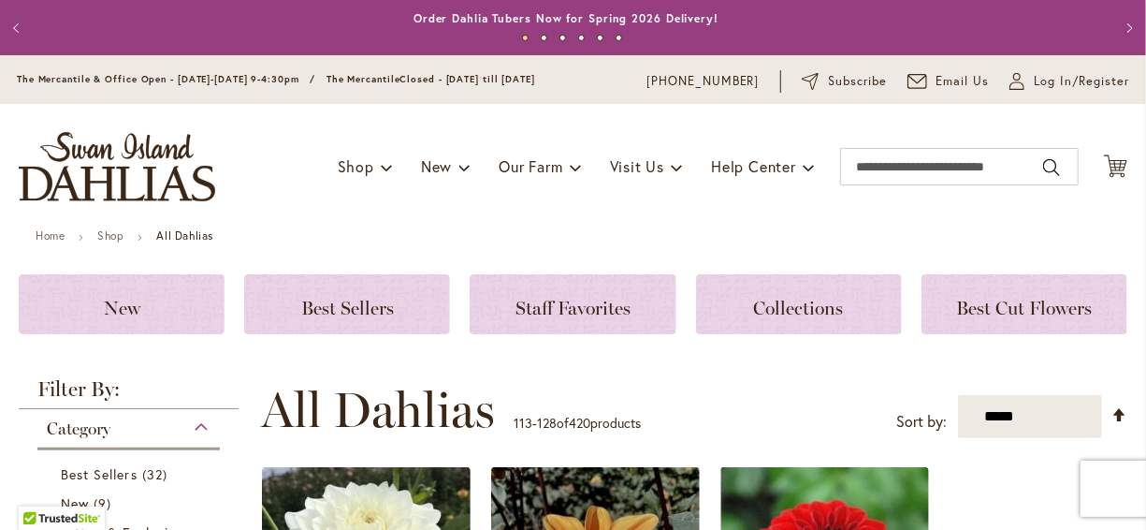
click at [742, 231] on ul "Home Shop All Dahlias" at bounding box center [573, 237] width 1075 height 17
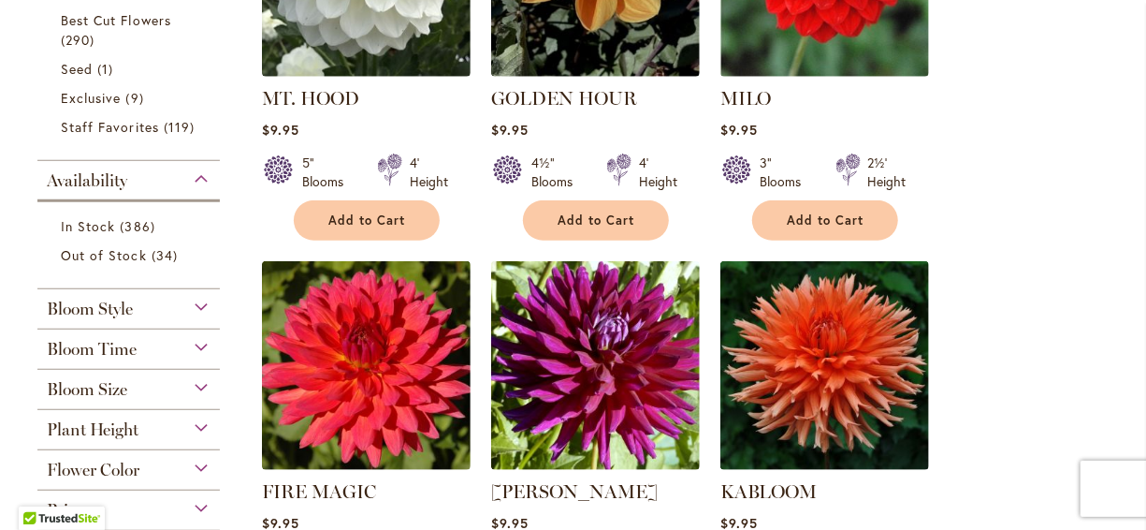
scroll to position [711, 0]
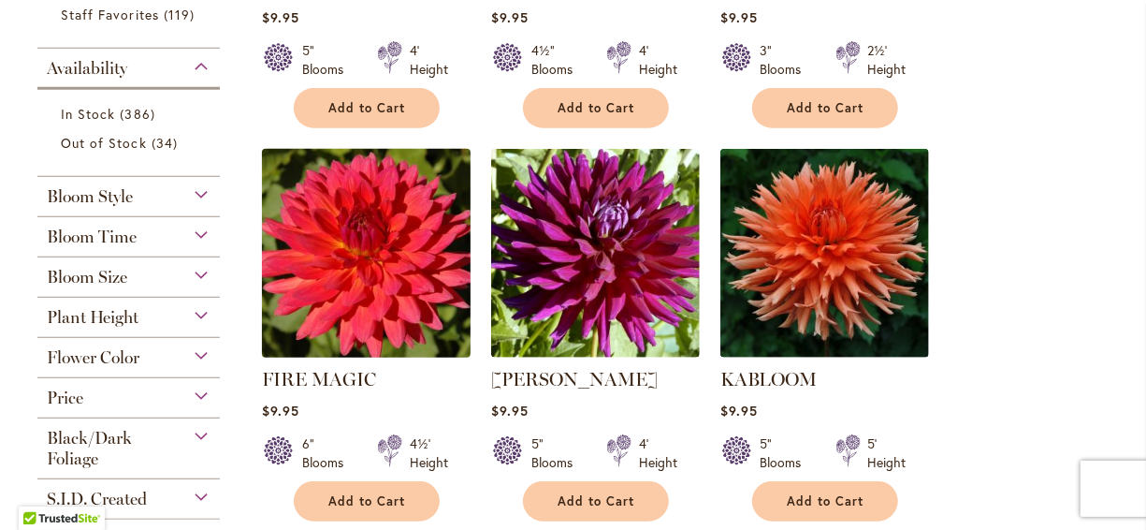
click at [384, 264] on img at bounding box center [365, 253] width 219 height 219
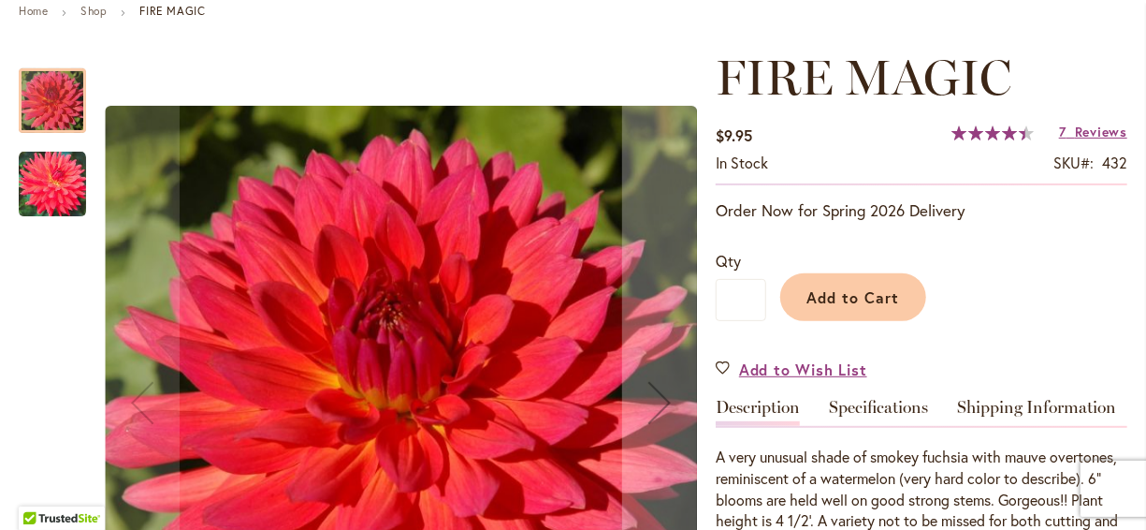
scroll to position [262, 0]
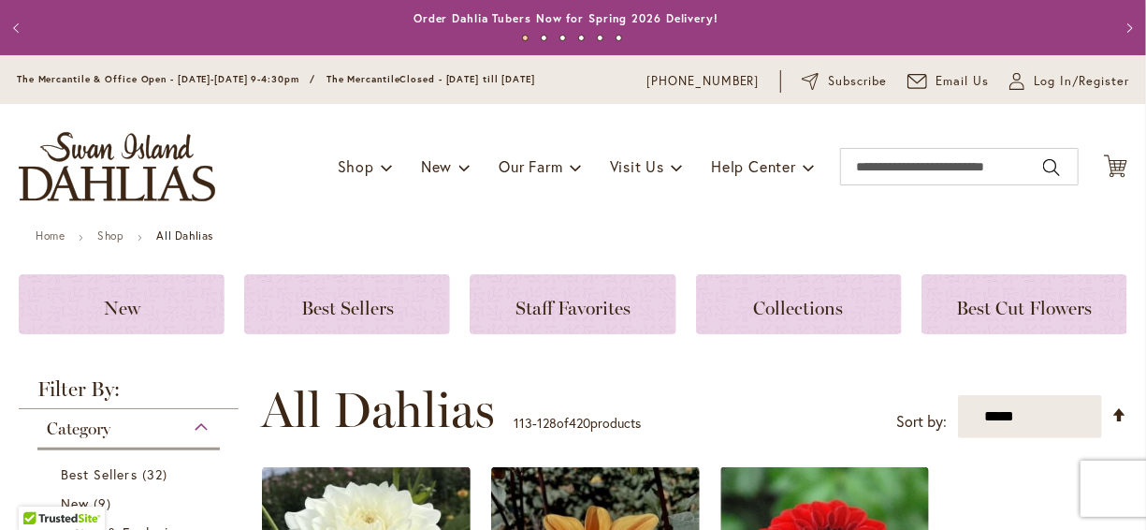
click at [816, 208] on div "Toggle Nav Shop Dahlia Tubers Collections Fresh Cut Dahlias Gardening Supplies …" at bounding box center [573, 166] width 1146 height 125
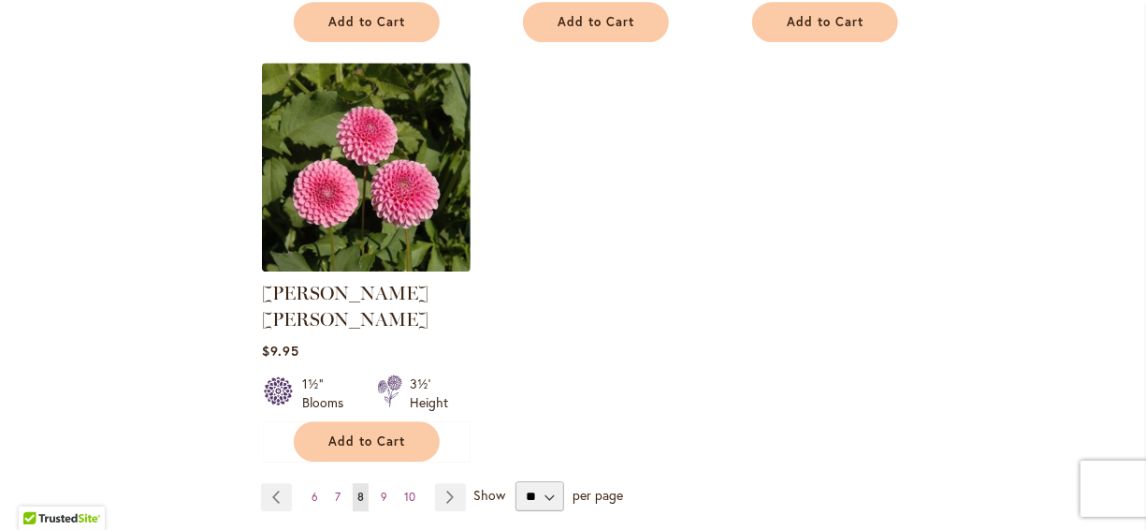
scroll to position [2433, 0]
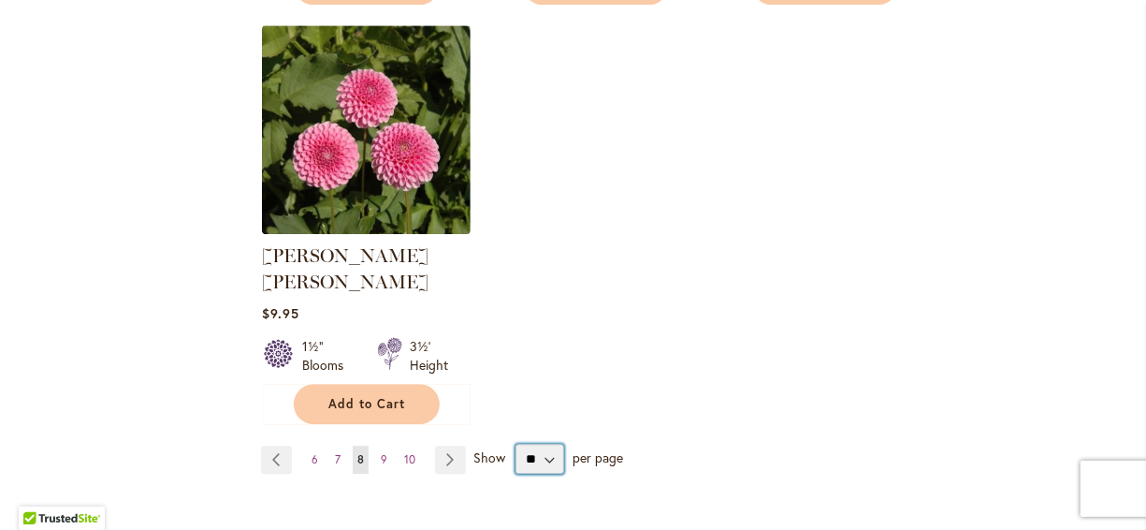
click at [546, 444] on select "** ** ** **" at bounding box center [540, 459] width 49 height 30
select select "**"
click at [516, 444] on select "** ** ** **" at bounding box center [540, 459] width 49 height 30
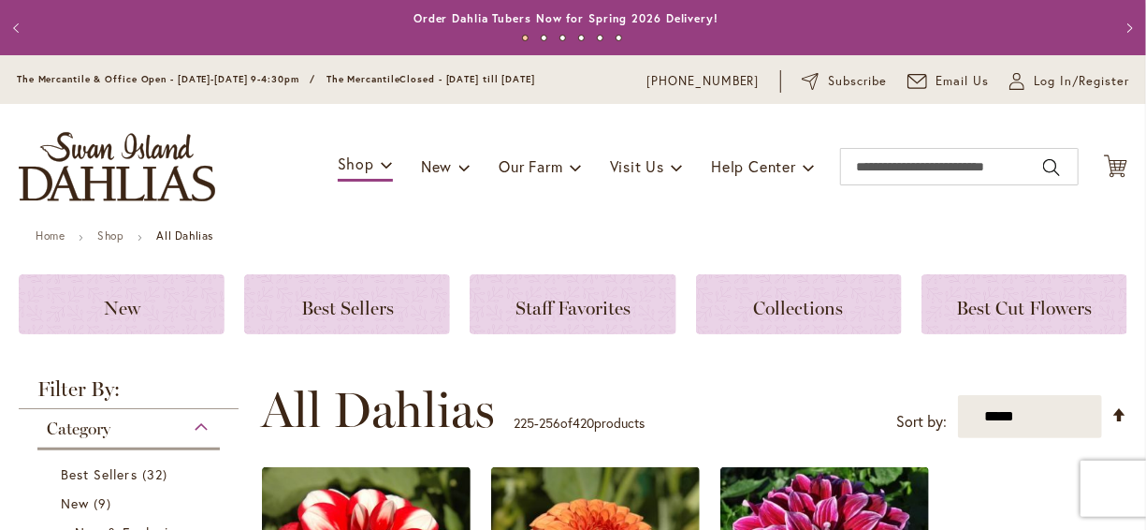
scroll to position [395, 0]
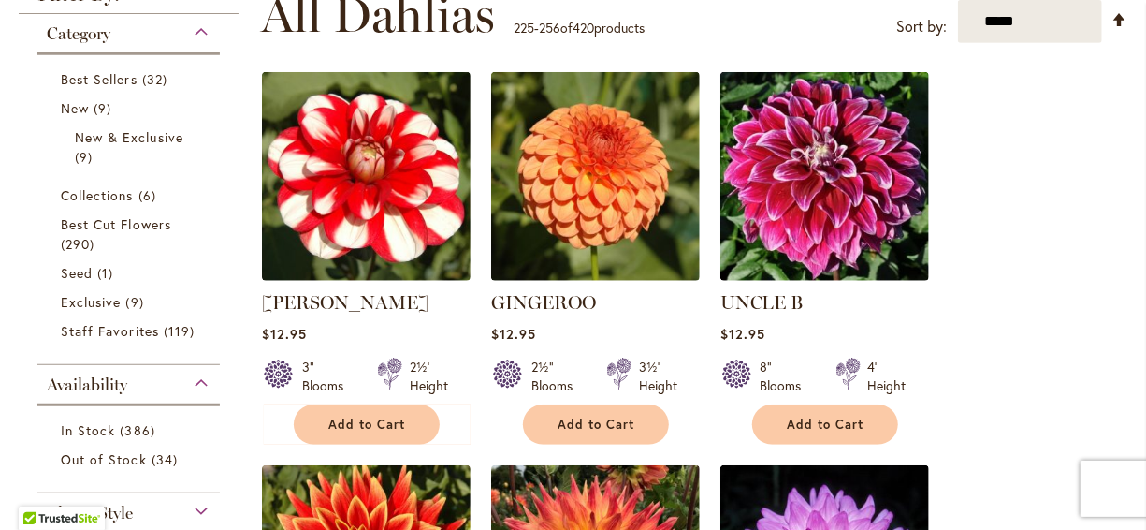
click at [672, 304] on strong "GINGEROO" at bounding box center [595, 302] width 209 height 26
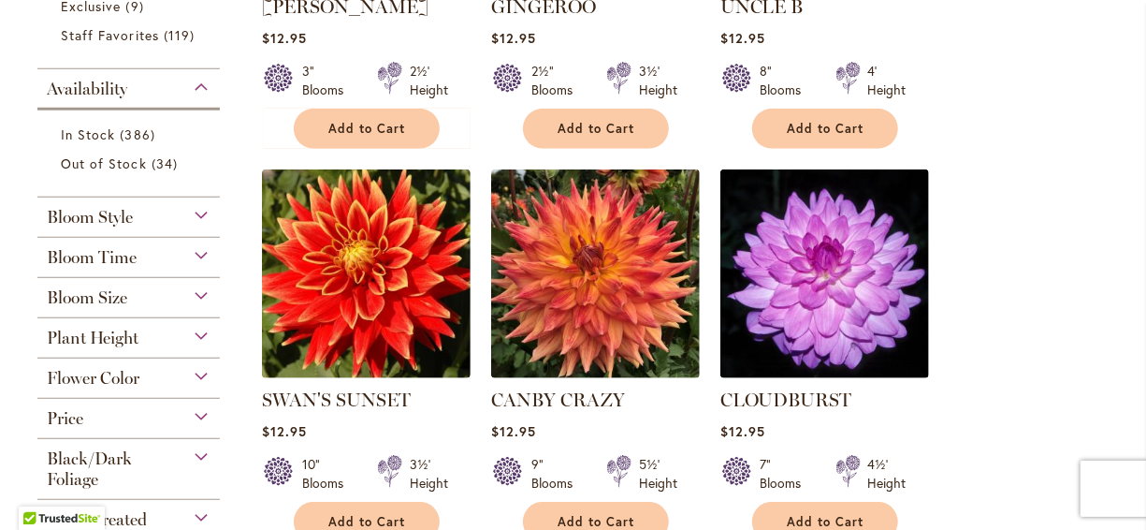
scroll to position [694, 0]
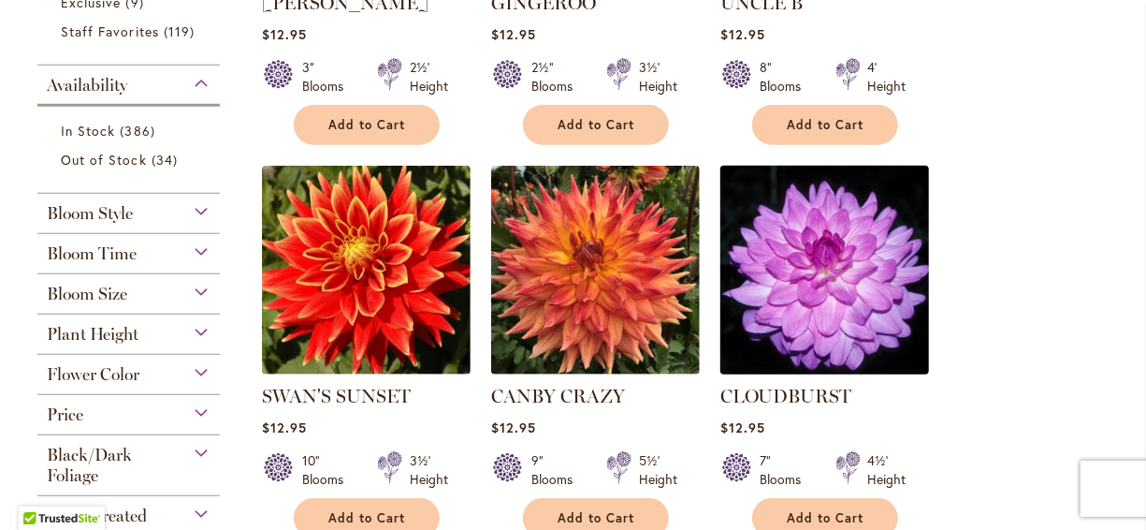
click at [825, 253] on img at bounding box center [824, 270] width 219 height 219
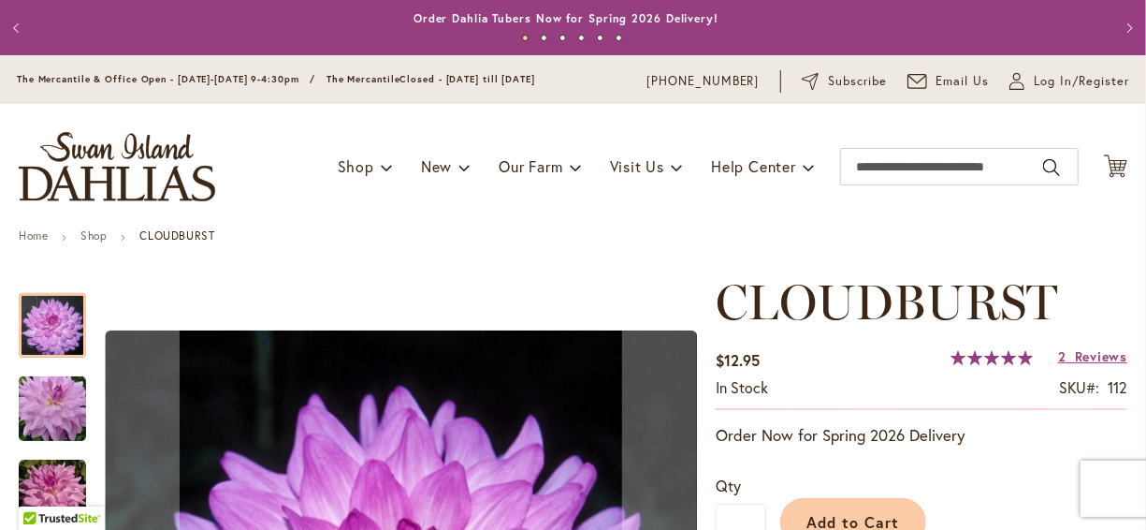
click at [662, 240] on ul "Home Shop CLOUDBURST" at bounding box center [573, 237] width 1109 height 17
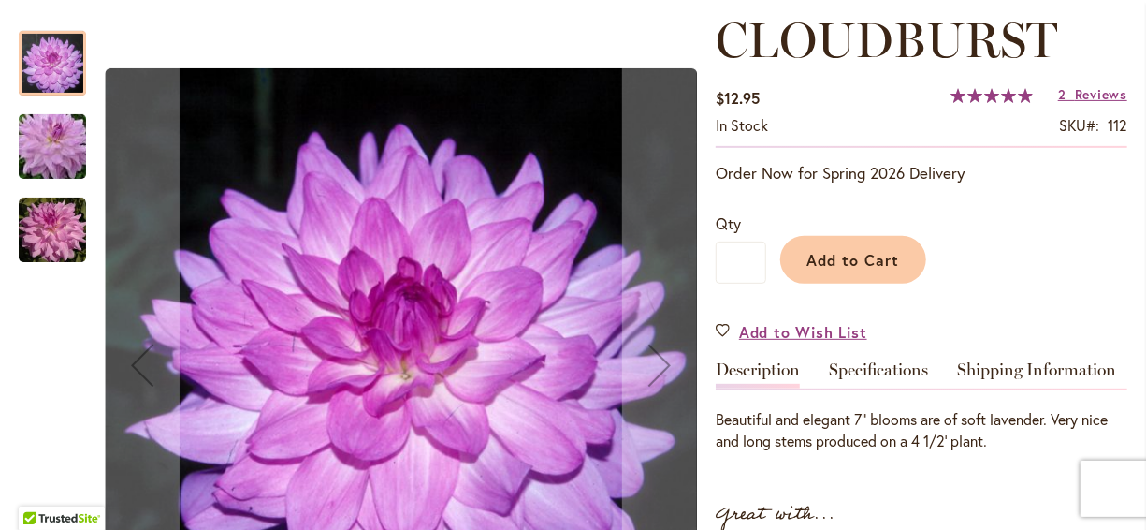
scroll to position [299, 0]
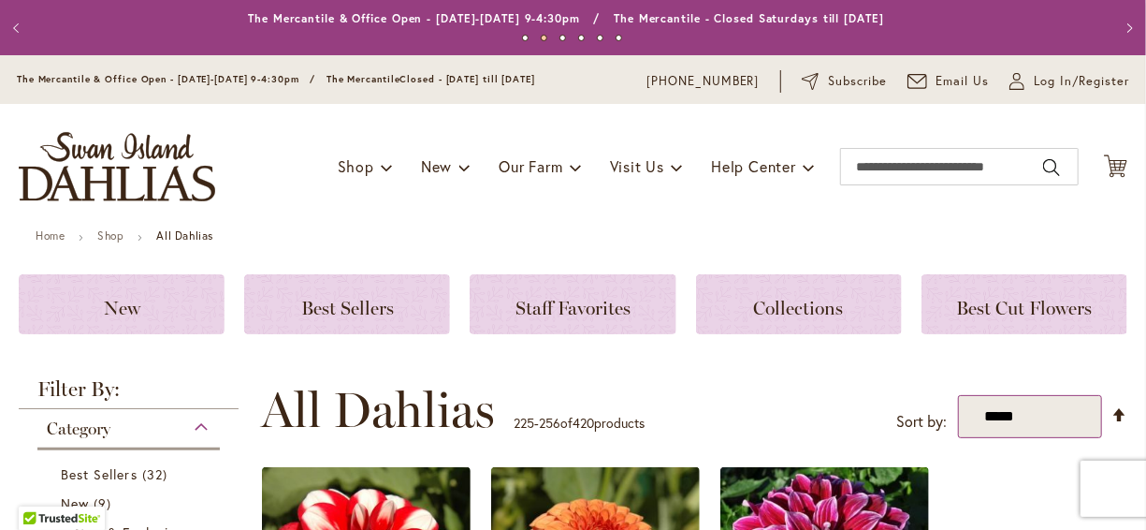
click at [980, 413] on select "**********" at bounding box center [1030, 416] width 144 height 43
select select "****"
click at [958, 395] on select "**********" at bounding box center [1030, 416] width 144 height 43
click at [989, 406] on select "**********" at bounding box center [1030, 416] width 144 height 43
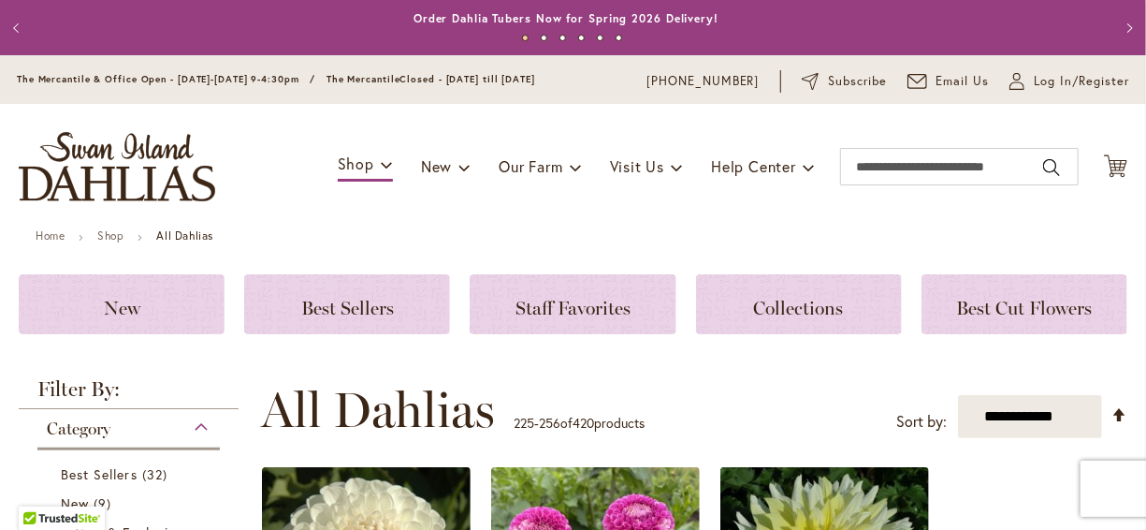
scroll to position [395, 0]
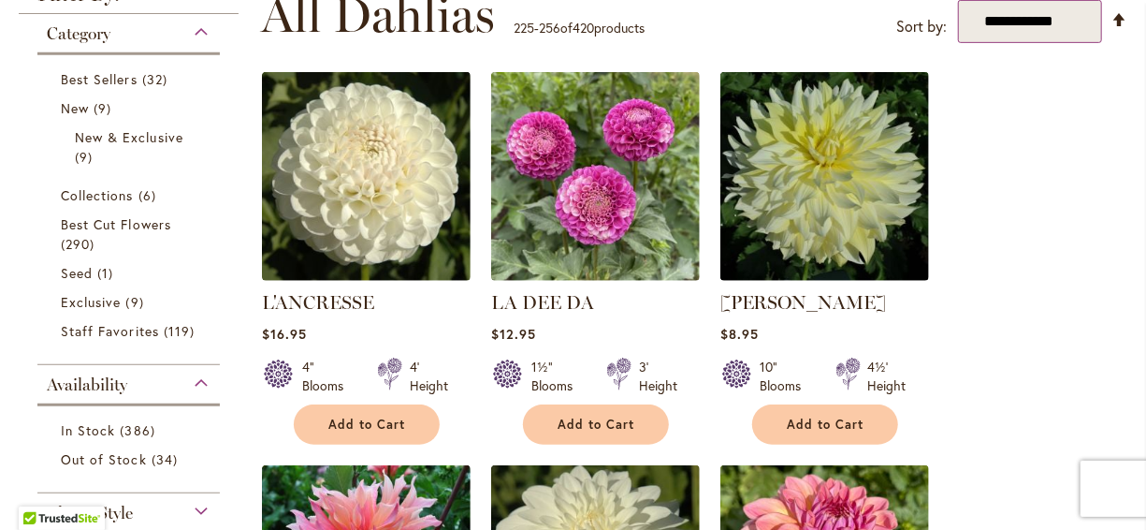
click at [982, 15] on select "**********" at bounding box center [1030, 21] width 144 height 43
click at [958, 0] on select "**********" at bounding box center [1030, 21] width 144 height 43
click at [971, 18] on select "**********" at bounding box center [1030, 21] width 144 height 43
click at [1047, 9] on select "**********" at bounding box center [1030, 21] width 144 height 43
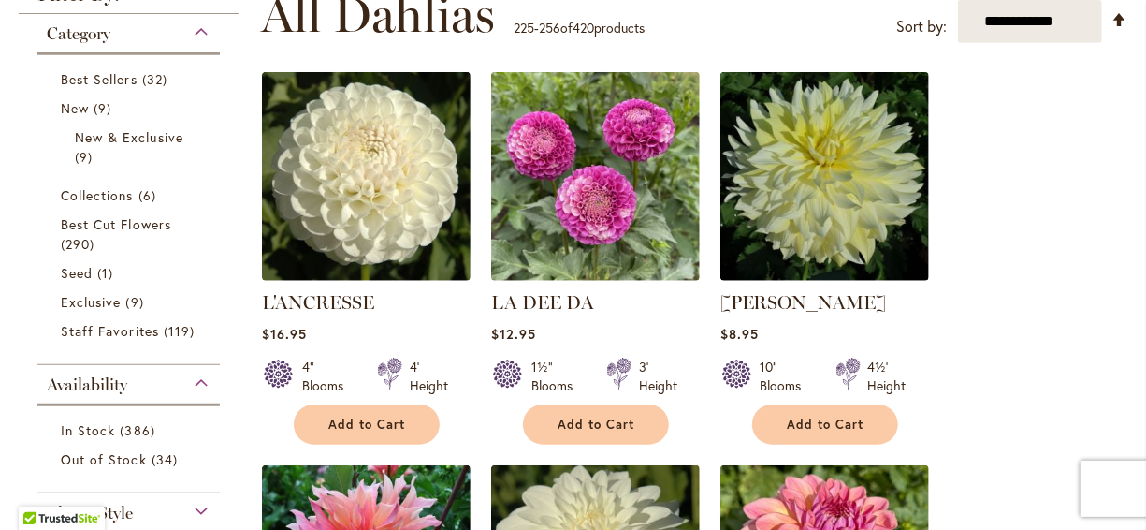
click at [958, 0] on select "**********" at bounding box center [1030, 21] width 144 height 43
click at [926, 21] on label "Sort by:" at bounding box center [922, 26] width 51 height 35
click at [958, 21] on select "**********" at bounding box center [1030, 21] width 144 height 43
click at [839, 34] on div "**********" at bounding box center [694, 15] width 867 height 56
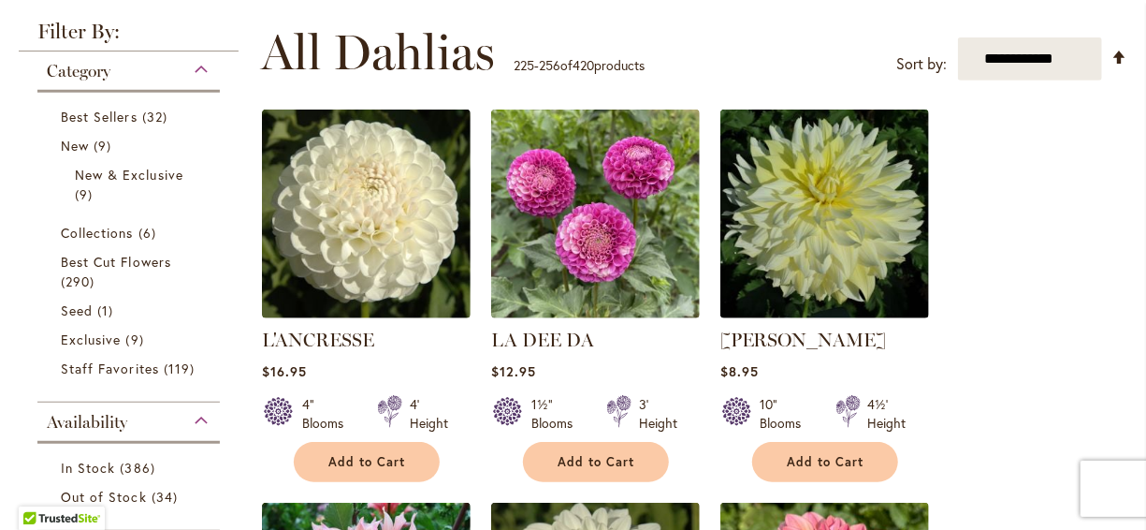
scroll to position [320, 0]
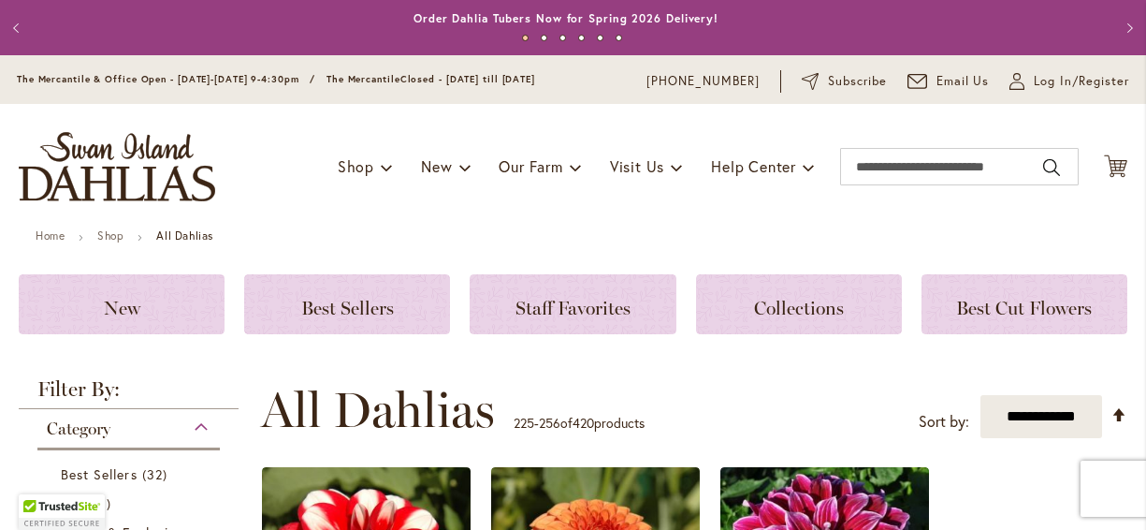
select select "****"
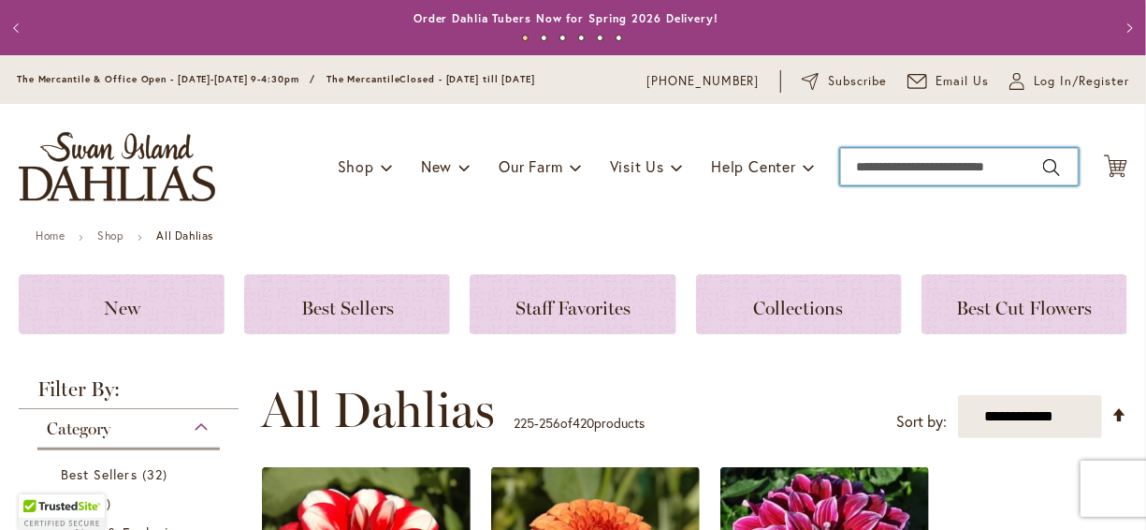
click at [859, 166] on input "Search" at bounding box center [959, 166] width 239 height 37
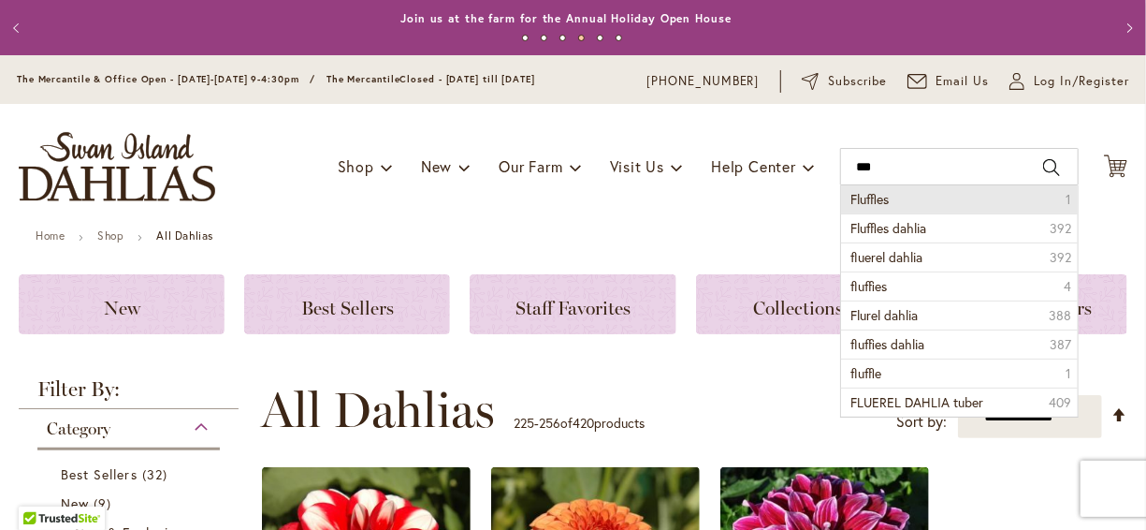
click at [880, 198] on li "Fluffles 1" at bounding box center [959, 199] width 237 height 28
type input "********"
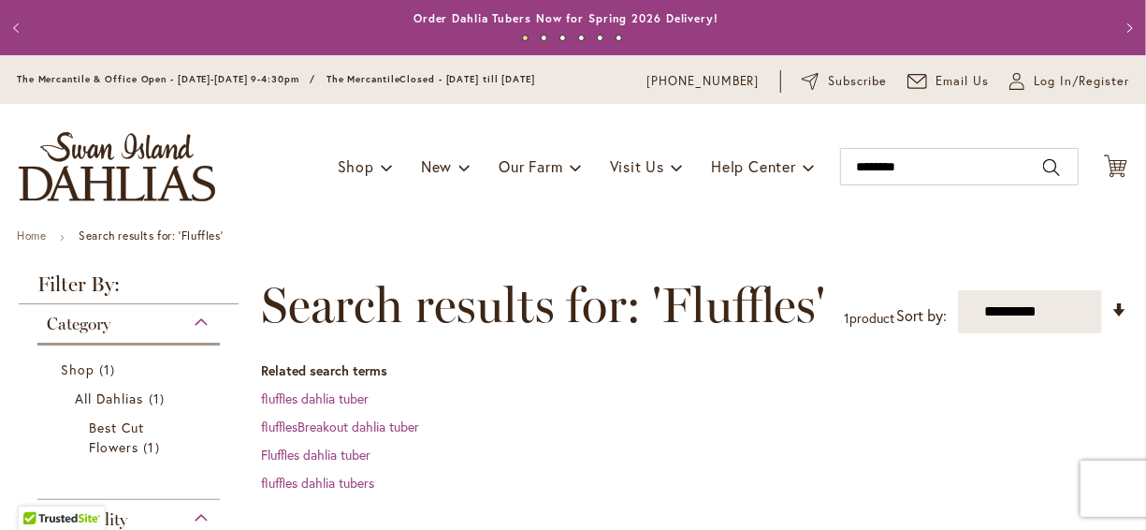
click at [854, 193] on div "Toggle Nav Shop Dahlia Tubers Collections Fresh Cut Dahlias Gardening Supplies …" at bounding box center [573, 166] width 1146 height 125
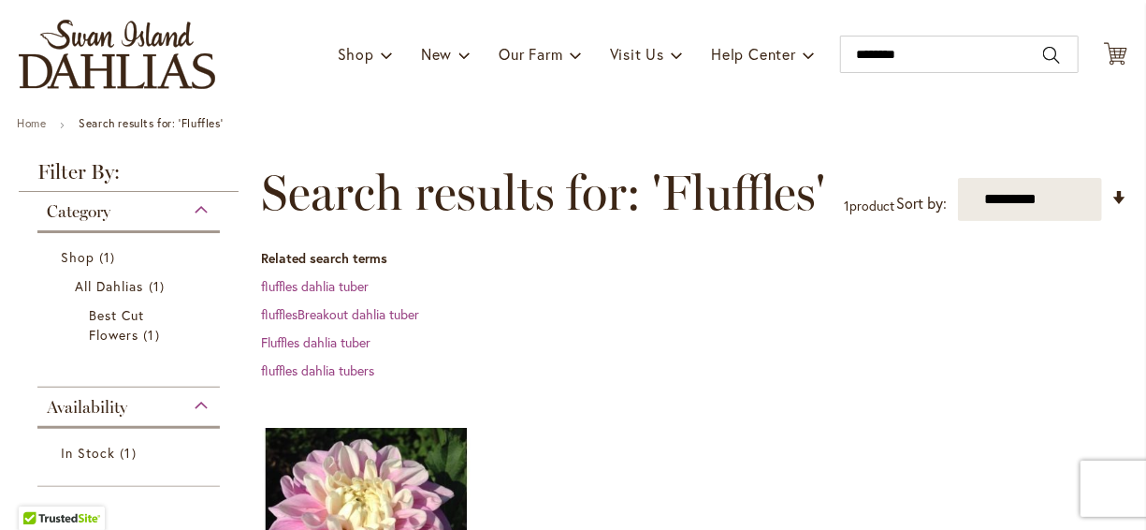
scroll to position [75, 0]
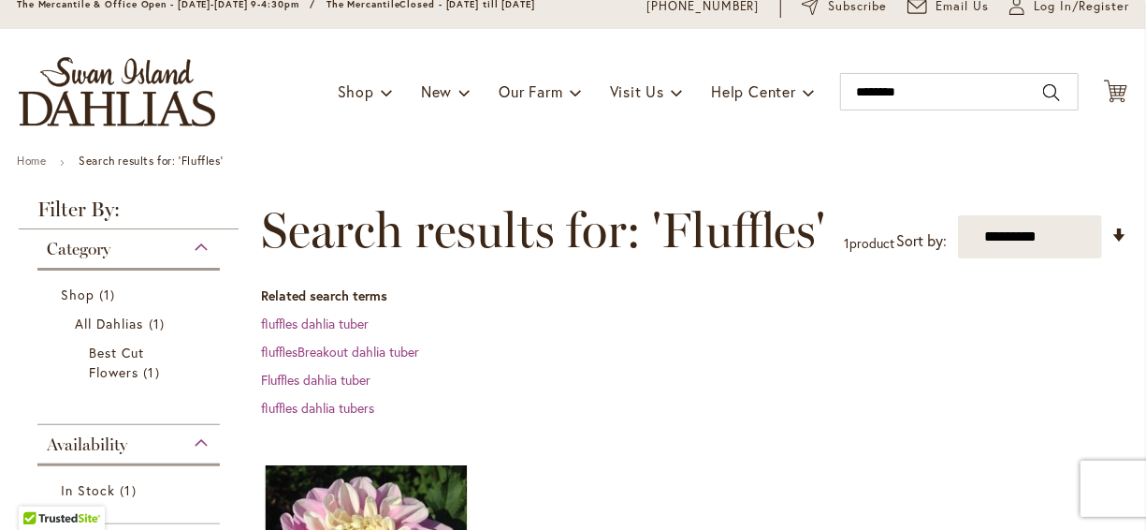
click at [926, 296] on dt "Related search terms" at bounding box center [694, 295] width 867 height 19
type input "********"
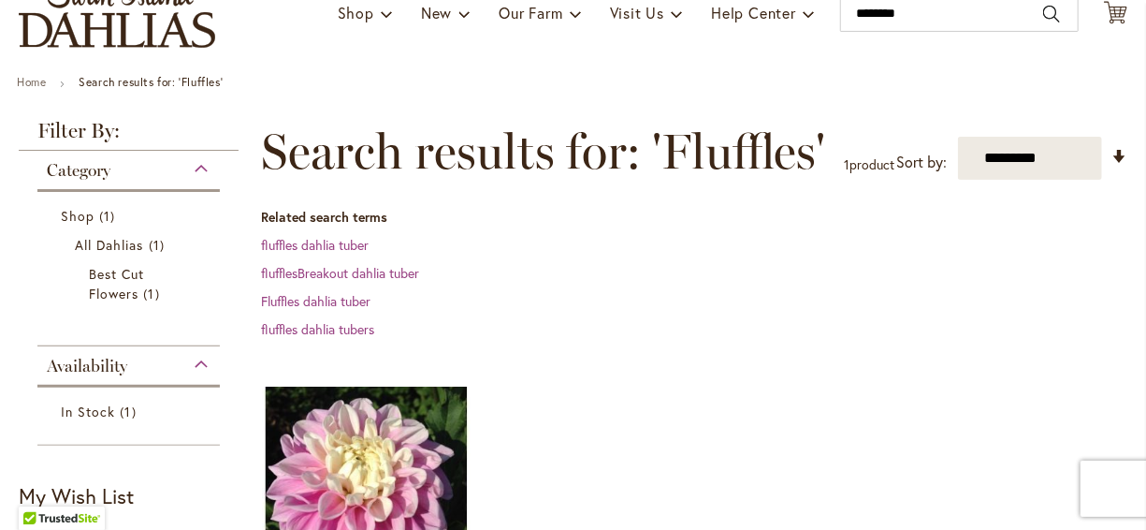
scroll to position [150, 0]
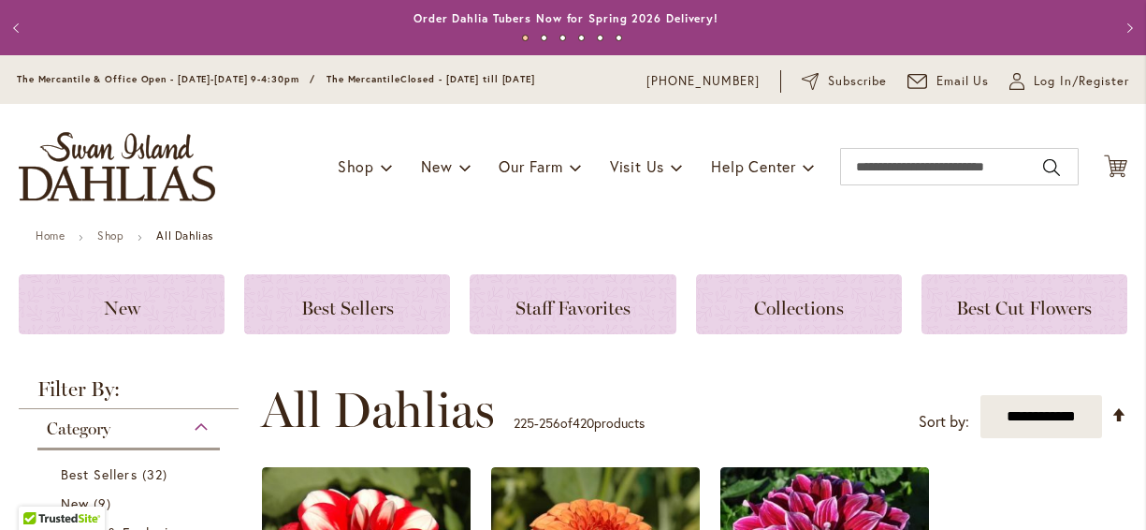
select select "****"
click at [643, 220] on div "Toggle Nav Shop Dahlia Tubers Collections Fresh Cut Dahlias Gardening Supplies …" at bounding box center [573, 166] width 1146 height 125
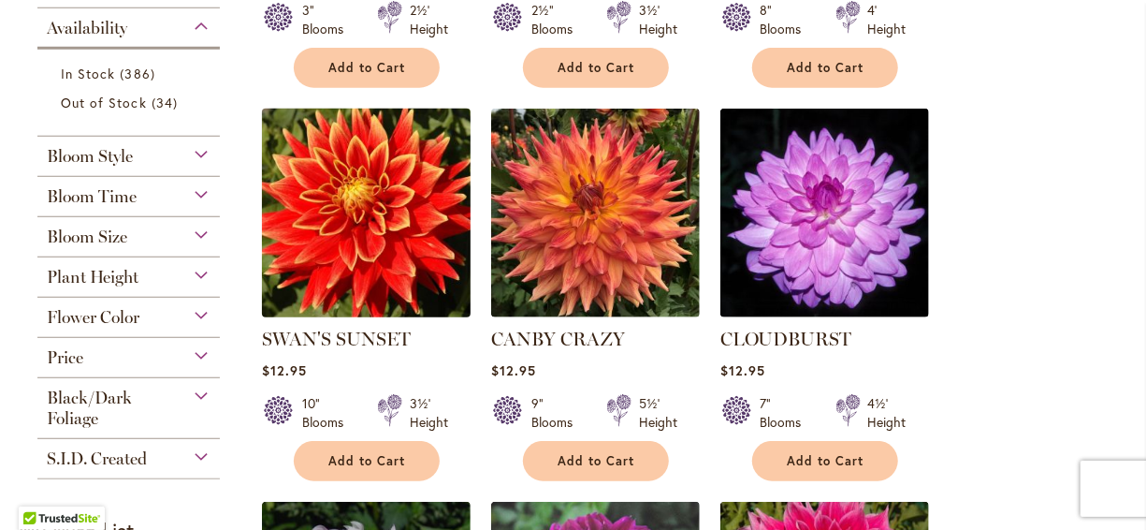
scroll to position [749, 0]
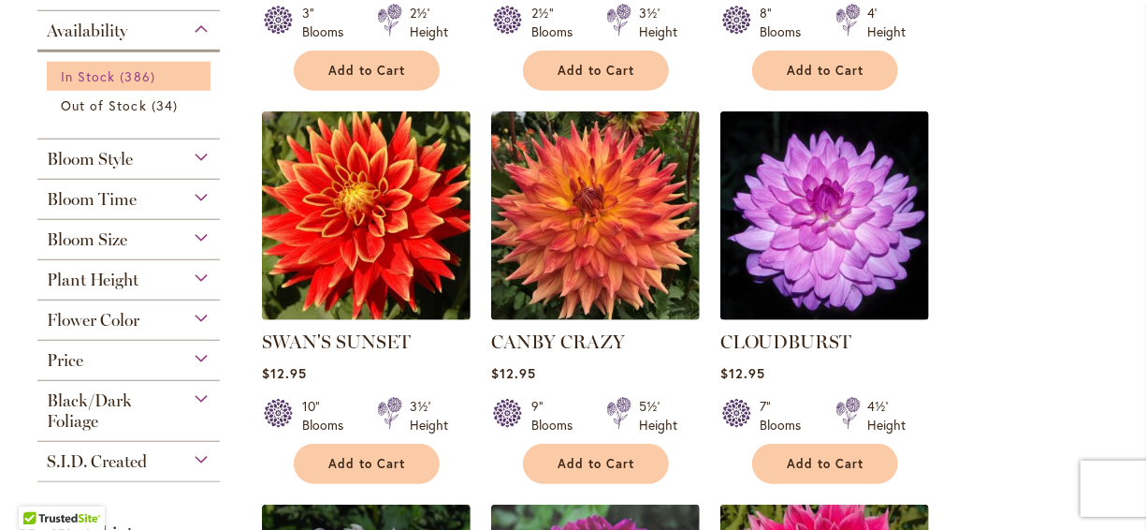
click at [115, 70] on link "In Stock 386 items" at bounding box center [131, 76] width 140 height 20
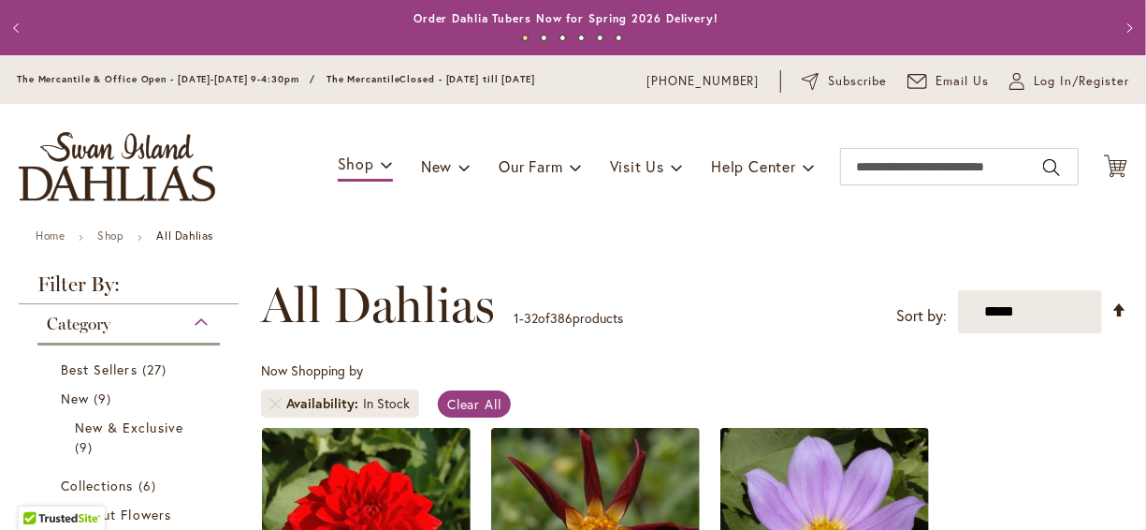
scroll to position [290, 0]
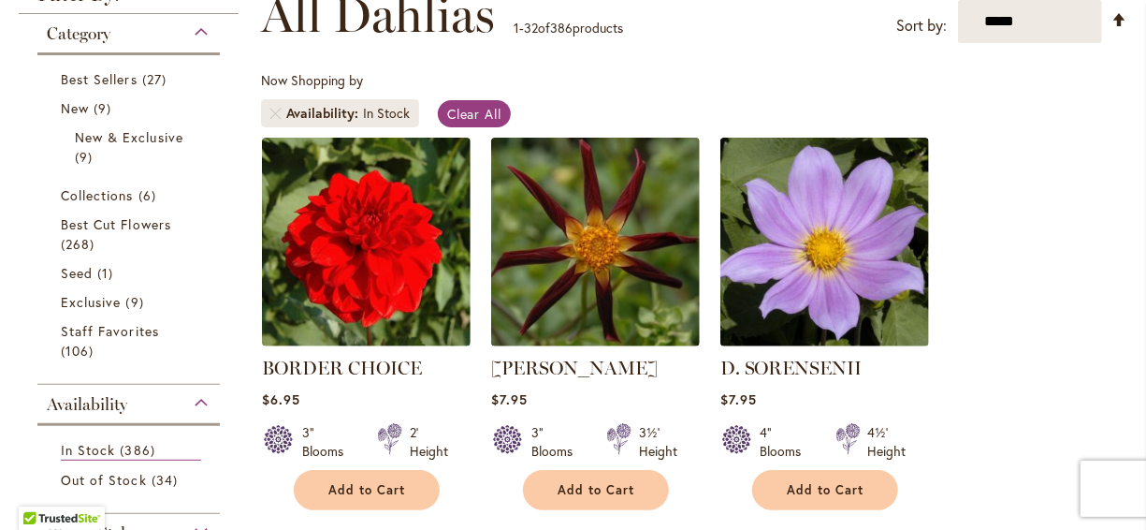
click at [627, 97] on div "Now Shopping by Availability In Stock Clear All" at bounding box center [694, 104] width 867 height 66
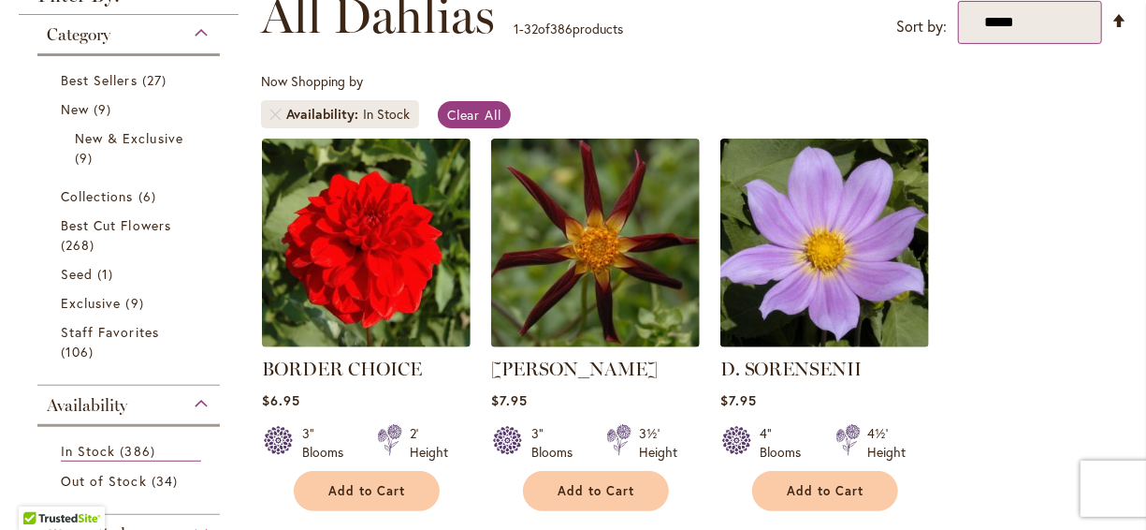
click at [995, 16] on select "**********" at bounding box center [1030, 22] width 144 height 43
select select "****"
click at [958, 1] on select "**********" at bounding box center [1030, 22] width 144 height 43
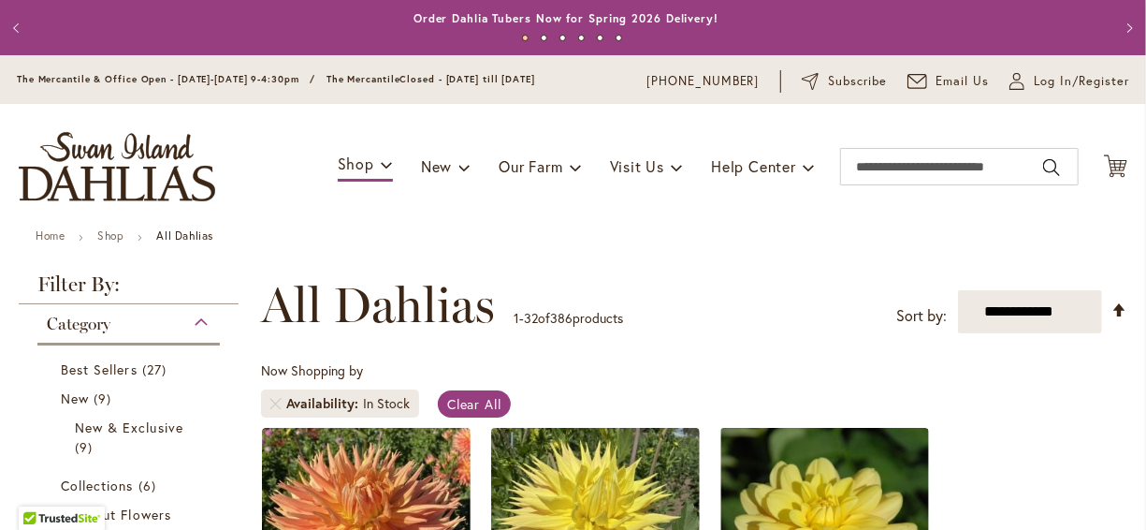
scroll to position [290, 0]
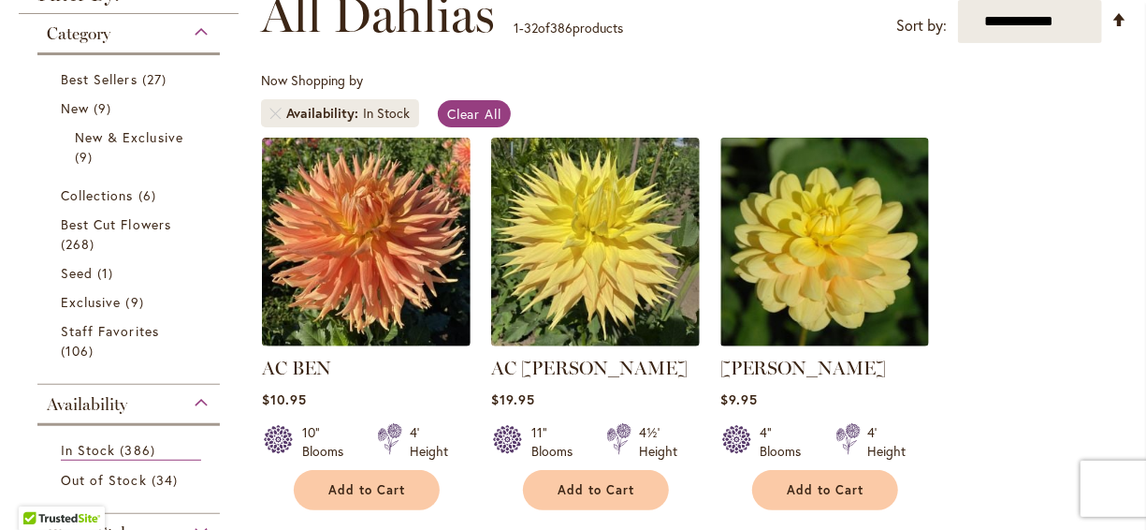
click at [886, 82] on div "Now Shopping by Availability In Stock Clear All" at bounding box center [694, 104] width 867 height 66
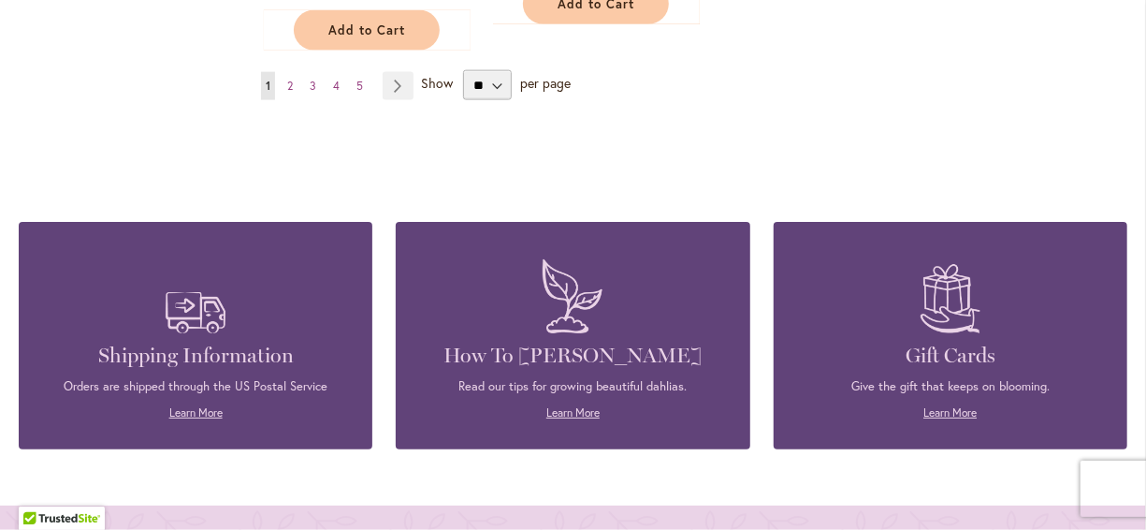
scroll to position [4745, 0]
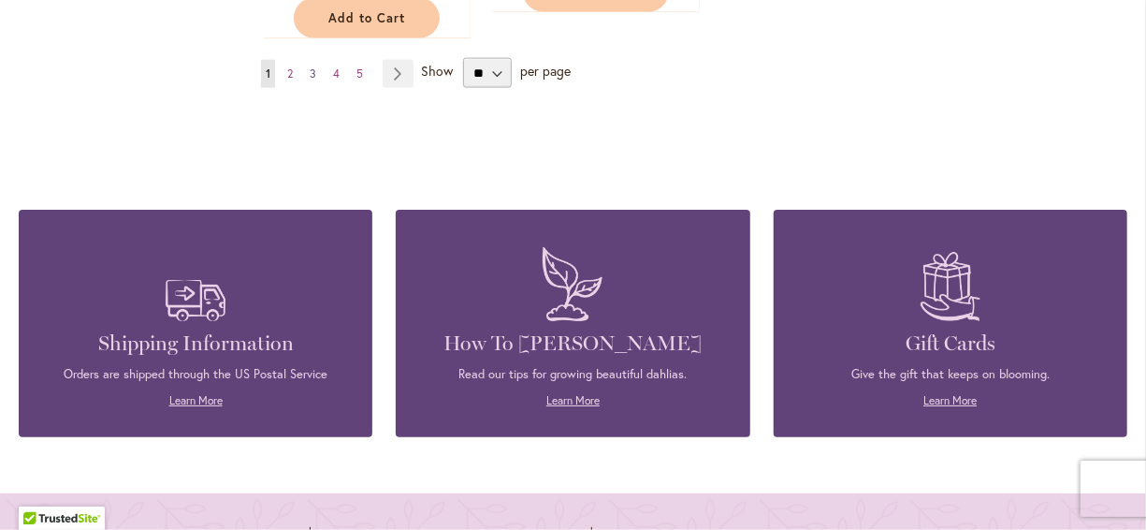
click at [315, 60] on link "Page 3" at bounding box center [313, 74] width 16 height 28
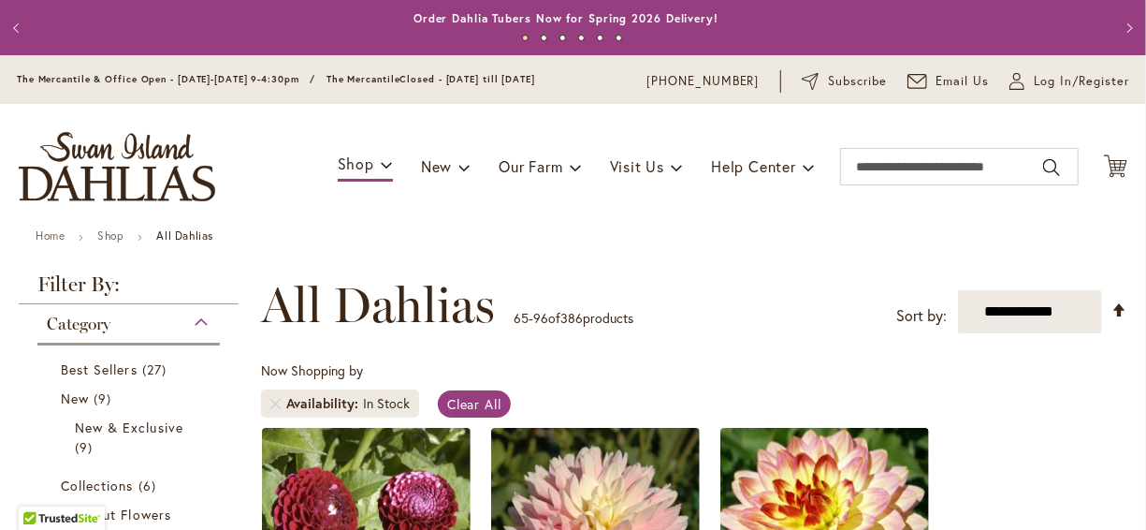
scroll to position [290, 0]
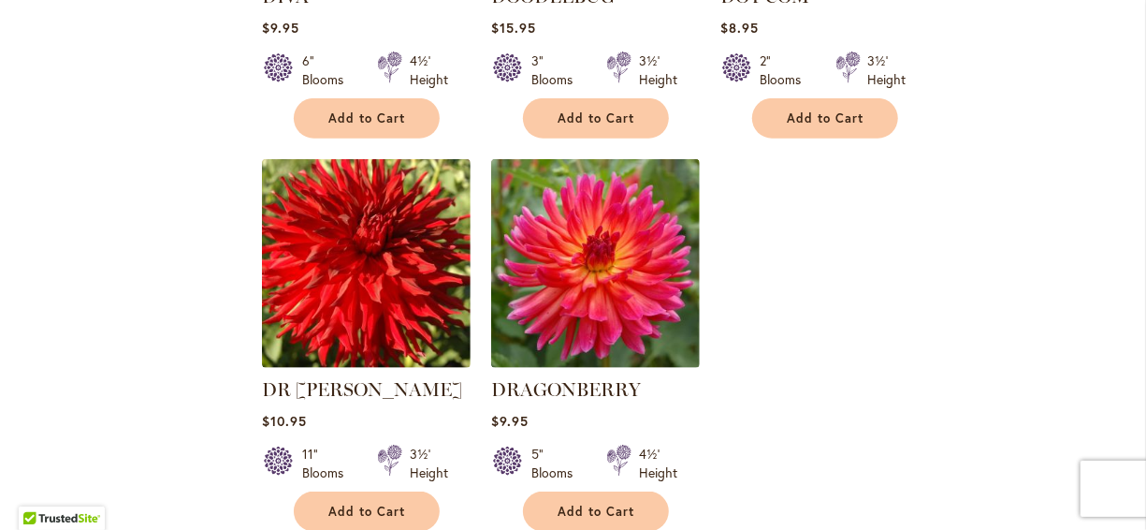
scroll to position [4371, 0]
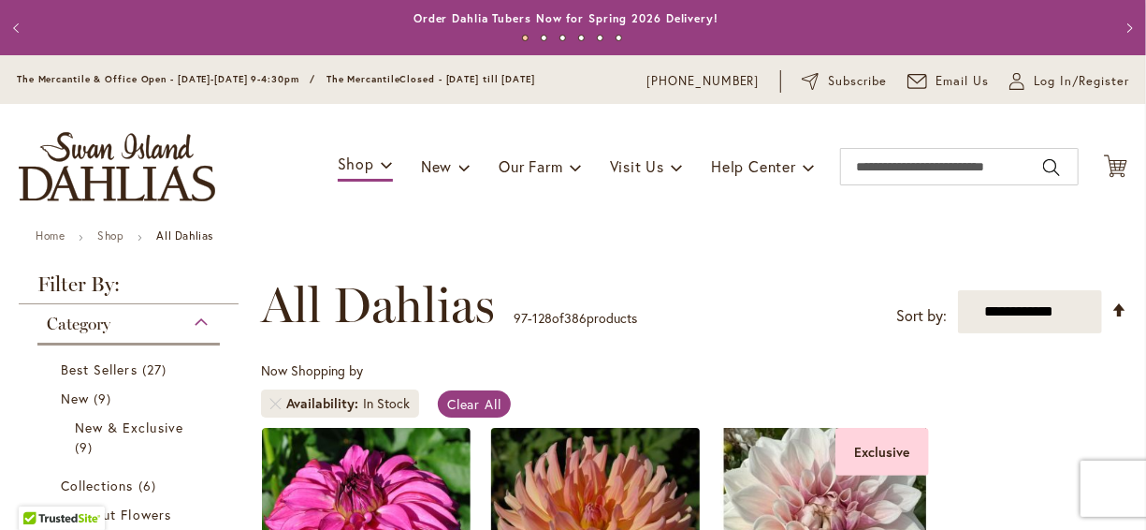
scroll to position [290, 0]
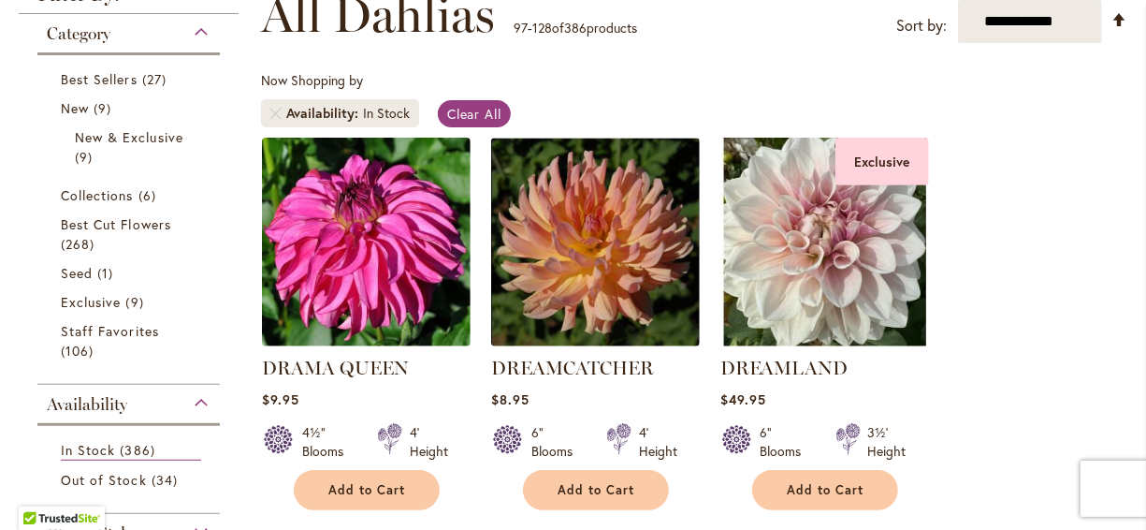
click at [588, 105] on div "Now Shopping by Availability In Stock Clear All" at bounding box center [694, 104] width 867 height 66
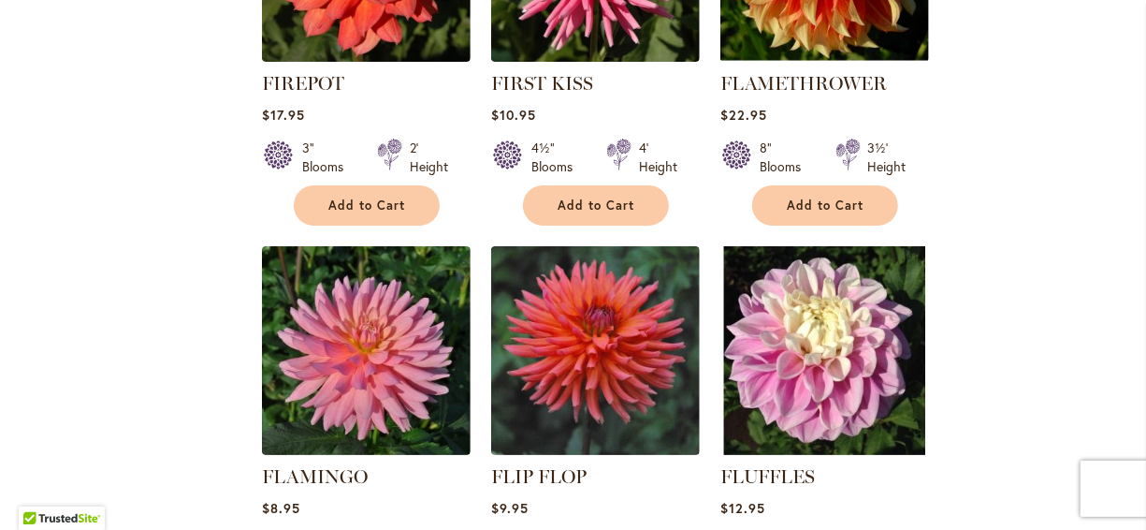
scroll to position [3435, 0]
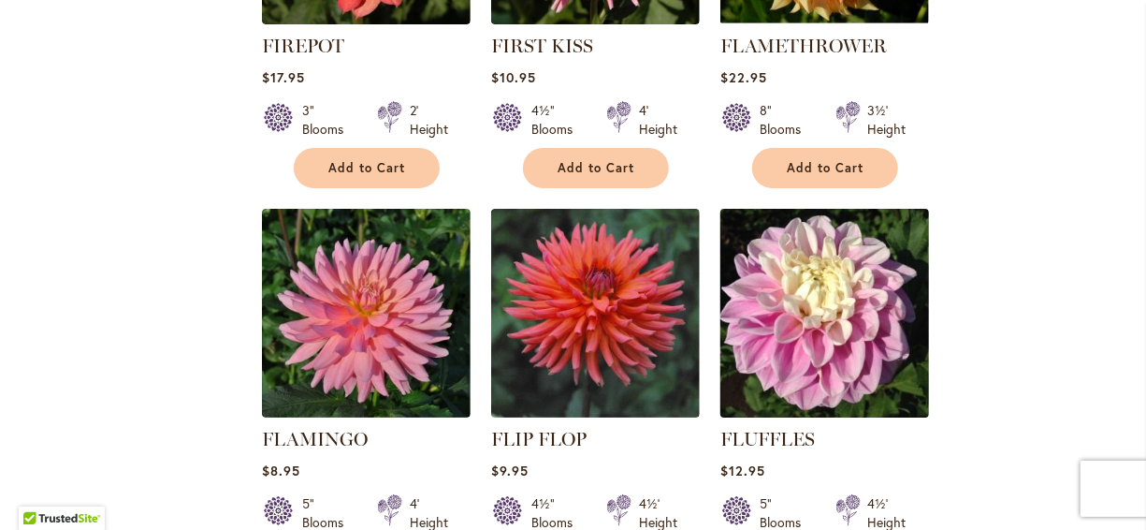
click at [765, 258] on img at bounding box center [824, 312] width 219 height 219
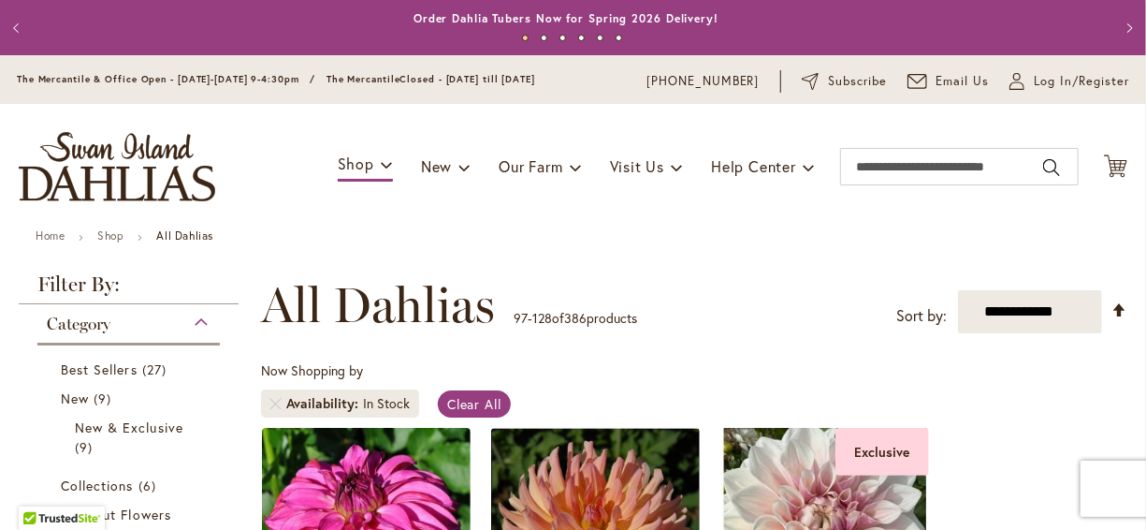
scroll to position [290, 0]
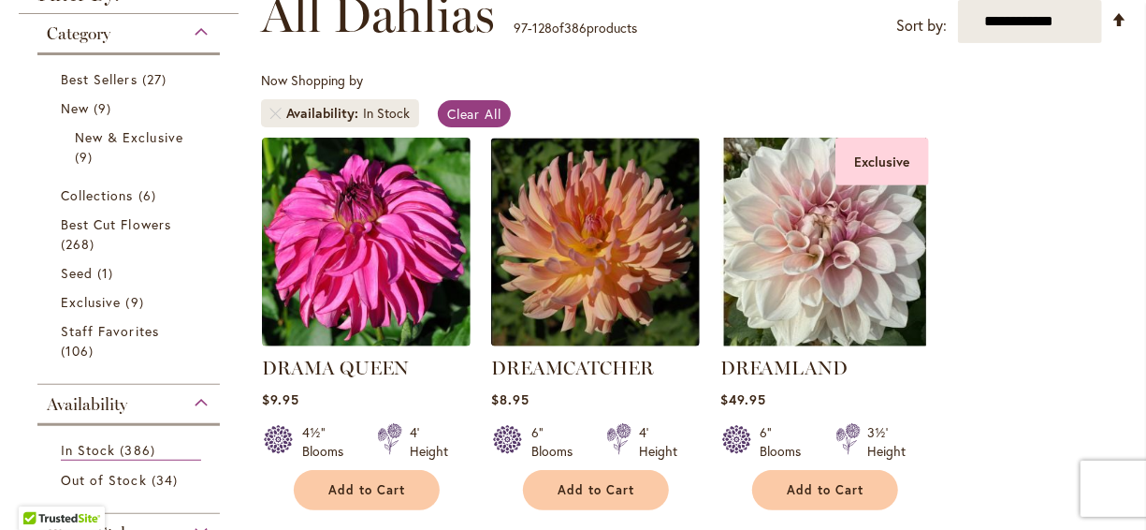
click at [811, 99] on div "Now Shopping by Availability In Stock Clear All" at bounding box center [694, 104] width 867 height 66
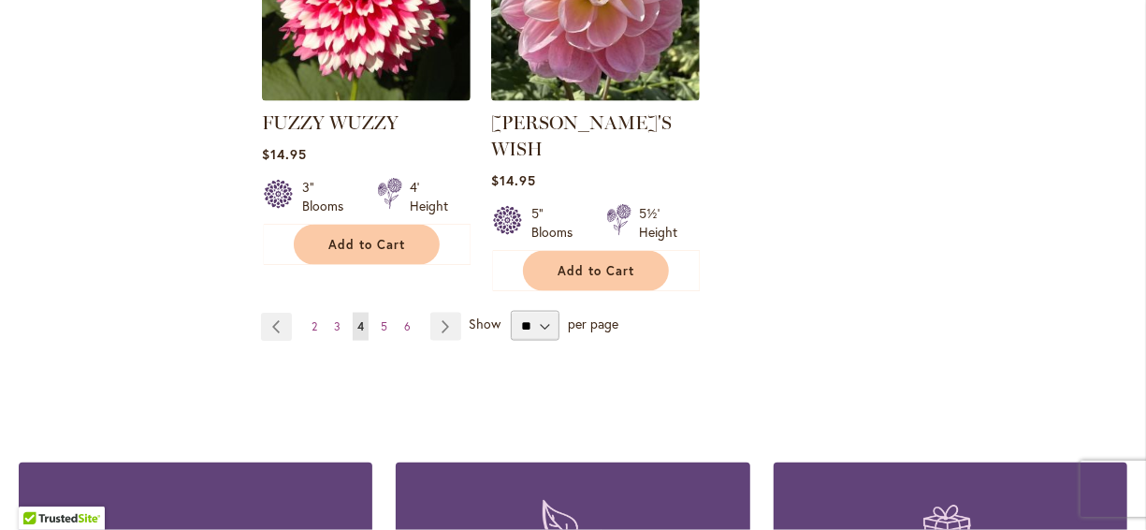
scroll to position [4595, 0]
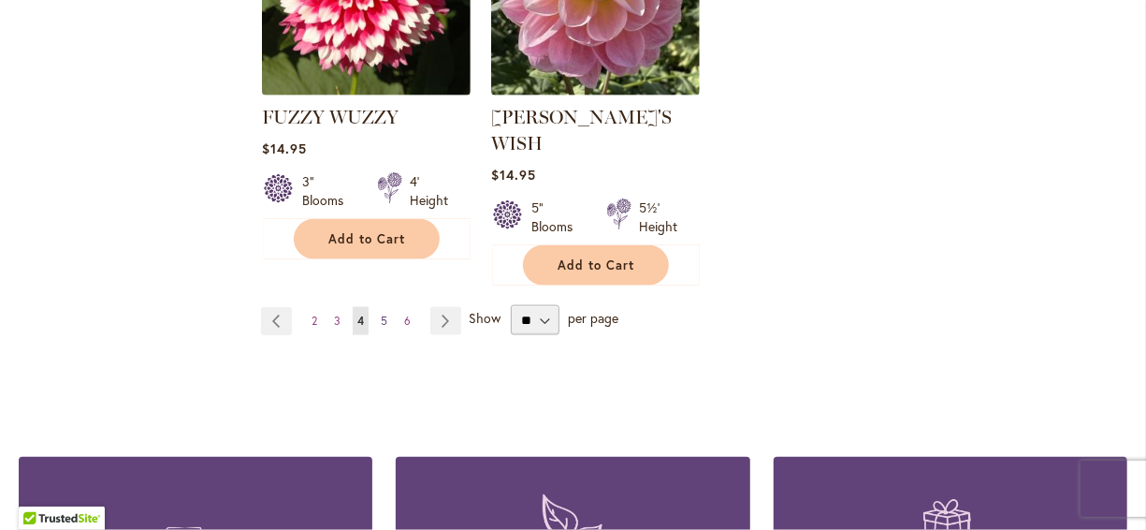
click at [388, 307] on link "Page 5" at bounding box center [384, 321] width 16 height 28
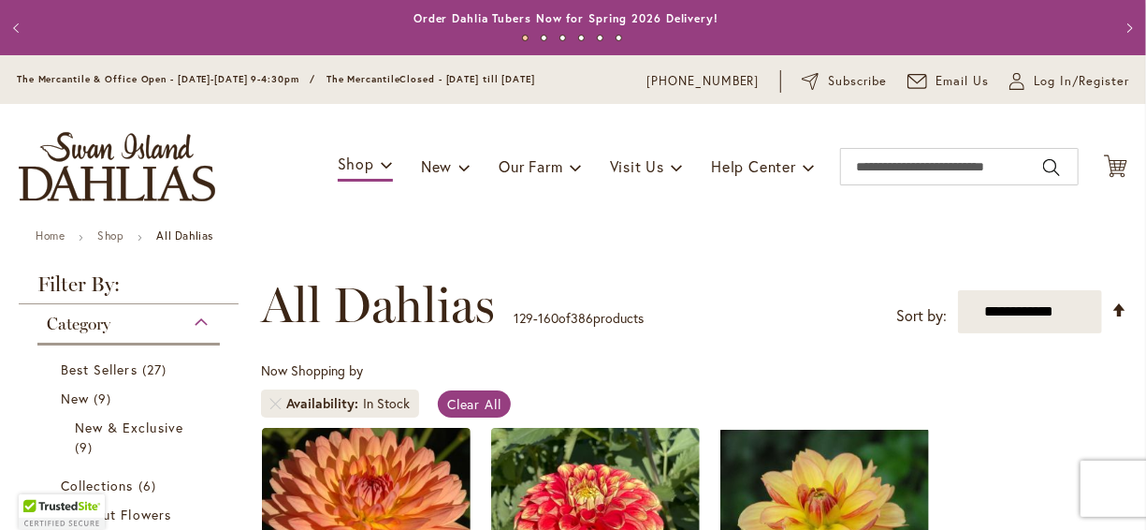
scroll to position [290, 0]
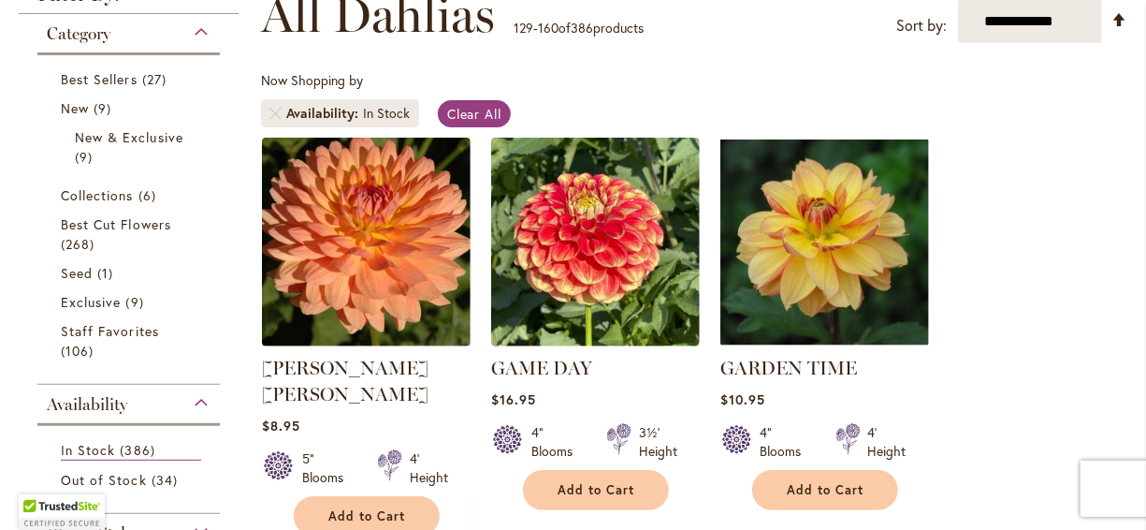
click at [757, 110] on div "Now Shopping by Availability In Stock Clear All" at bounding box center [694, 104] width 867 height 66
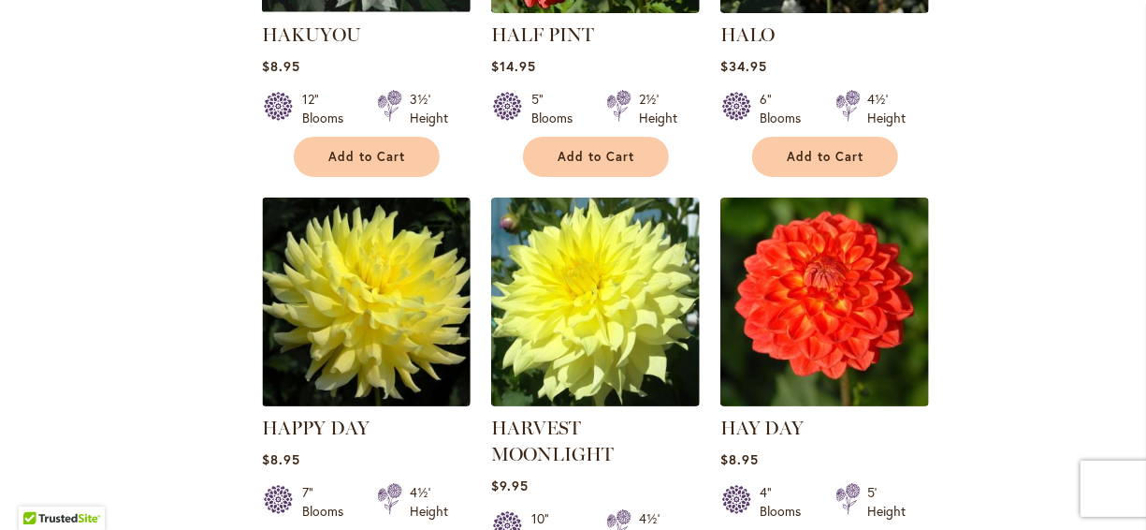
scroll to position [3510, 0]
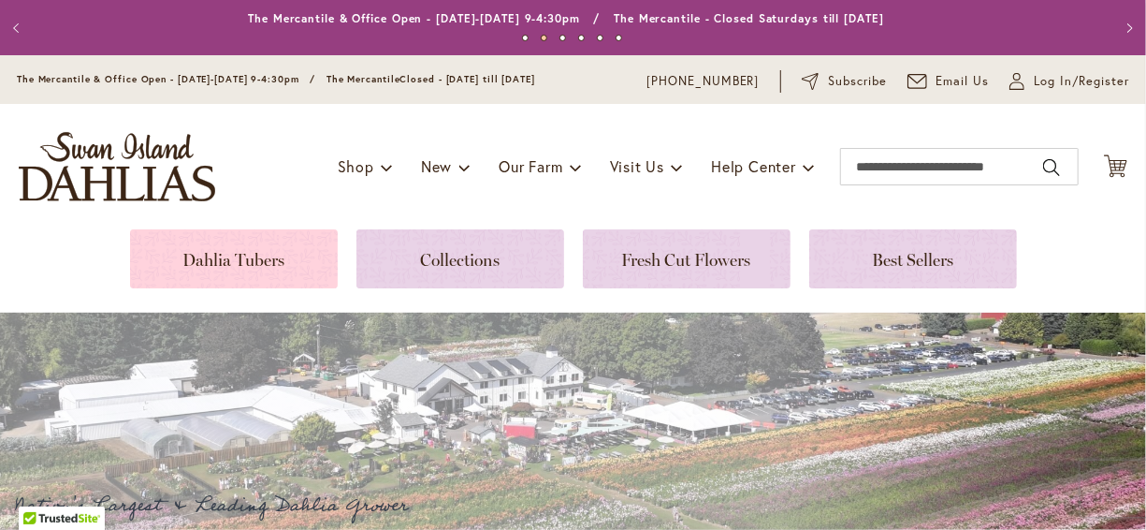
click at [296, 263] on link at bounding box center [234, 258] width 208 height 59
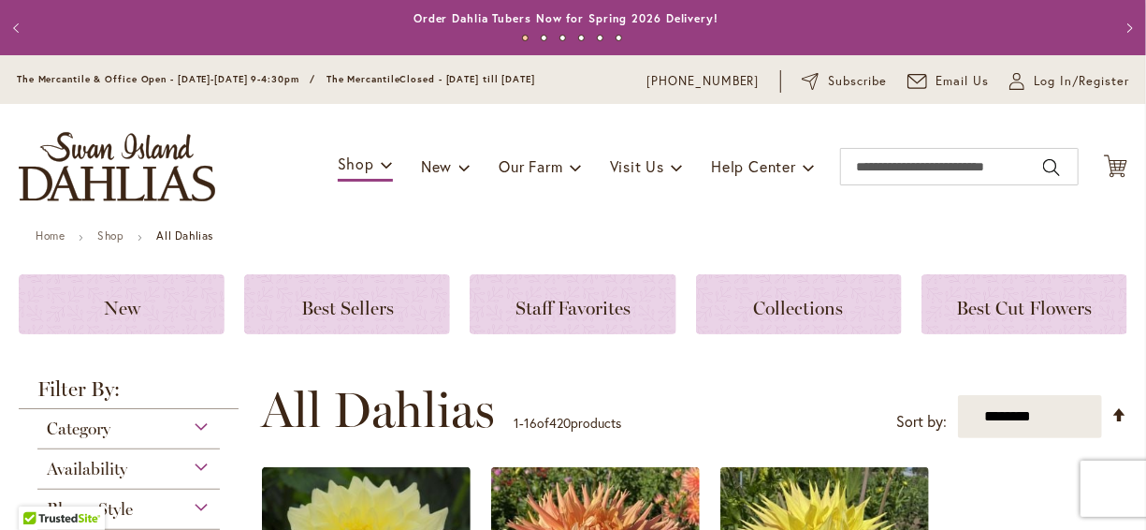
click at [317, 235] on ul "Home Shop All Dahlias" at bounding box center [573, 237] width 1075 height 17
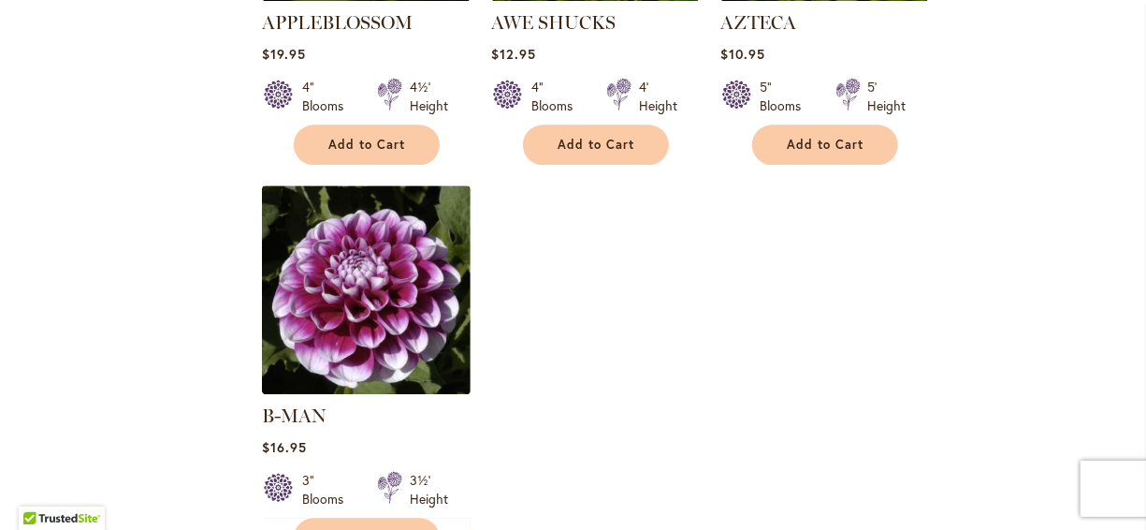
scroll to position [2284, 0]
